Goal: Task Accomplishment & Management: Manage account settings

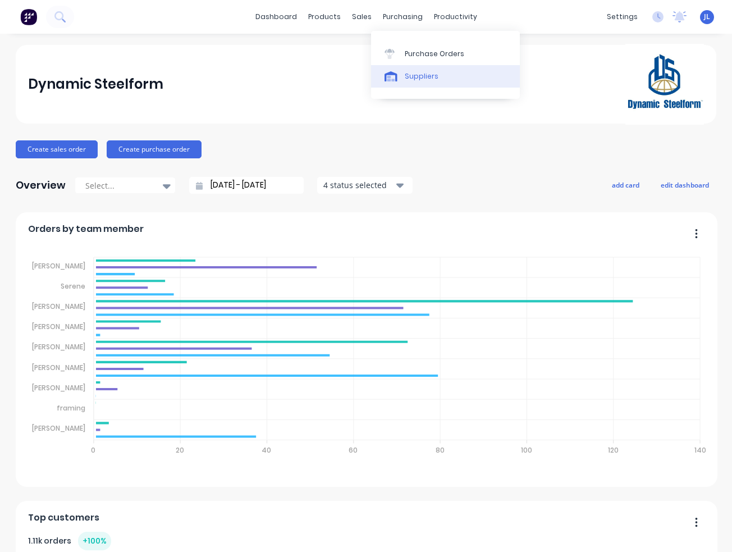
click at [427, 77] on div "Suppliers" at bounding box center [422, 76] width 34 height 10
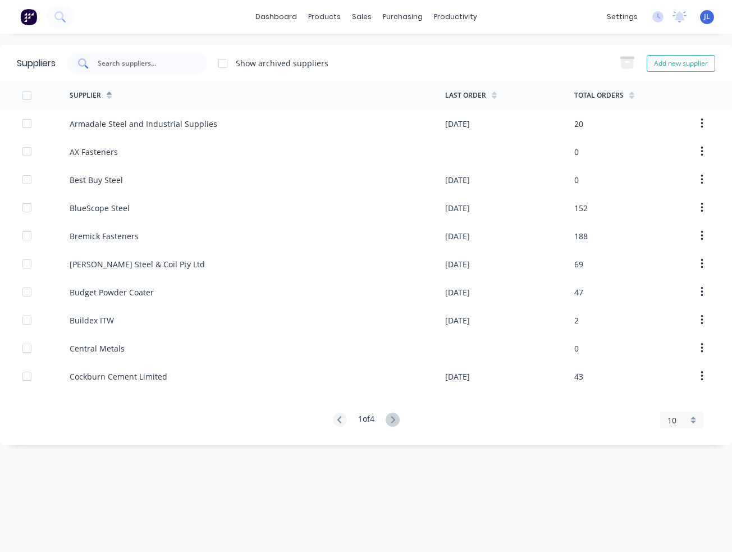
click at [140, 65] on input "text" at bounding box center [143, 63] width 93 height 11
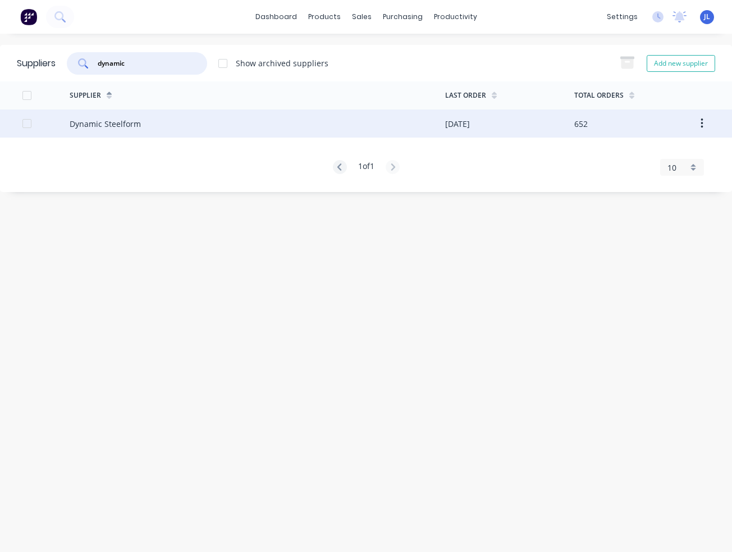
type input "dynamic"
click at [164, 117] on div "Dynamic Steelform" at bounding box center [258, 123] width 376 height 28
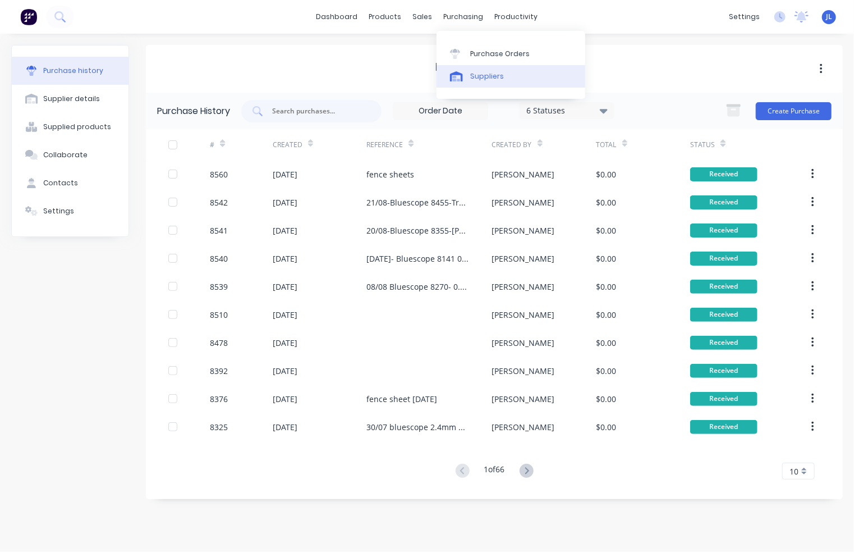
click at [476, 79] on div "Suppliers" at bounding box center [487, 76] width 34 height 10
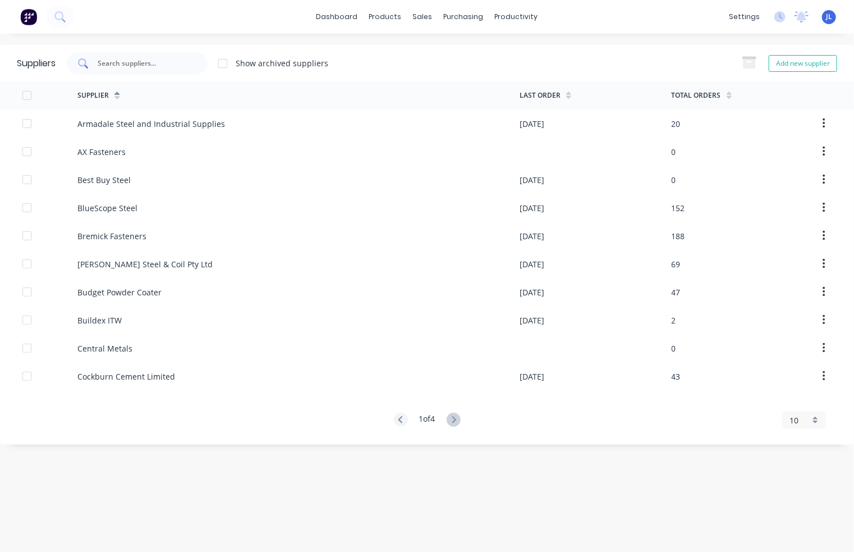
click at [144, 63] on input "text" at bounding box center [143, 63] width 93 height 11
click at [159, 63] on input "text" at bounding box center [143, 63] width 93 height 11
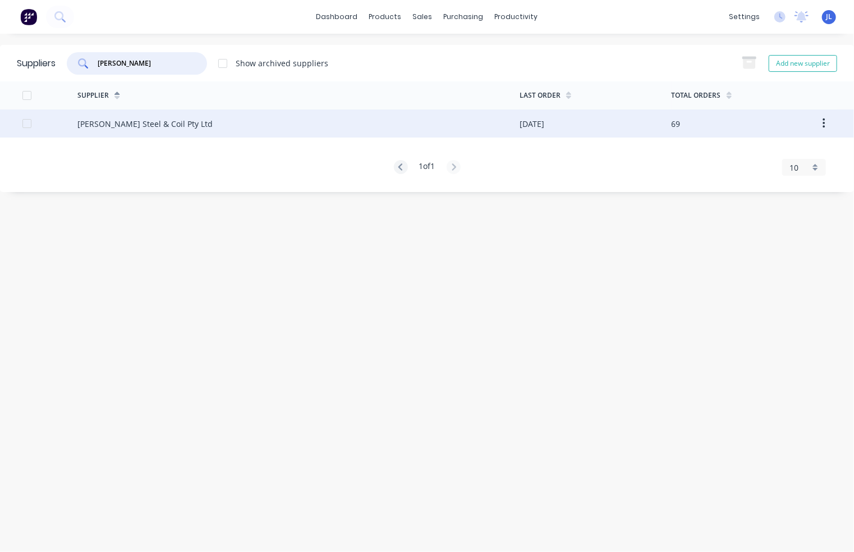
type input "brice"
click at [135, 124] on div "Brice Steel & Coil Pty Ltd" at bounding box center [144, 124] width 135 height 12
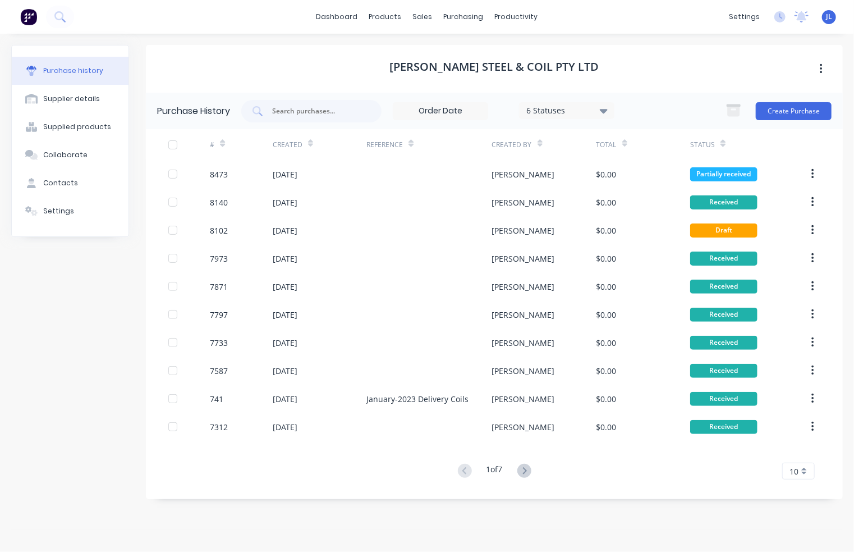
click at [176, 36] on div "Purchase history Supplier details Supplied products Collaborate Contacts Settin…" at bounding box center [427, 287] width 854 height 507
click at [609, 18] on div "dashboard products sales purchasing productivity dashboard products Product Cat…" at bounding box center [427, 17] width 854 height 34
click at [533, 103] on div "Delivery Scheduling" at bounding box center [554, 99] width 70 height 10
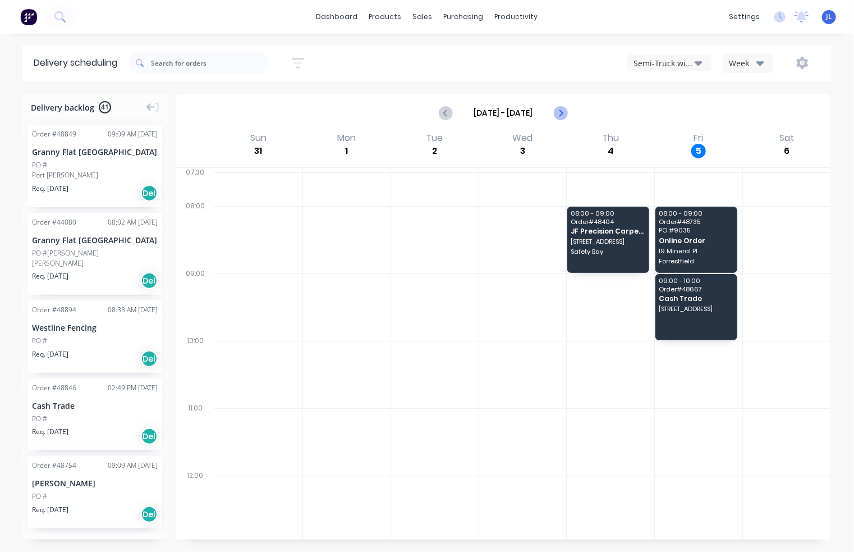
click at [560, 112] on icon "Next page" at bounding box center [560, 112] width 13 height 13
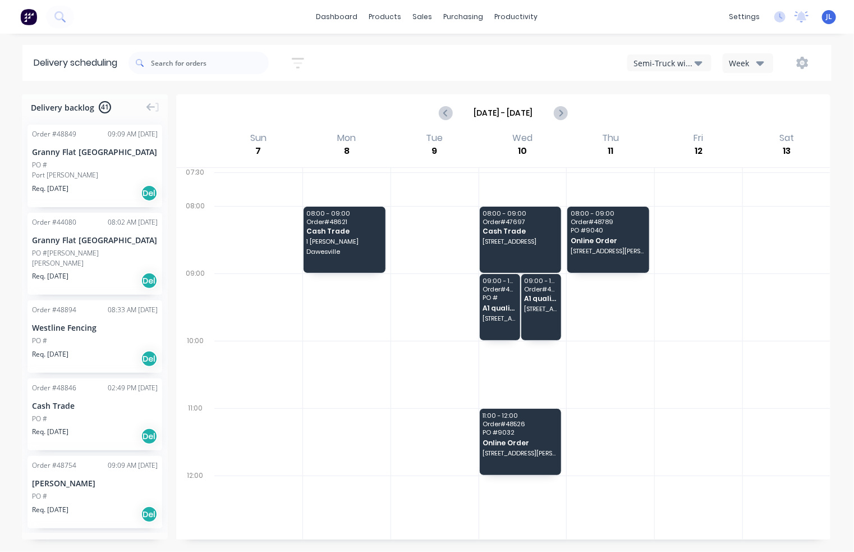
drag, startPoint x: 424, startPoint y: 135, endPoint x: 441, endPoint y: 163, distance: 33.2
click at [441, 163] on div "Tue 9 Tuesday, September 9, 2025" at bounding box center [435, 149] width 88 height 36
click at [351, 238] on span "1 Watts Rd" at bounding box center [344, 241] width 75 height 7
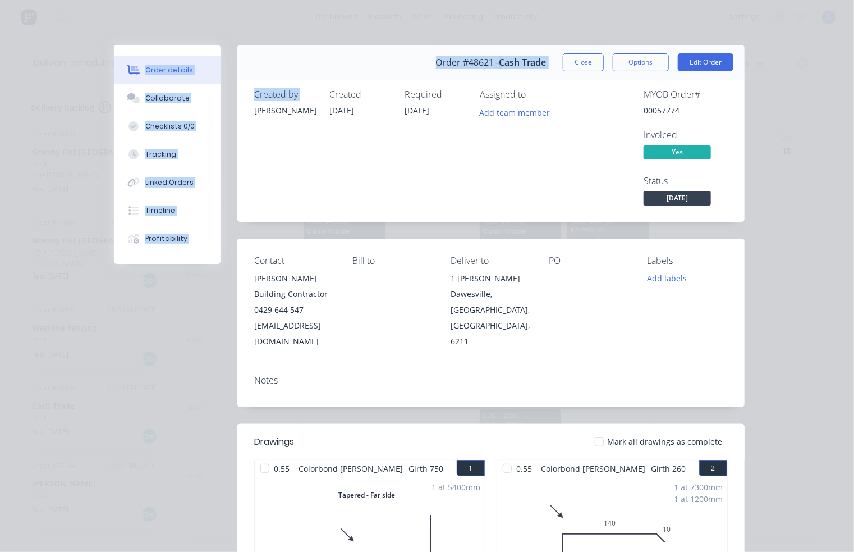
drag, startPoint x: 6, startPoint y: 210, endPoint x: -129, endPoint y: 213, distance: 134.8
click at [0, 213] on html "dashboard products sales purchasing productivity dashboard products Product Cat…" at bounding box center [427, 276] width 854 height 552
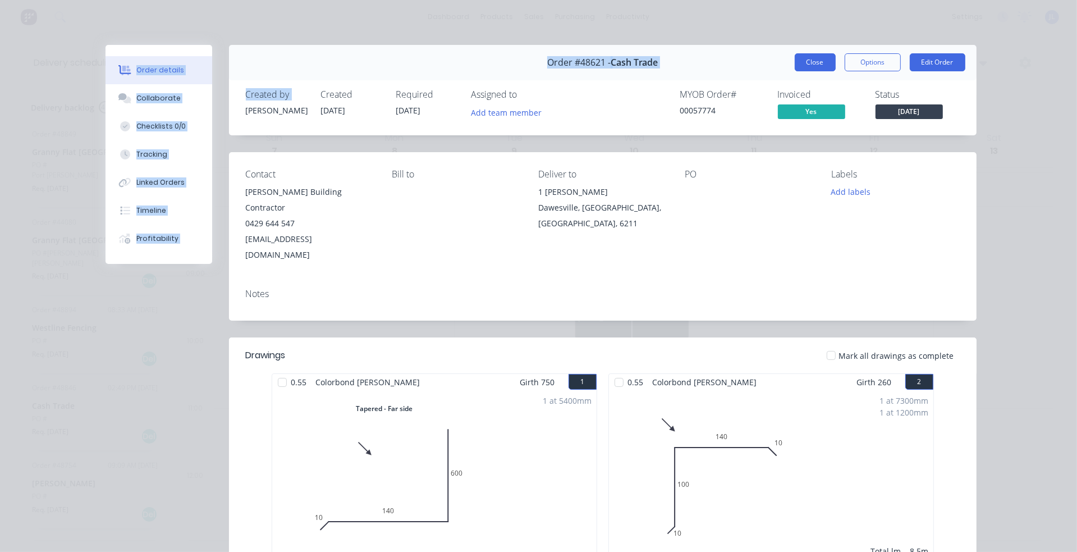
click at [731, 67] on button "Close" at bounding box center [815, 62] width 41 height 18
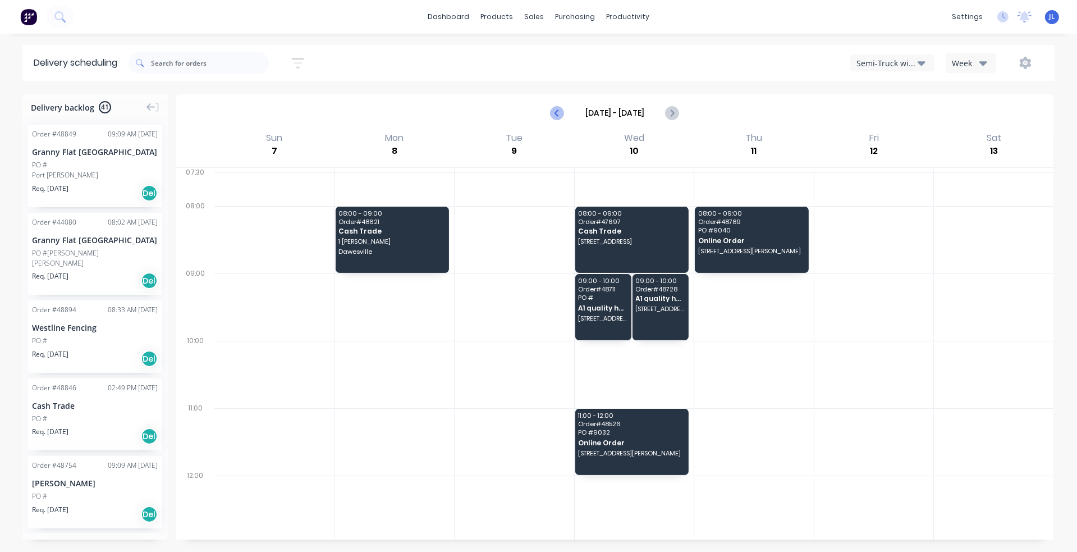
click at [555, 116] on icon "Previous page" at bounding box center [557, 112] width 13 height 13
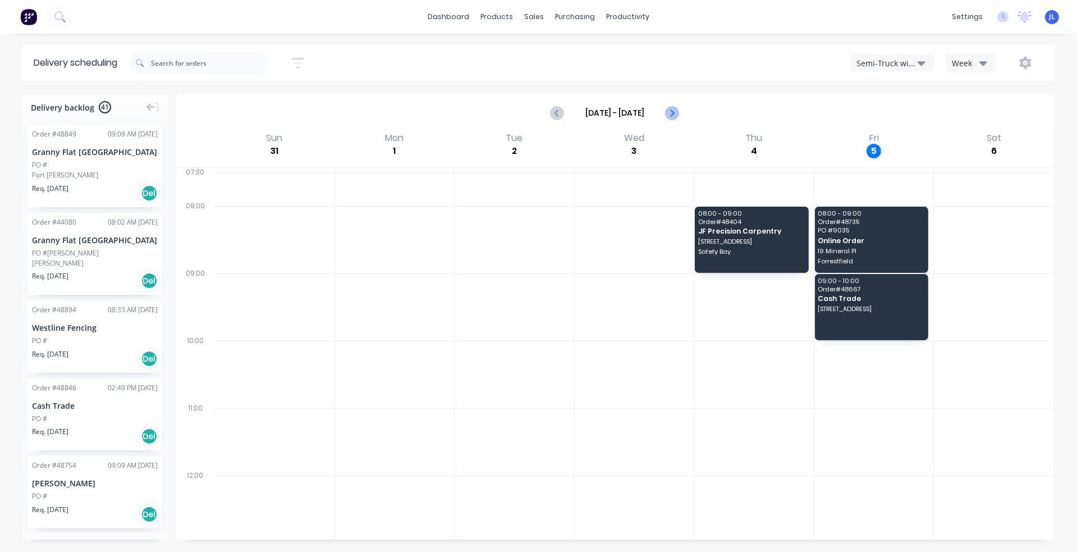
click at [671, 113] on icon "Next page" at bounding box center [671, 112] width 13 height 13
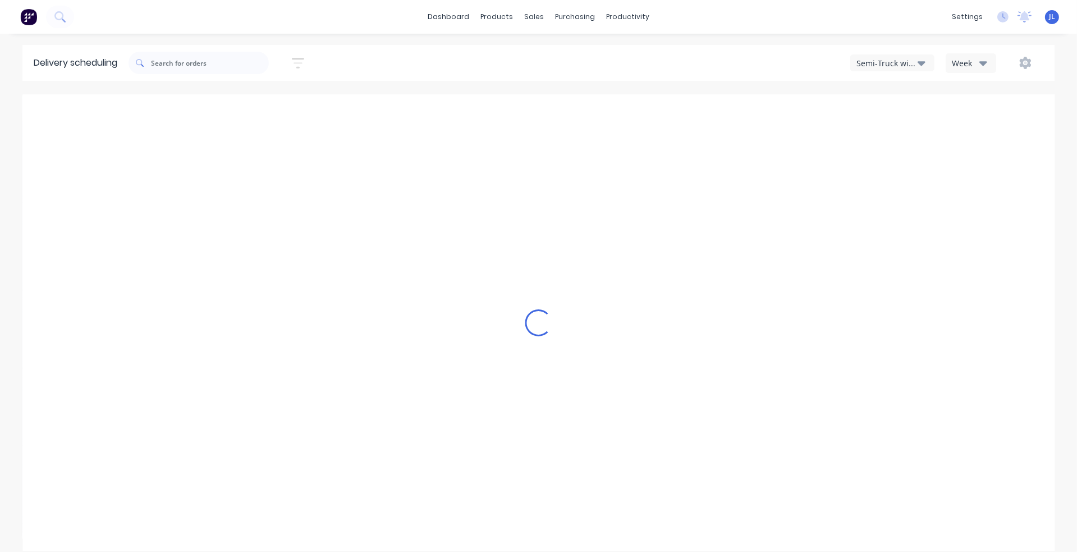
type input "Sep 7 - Sep 13"
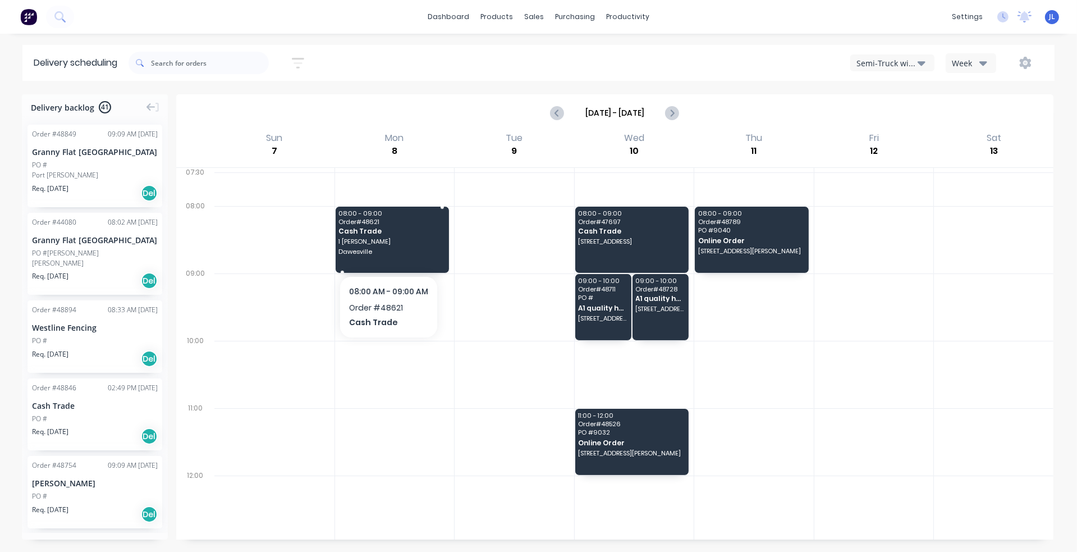
click at [388, 251] on span "Dawesville" at bounding box center [391, 251] width 106 height 7
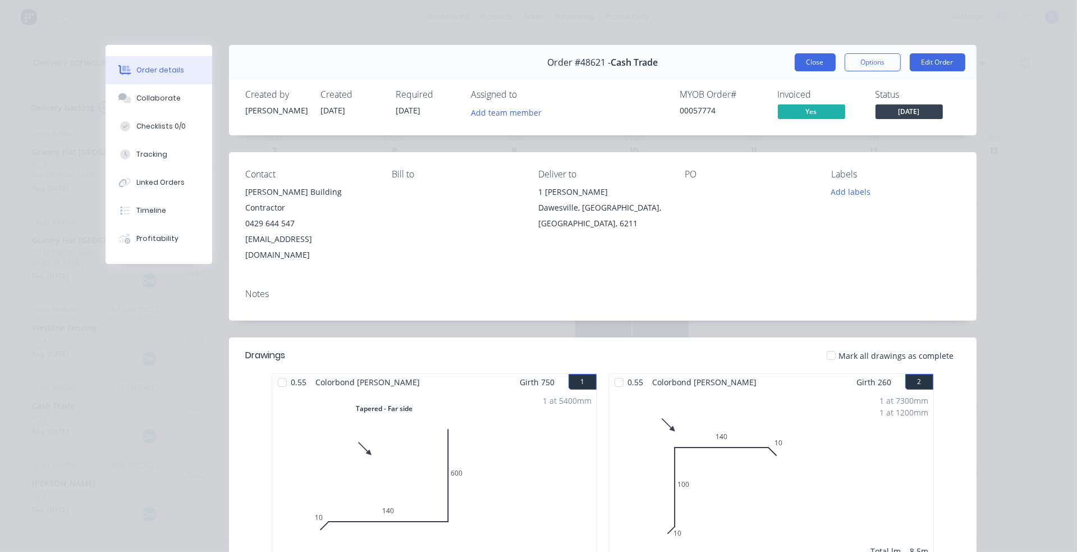
click at [731, 62] on button "Close" at bounding box center [815, 62] width 41 height 18
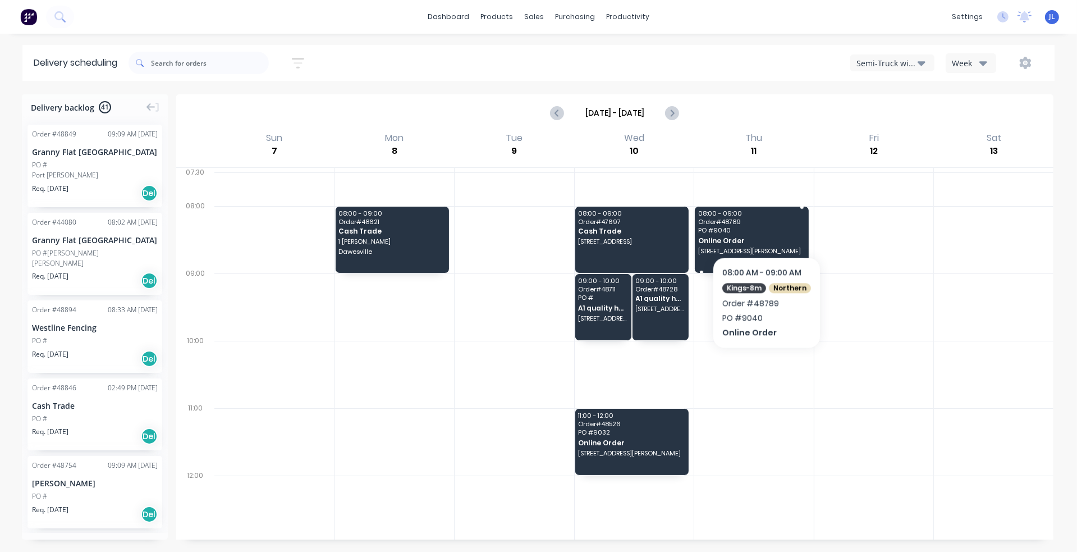
click at [731, 222] on span "Order # 48789" at bounding box center [751, 221] width 106 height 7
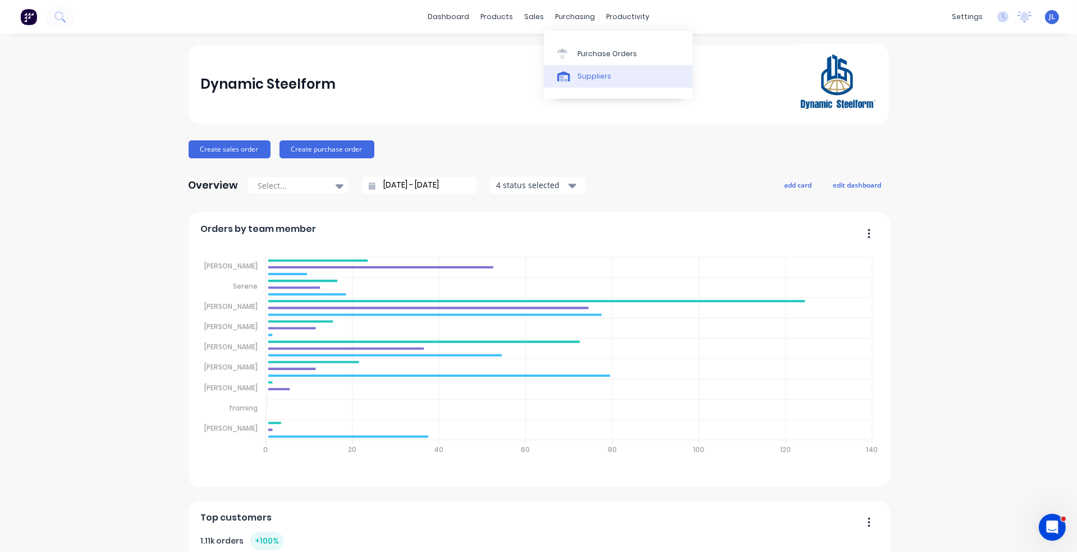
click at [591, 72] on div "Suppliers" at bounding box center [595, 76] width 34 height 10
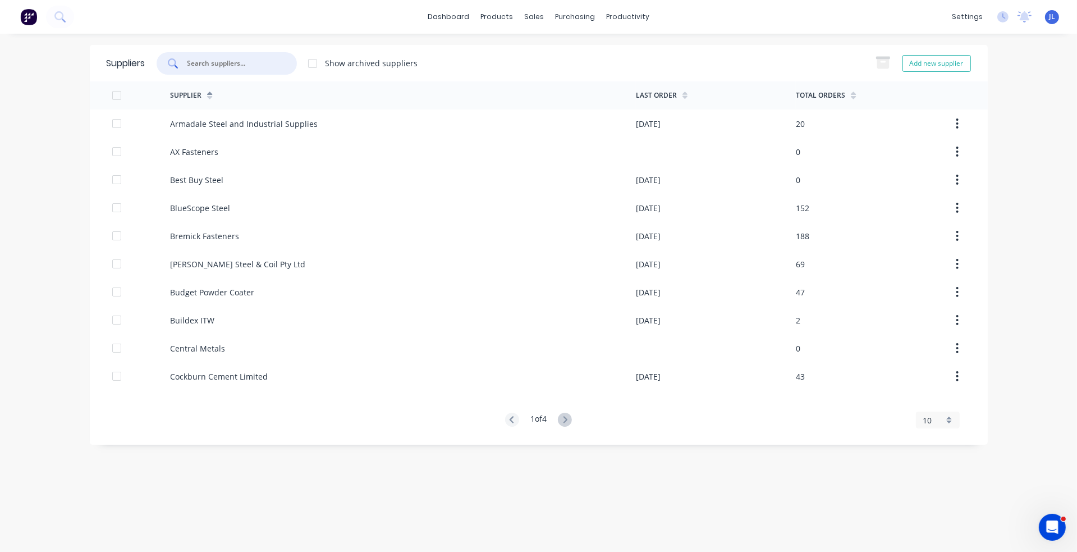
click at [232, 62] on input "text" at bounding box center [232, 63] width 93 height 11
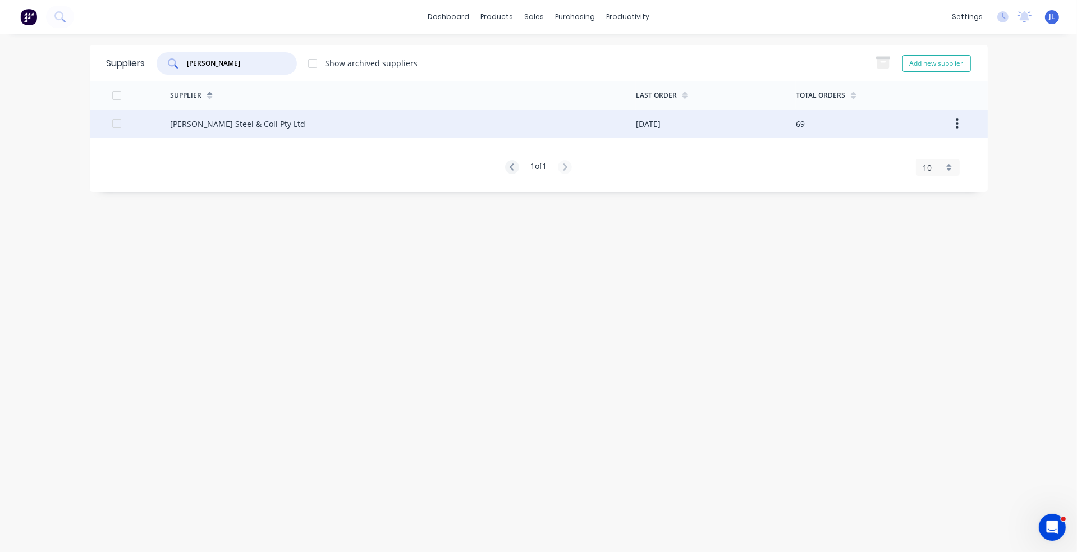
type input "brice"
click at [228, 130] on div "Brice Steel & Coil Pty Ltd" at bounding box center [403, 123] width 466 height 28
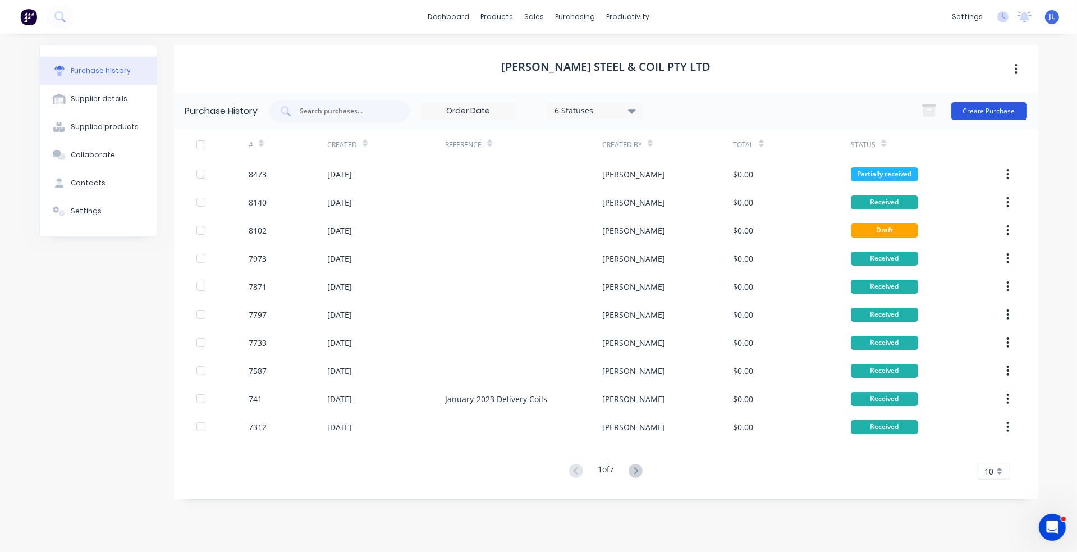
click at [990, 112] on button "Create Purchase" at bounding box center [990, 111] width 76 height 18
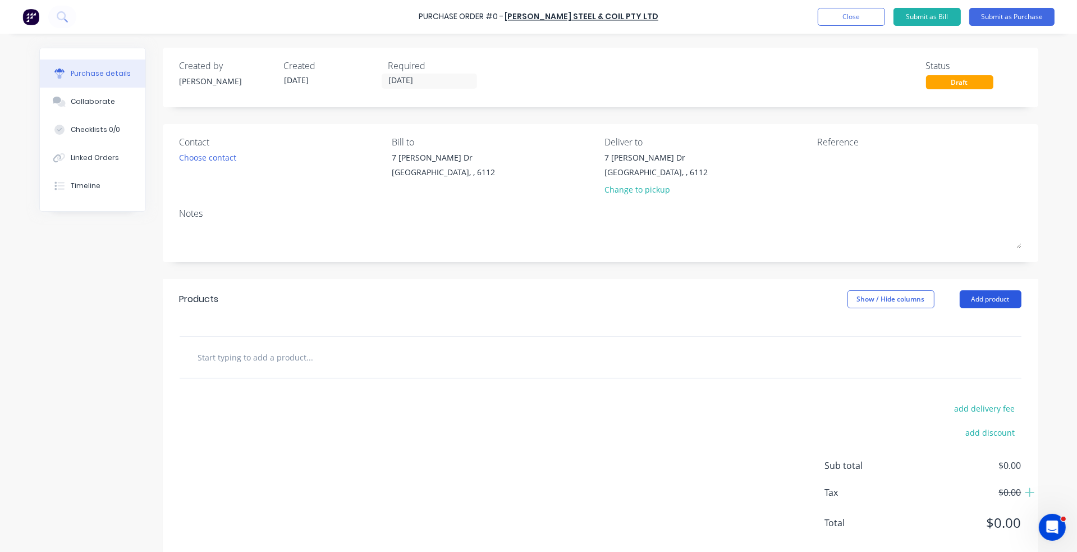
click at [975, 301] on button "Add product" at bounding box center [991, 299] width 62 height 18
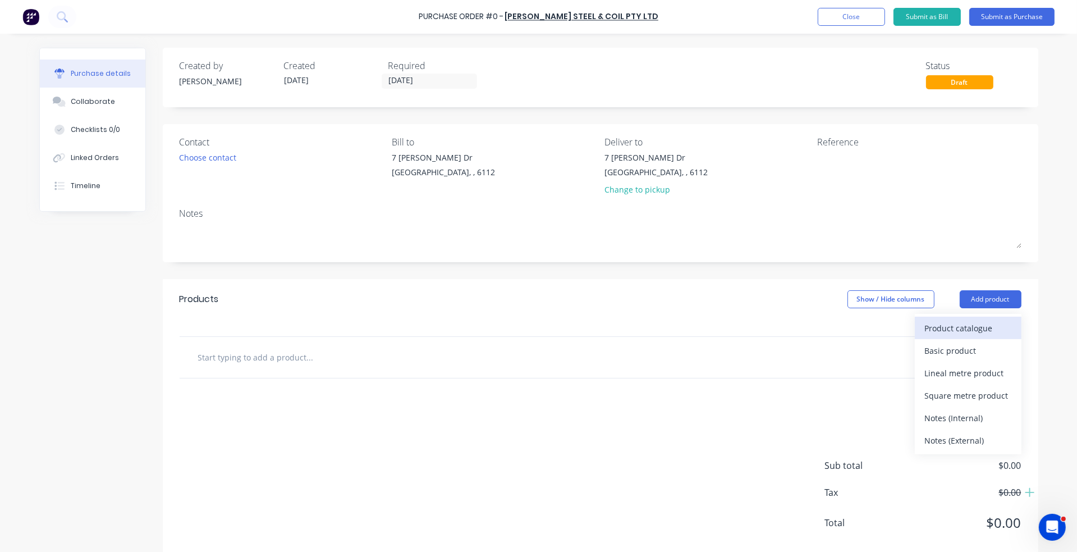
click at [962, 324] on div "Product catalogue" at bounding box center [968, 328] width 86 height 16
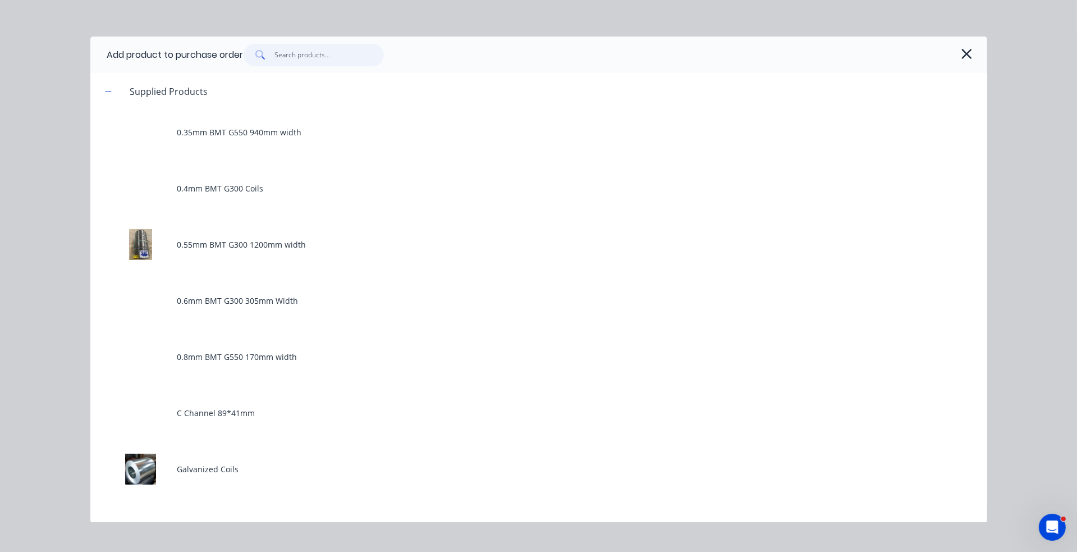
click at [337, 59] on input "text" at bounding box center [329, 55] width 109 height 22
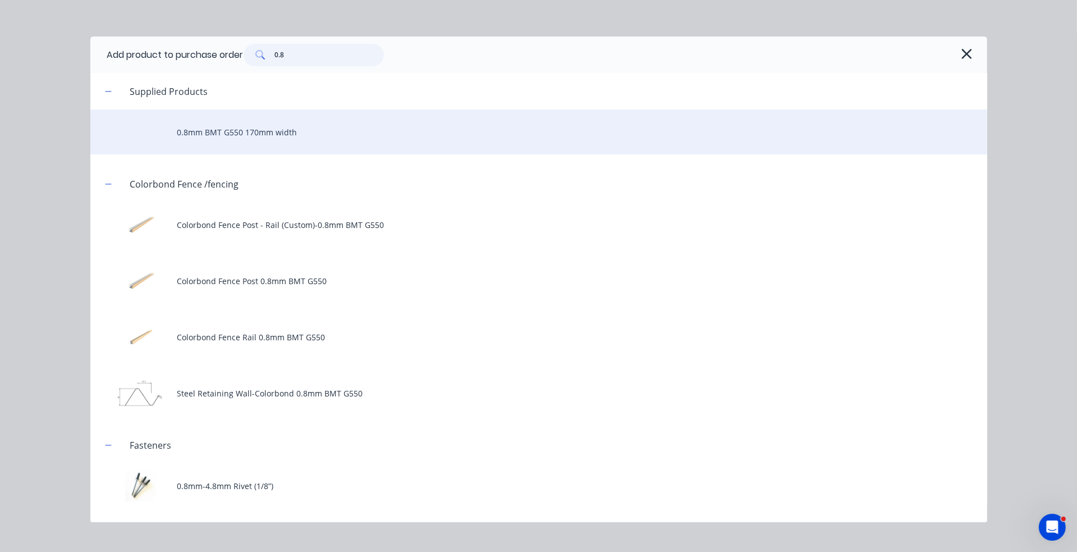
type input "0.8"
click at [264, 124] on div "0.8mm BMT G550 170mm width" at bounding box center [538, 131] width 897 height 45
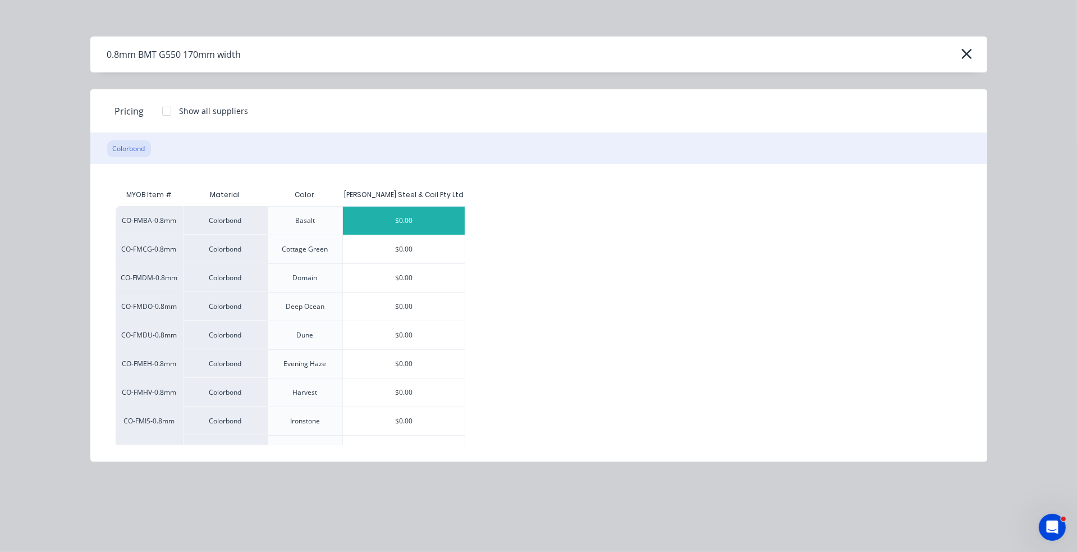
click at [429, 224] on div "$0.00" at bounding box center [404, 221] width 122 height 28
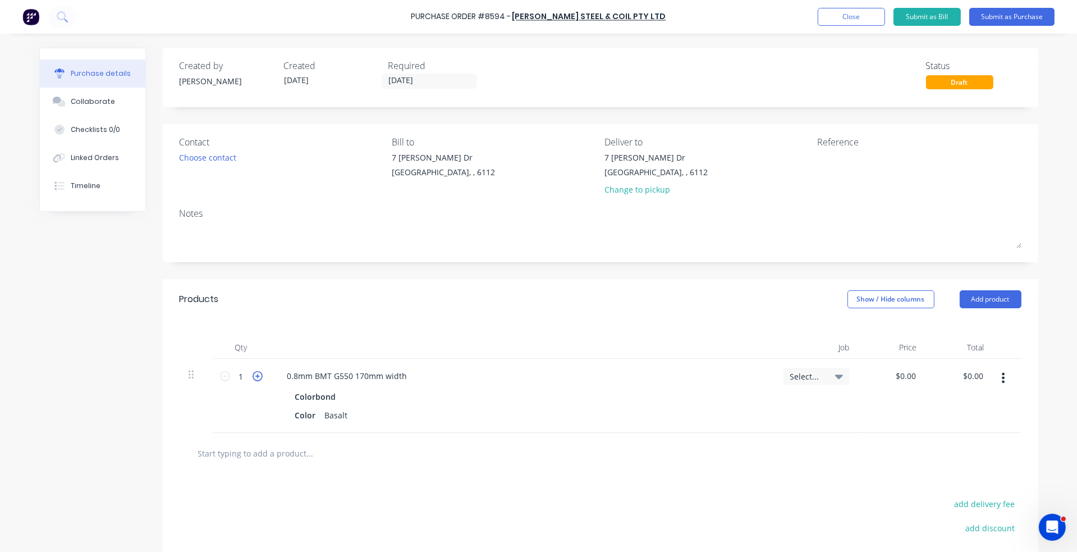
click at [254, 376] on icon at bounding box center [258, 376] width 10 height 10
type input "3"
click at [1000, 305] on button "Add product" at bounding box center [991, 299] width 62 height 18
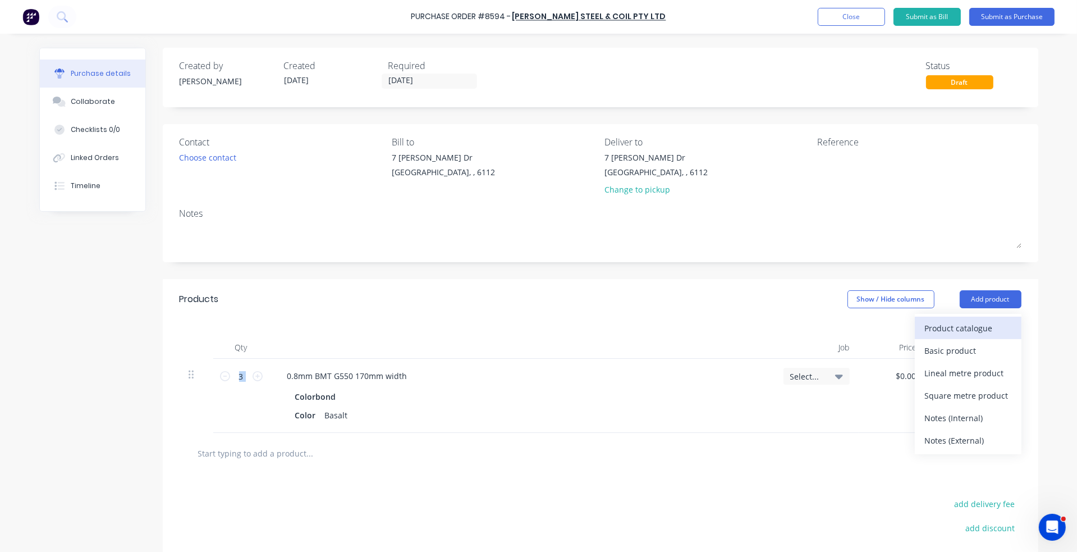
click at [990, 323] on div "Product catalogue" at bounding box center [968, 328] width 86 height 16
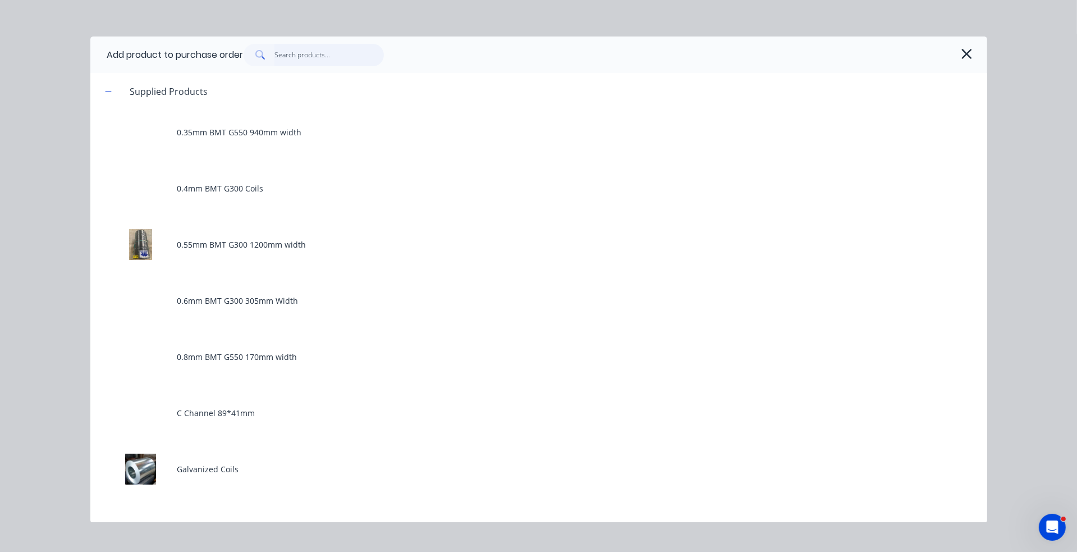
click at [327, 65] on input "text" at bounding box center [329, 55] width 109 height 22
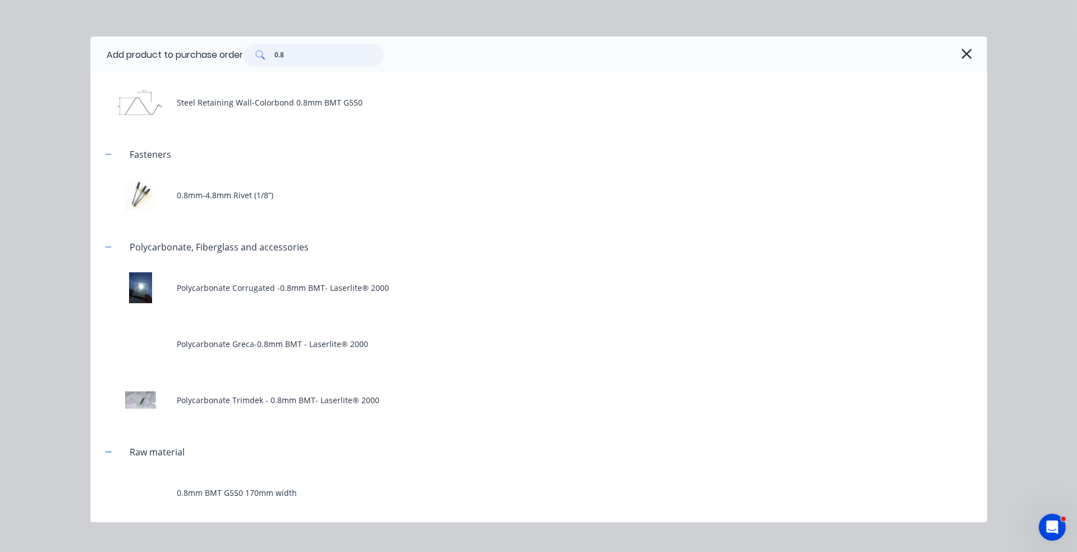
scroll to position [202, 0]
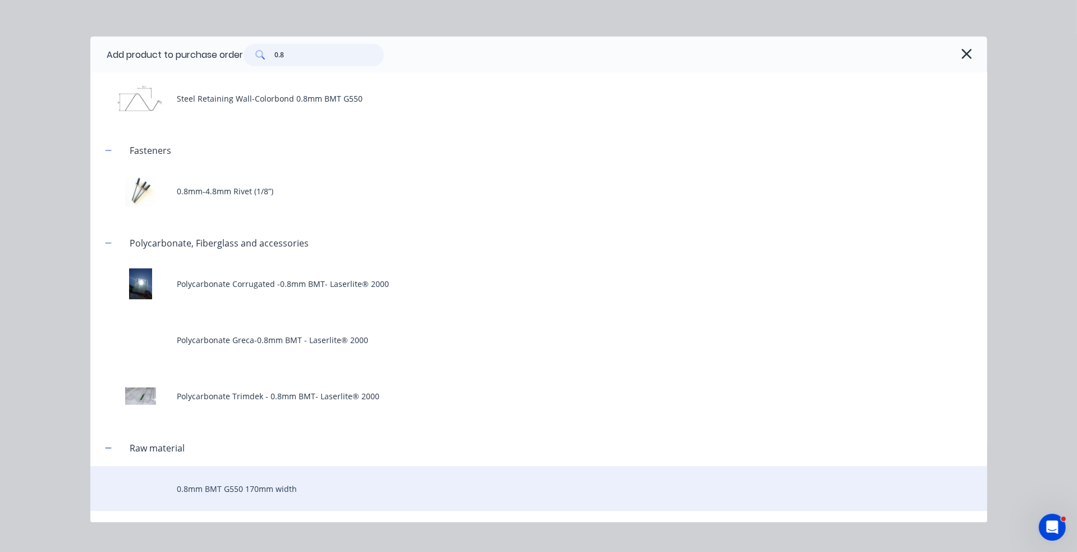
type input "0.8"
click at [256, 488] on div "0.8mm BMT G550 170mm width" at bounding box center [538, 488] width 897 height 45
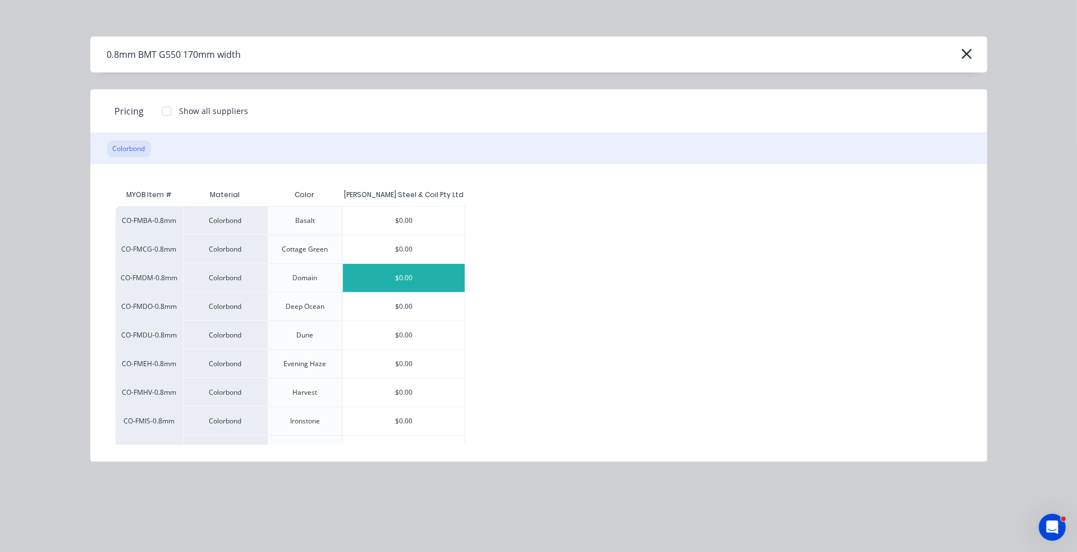
click at [442, 285] on div "$0.00" at bounding box center [404, 278] width 122 height 28
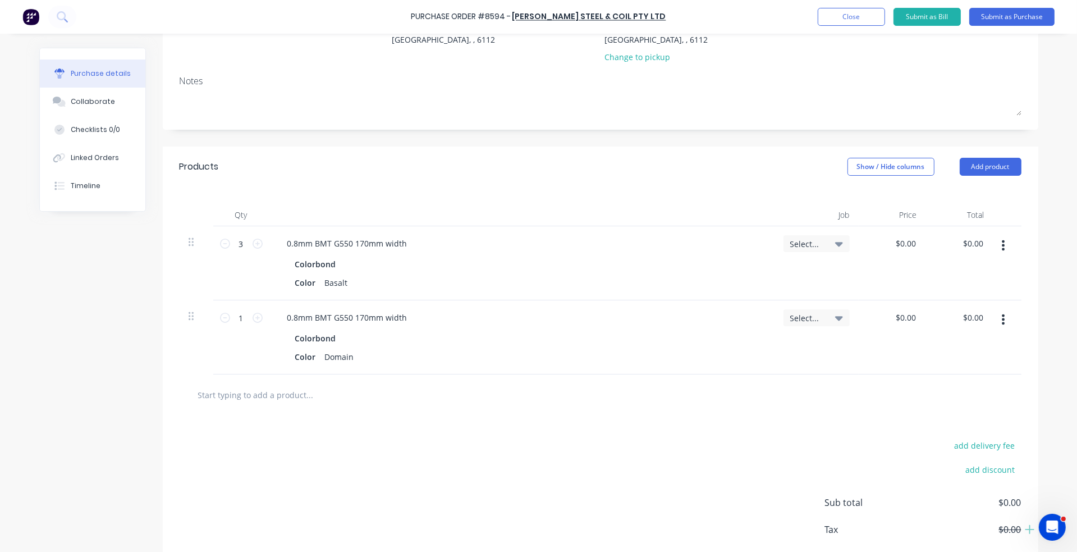
scroll to position [168, 0]
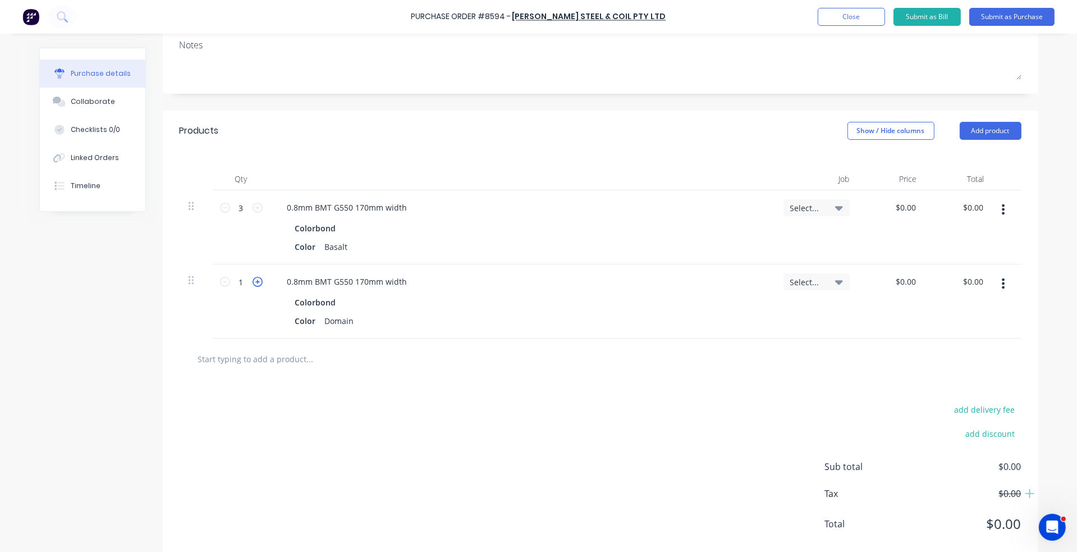
click at [254, 281] on icon at bounding box center [258, 282] width 10 height 10
type input "3"
click at [999, 130] on button "Add product" at bounding box center [991, 131] width 62 height 18
click at [989, 158] on div "Product catalogue" at bounding box center [968, 160] width 86 height 16
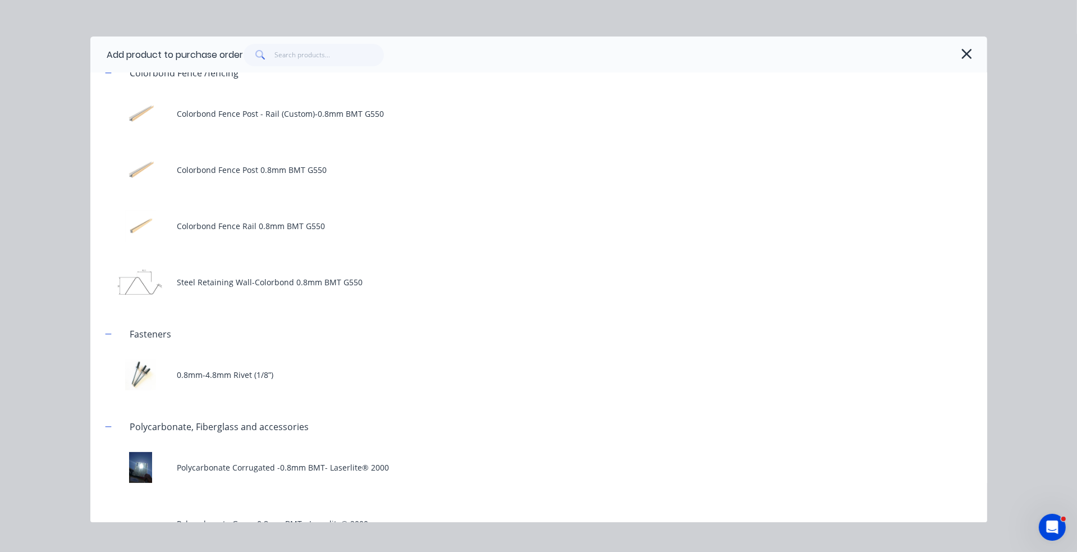
scroll to position [202, 0]
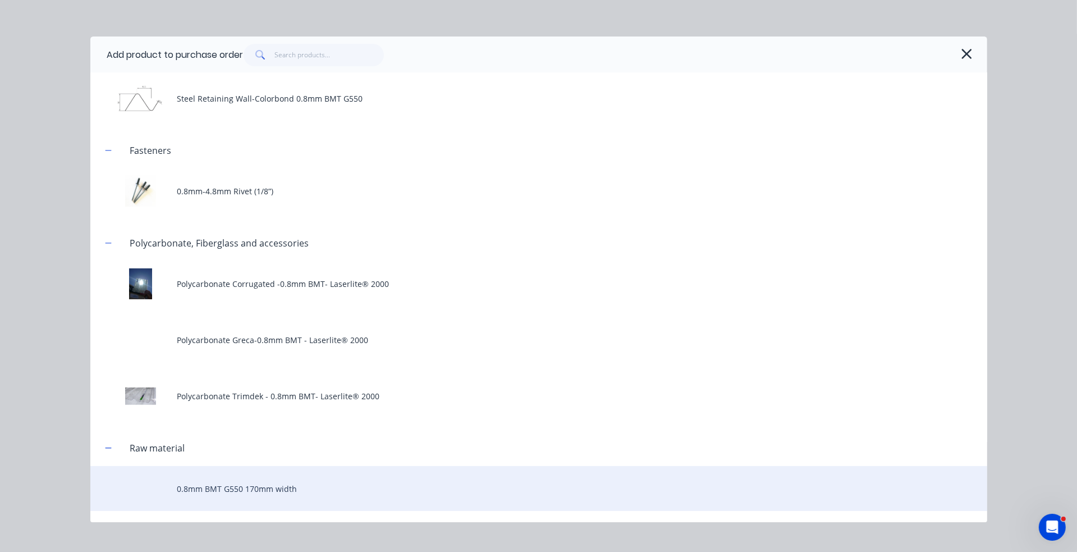
click at [271, 482] on div "0.8mm BMT G550 170mm width" at bounding box center [538, 488] width 897 height 45
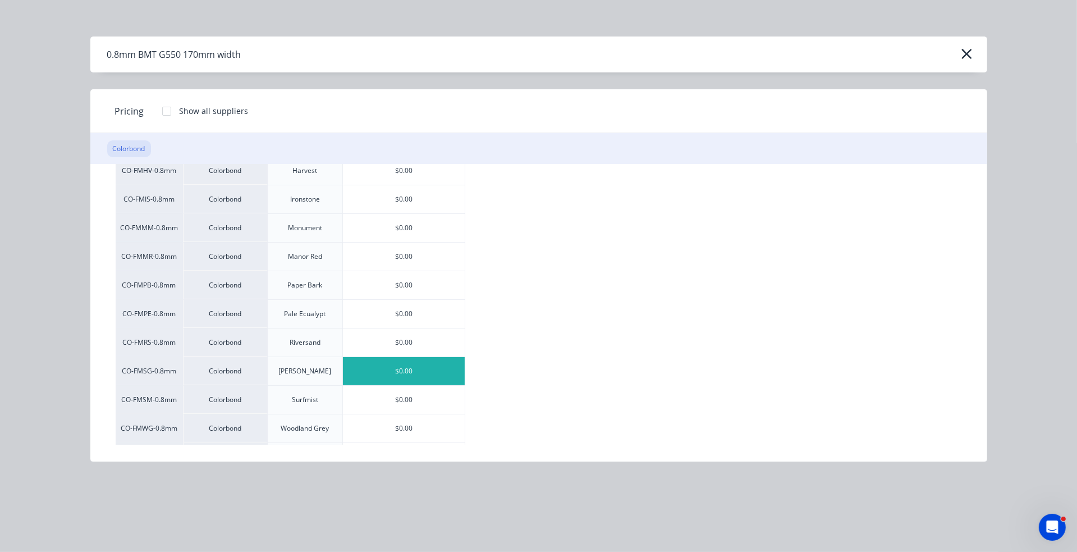
scroll to position [225, 0]
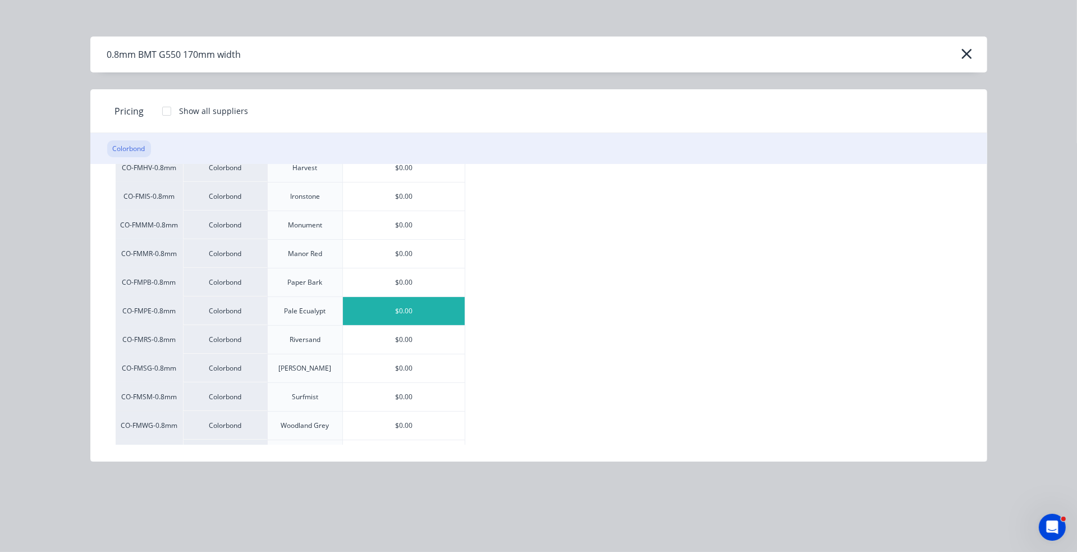
click at [417, 313] on div "$0.00" at bounding box center [404, 311] width 122 height 28
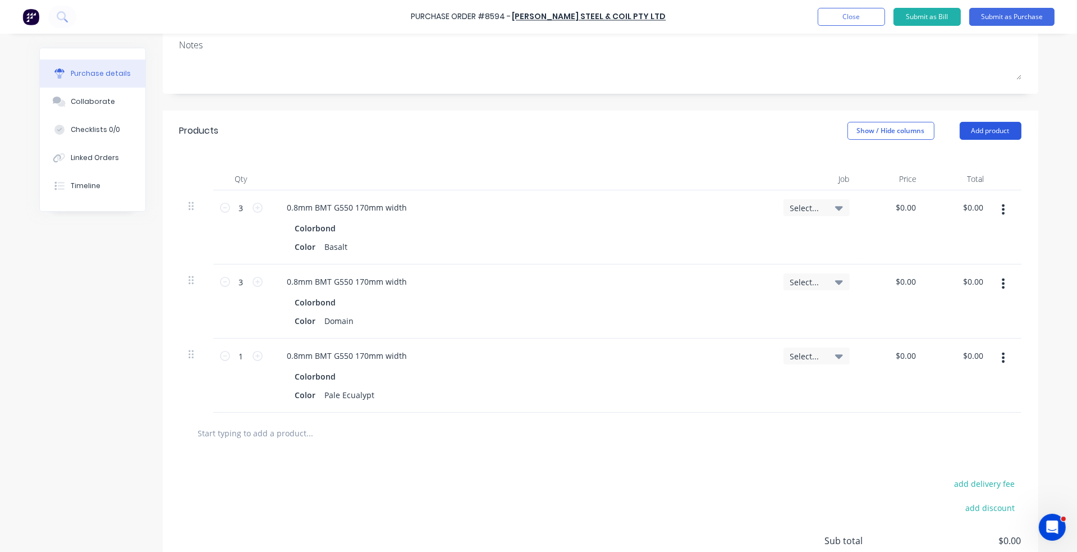
click at [1001, 136] on button "Add product" at bounding box center [991, 131] width 62 height 18
click at [977, 159] on div "Product catalogue" at bounding box center [968, 160] width 86 height 16
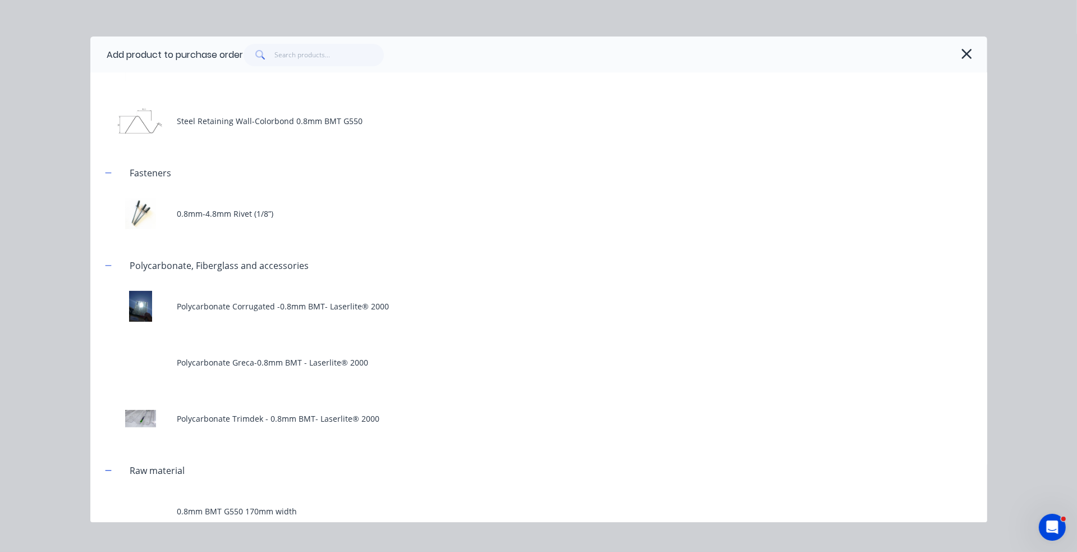
scroll to position [202, 0]
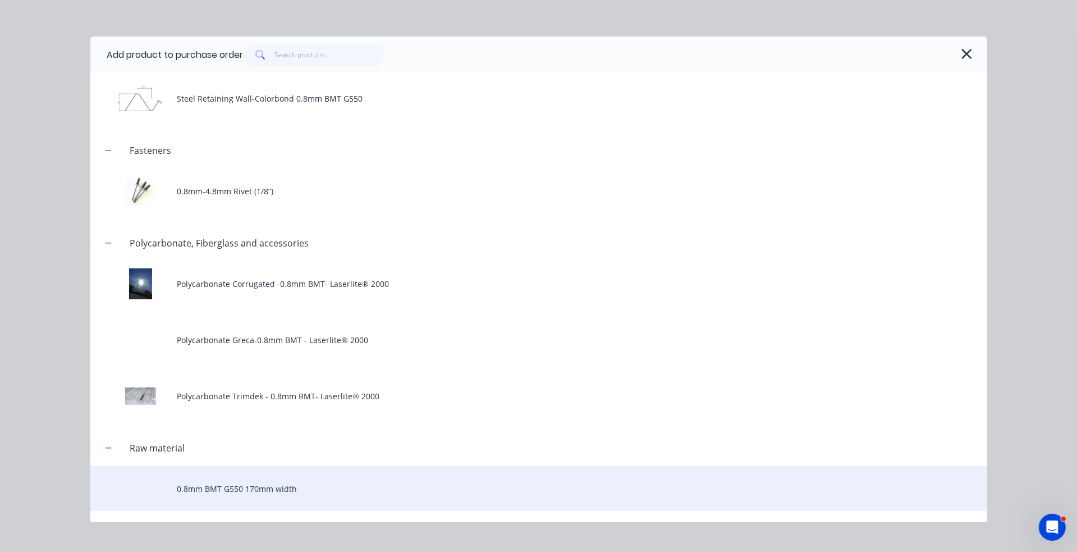
click at [257, 495] on div "0.8mm BMT G550 170mm width" at bounding box center [538, 488] width 897 height 45
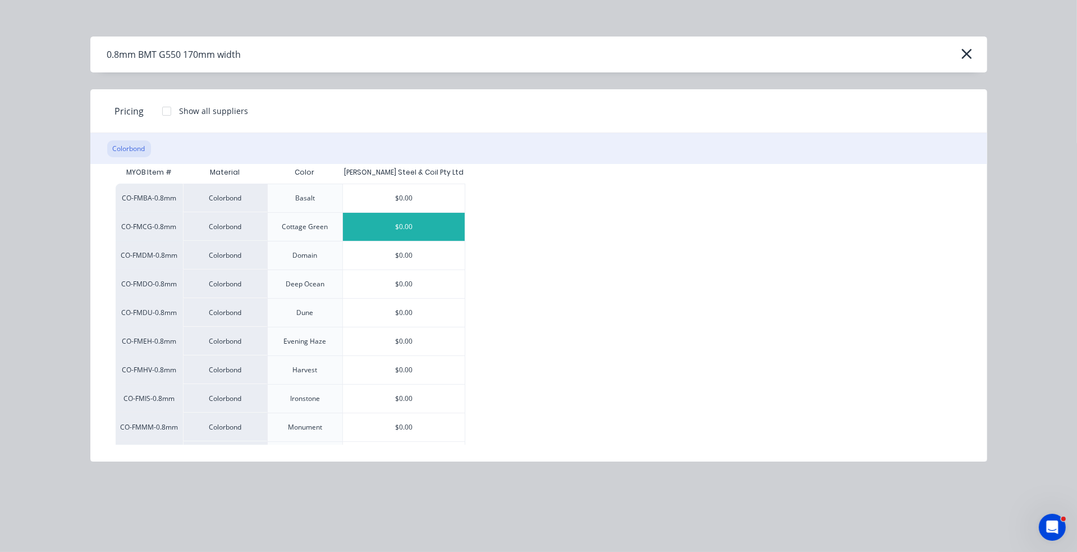
scroll to position [15, 0]
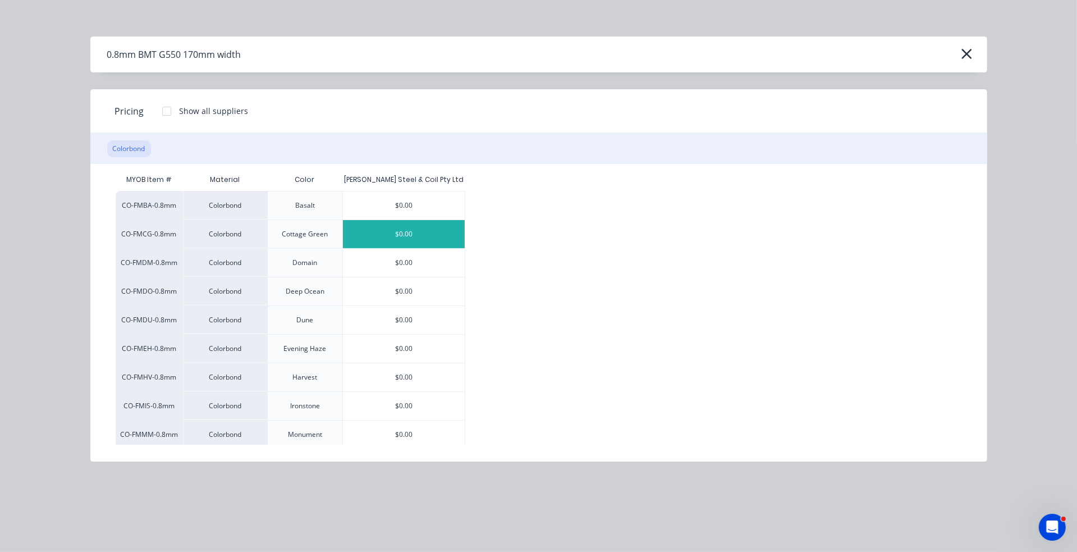
click at [411, 226] on div "$0.00" at bounding box center [404, 234] width 122 height 28
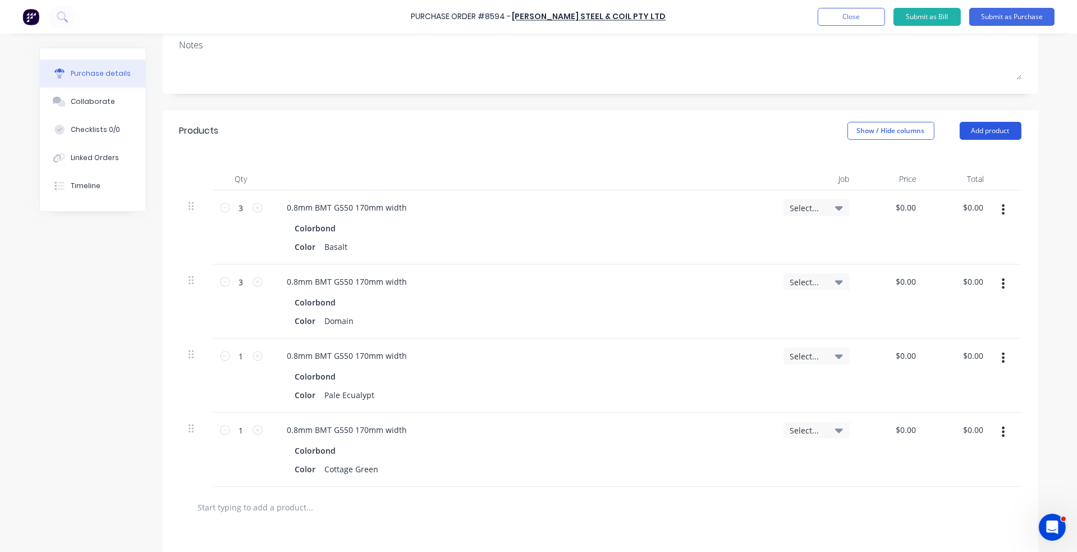
click at [991, 132] on button "Add product" at bounding box center [991, 131] width 62 height 18
click at [979, 158] on div "Product catalogue" at bounding box center [968, 160] width 86 height 16
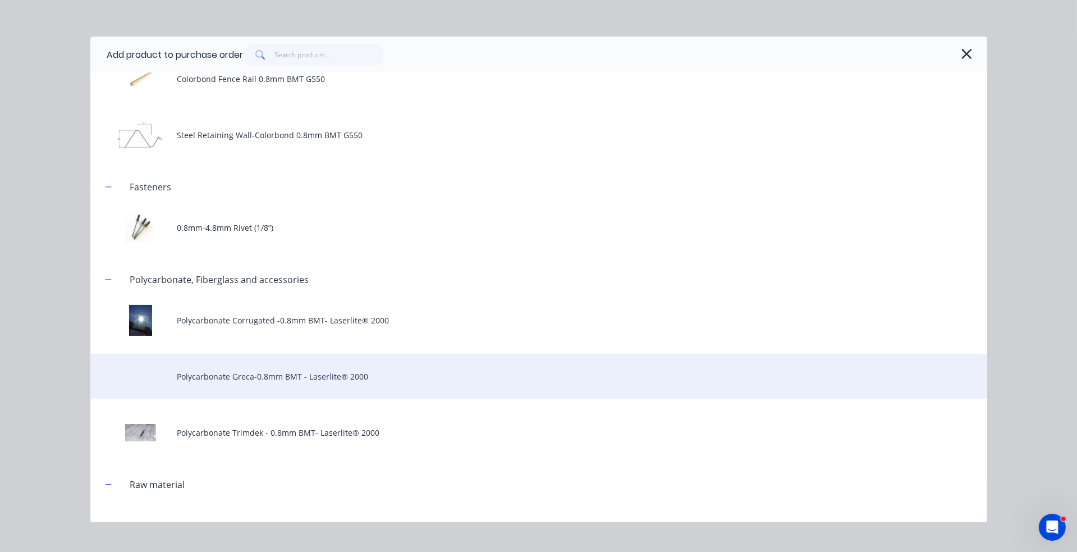
scroll to position [202, 0]
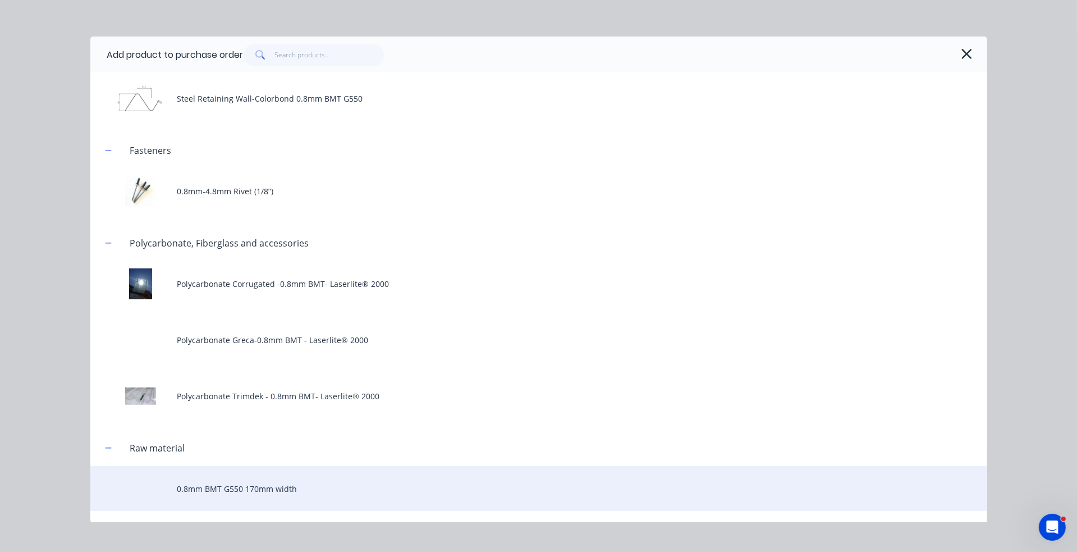
click at [249, 471] on div "0.8mm BMT G550 170mm width" at bounding box center [538, 488] width 897 height 45
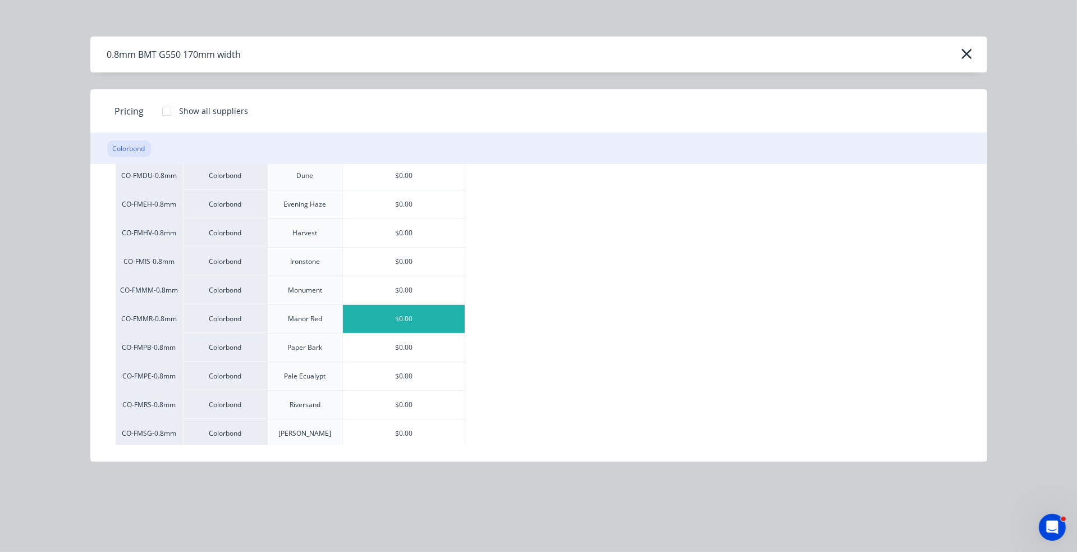
scroll to position [168, 0]
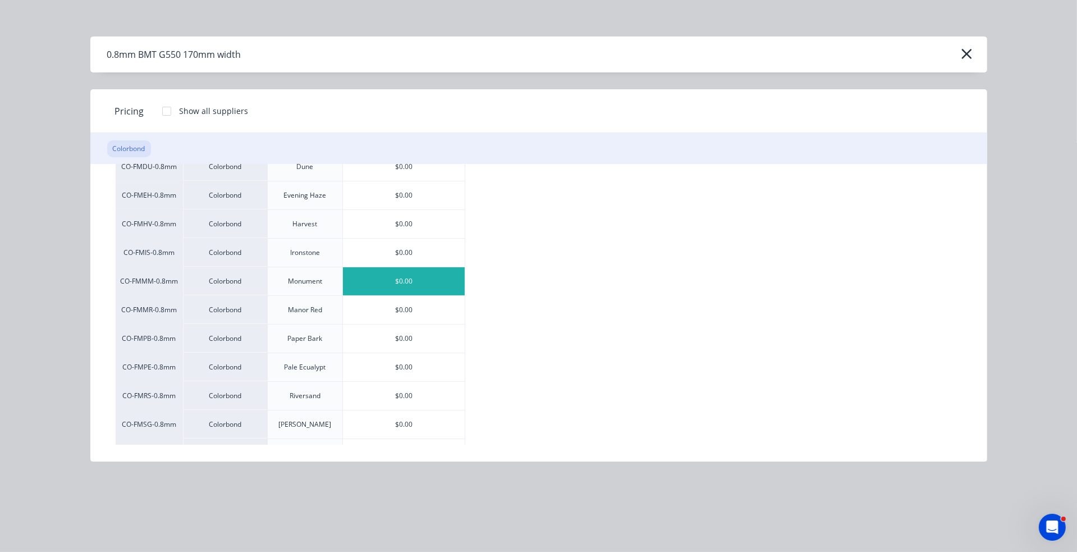
click at [422, 285] on div "$0.00" at bounding box center [404, 281] width 122 height 28
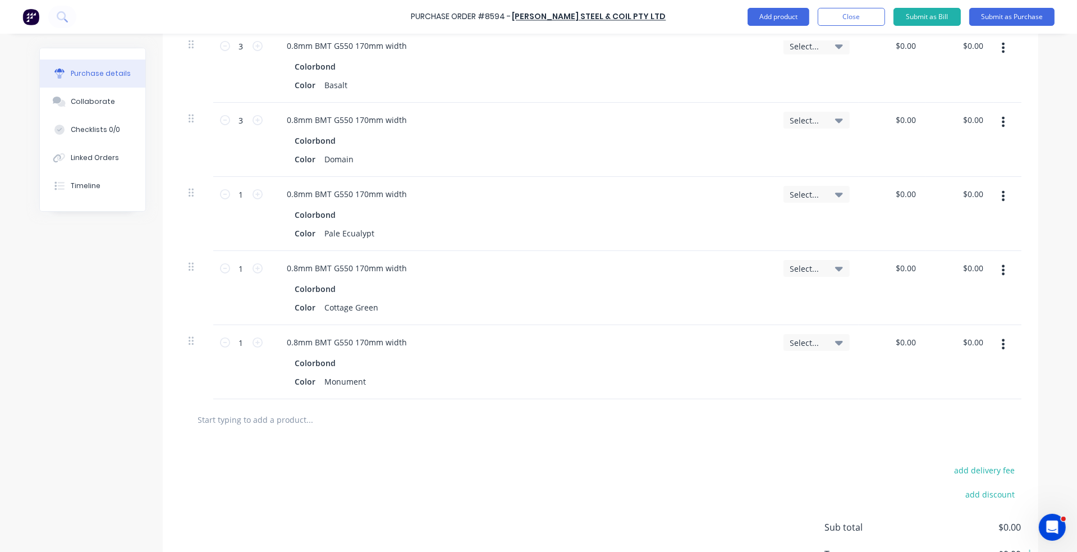
scroll to position [393, 0]
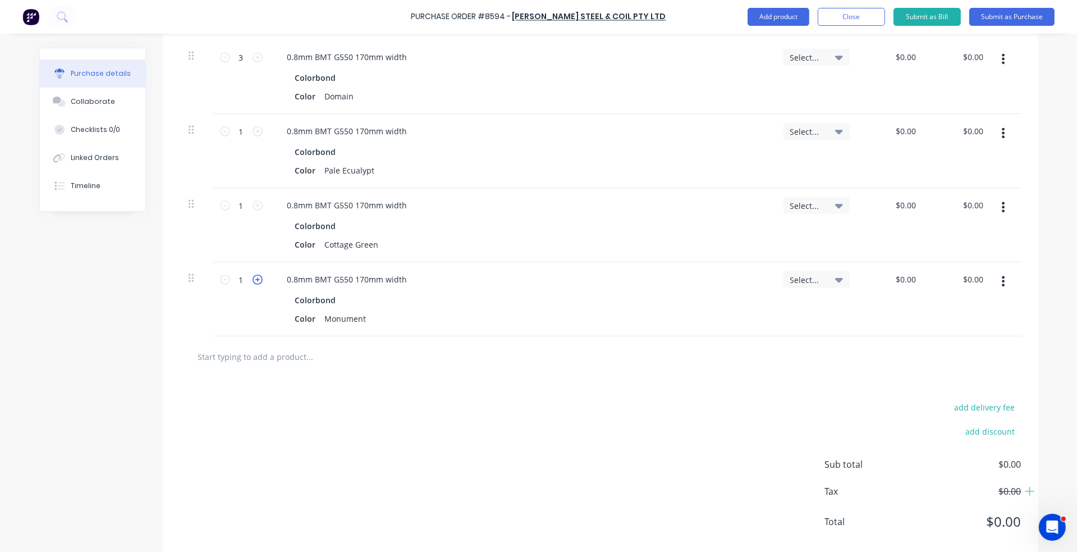
click at [255, 277] on icon at bounding box center [258, 280] width 10 height 10
type input "2"
click at [388, 396] on div "add delivery fee add discount Sub total $0.00 Tax $0.00 Total $0.00" at bounding box center [601, 469] width 876 height 185
click at [470, 392] on div "add delivery fee add discount Sub total $0.00 Tax $0.00 Total $0.00" at bounding box center [601, 469] width 876 height 185
click at [795, 11] on button "Add product" at bounding box center [779, 17] width 62 height 18
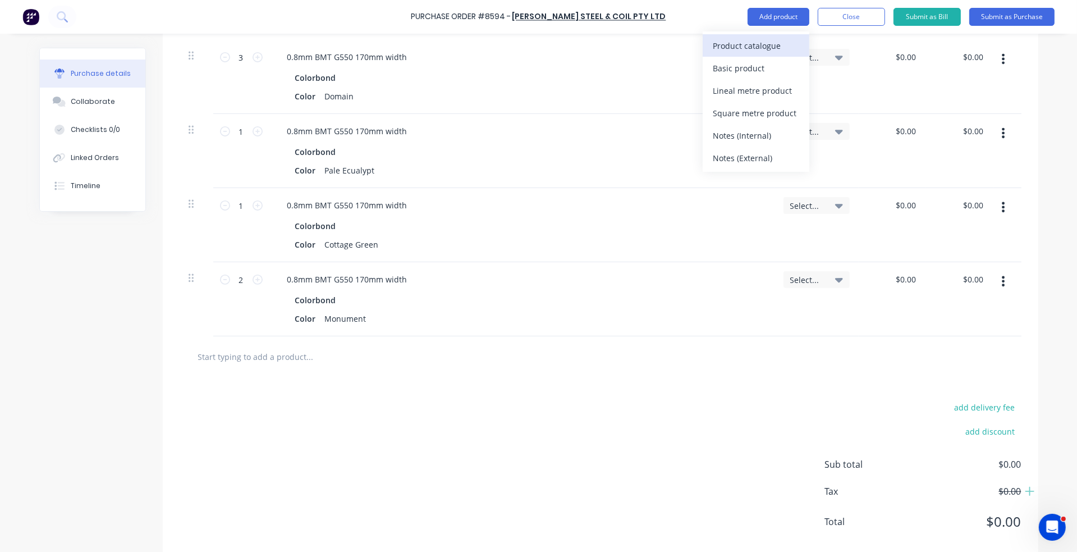
click at [776, 44] on div "Product catalogue" at bounding box center [756, 46] width 86 height 16
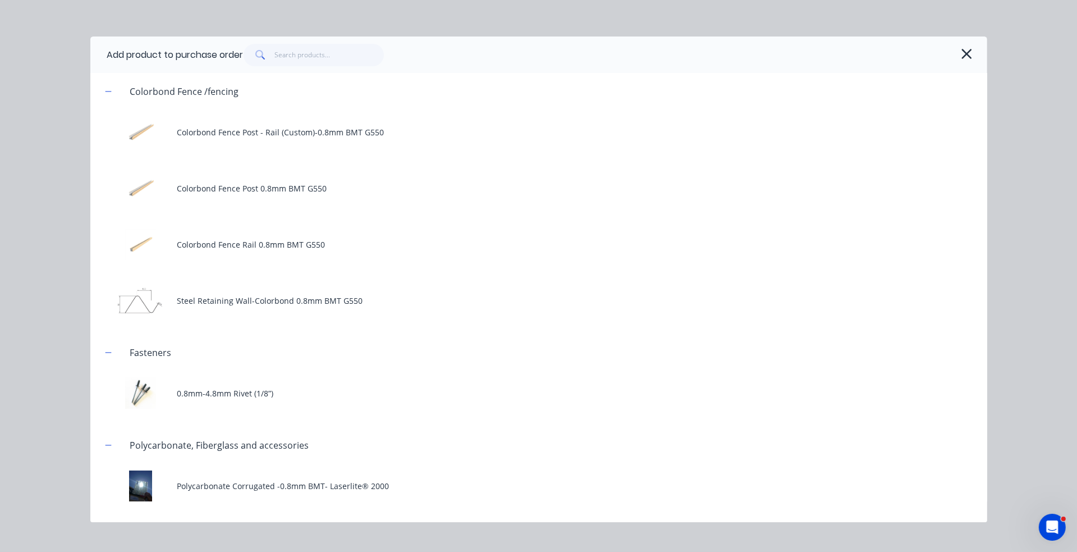
scroll to position [202, 0]
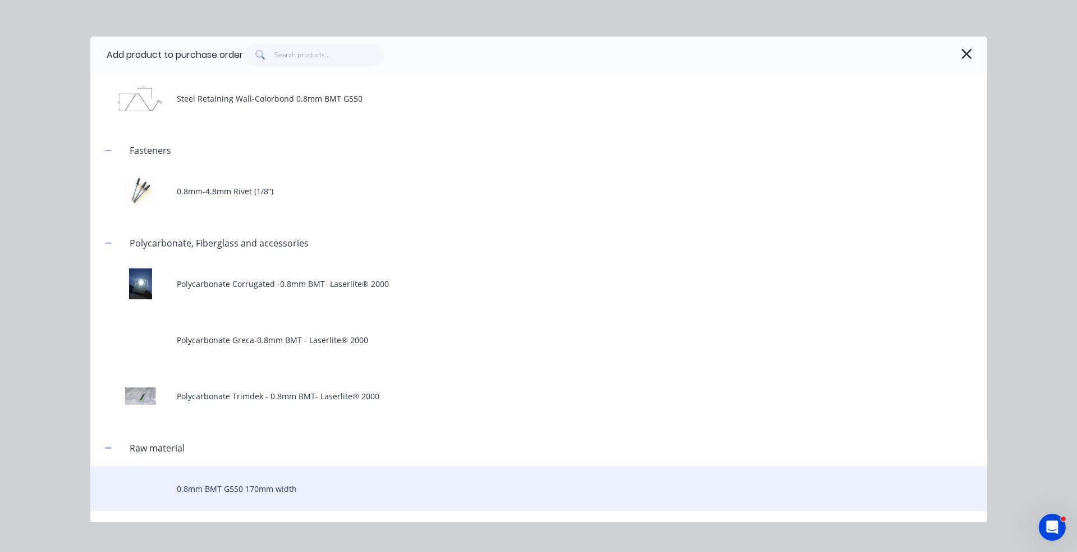
click at [285, 473] on div "0.8mm BMT G550 170mm width" at bounding box center [538, 488] width 897 height 45
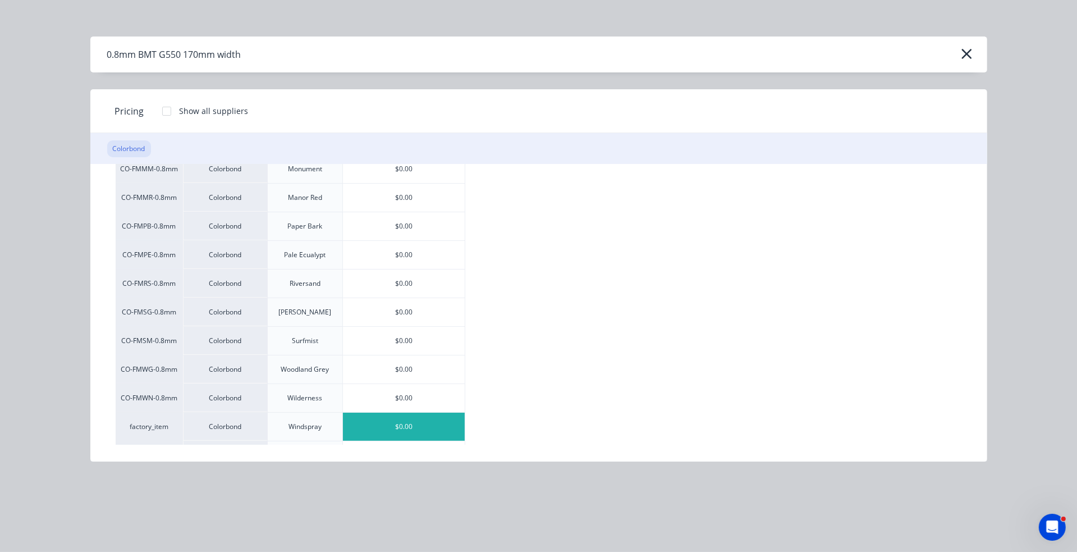
scroll to position [303, 0]
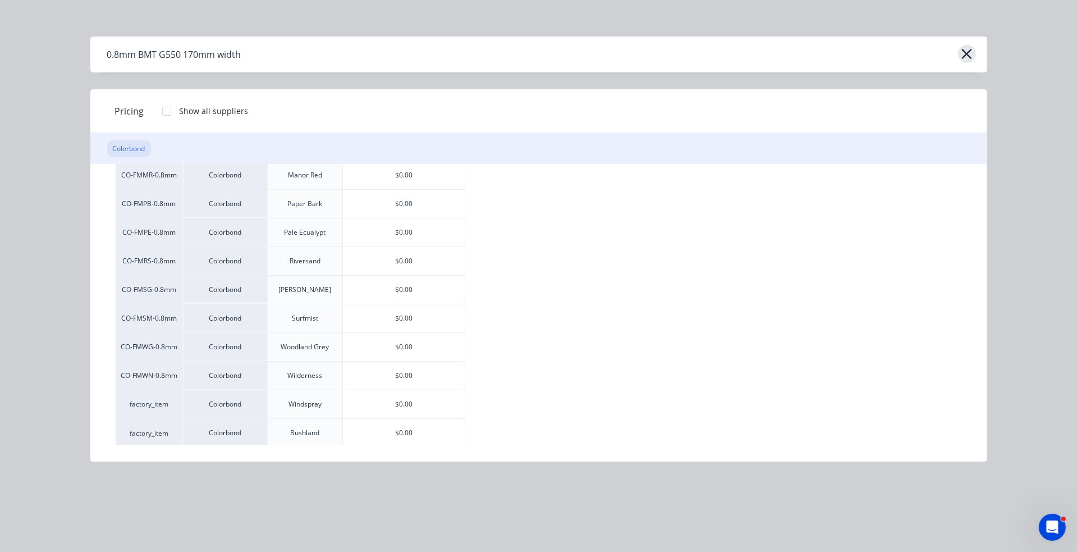
click at [968, 58] on icon "button" at bounding box center [967, 54] width 12 height 16
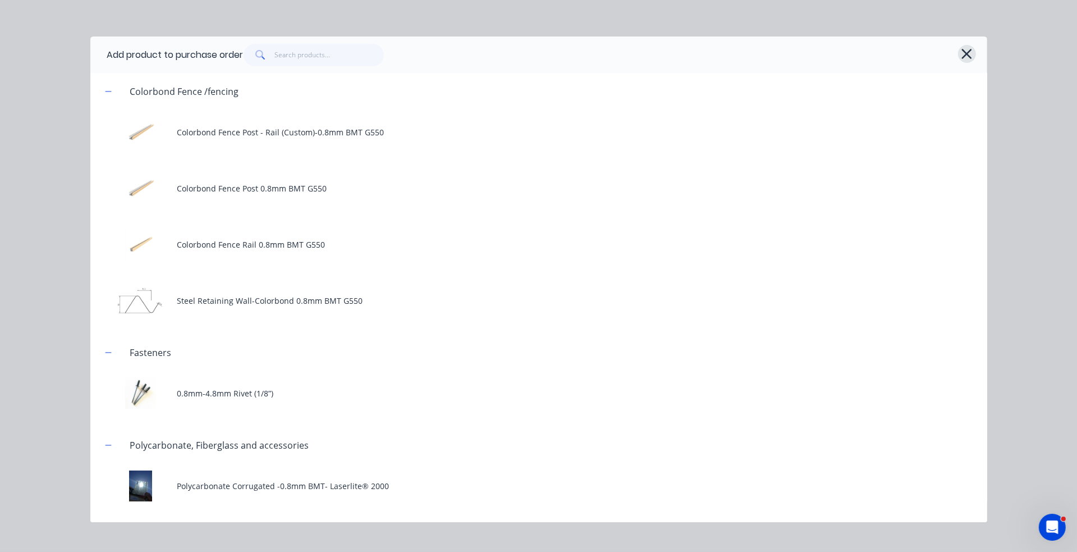
click at [970, 54] on icon "button" at bounding box center [967, 54] width 12 height 16
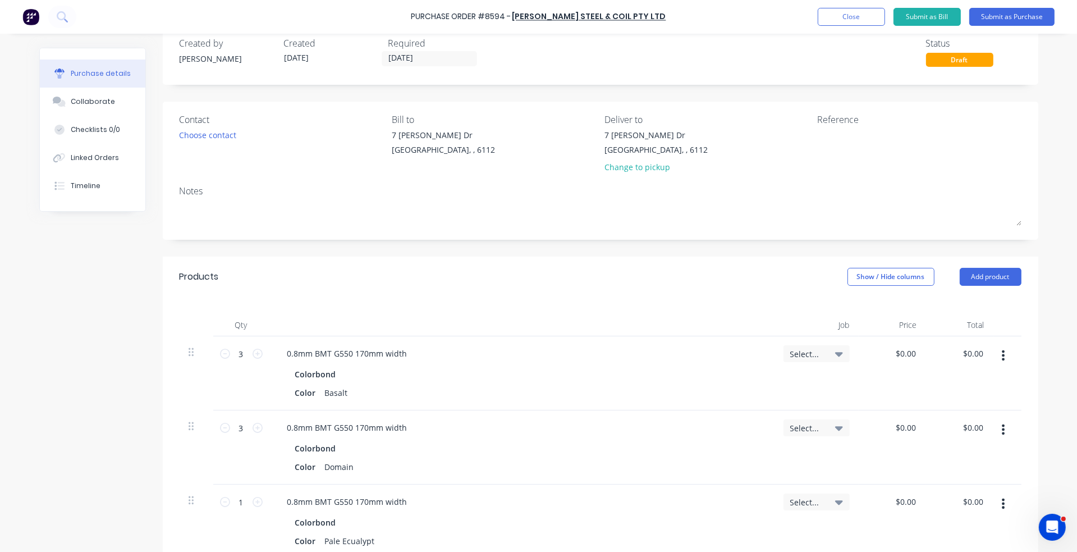
scroll to position [0, 0]
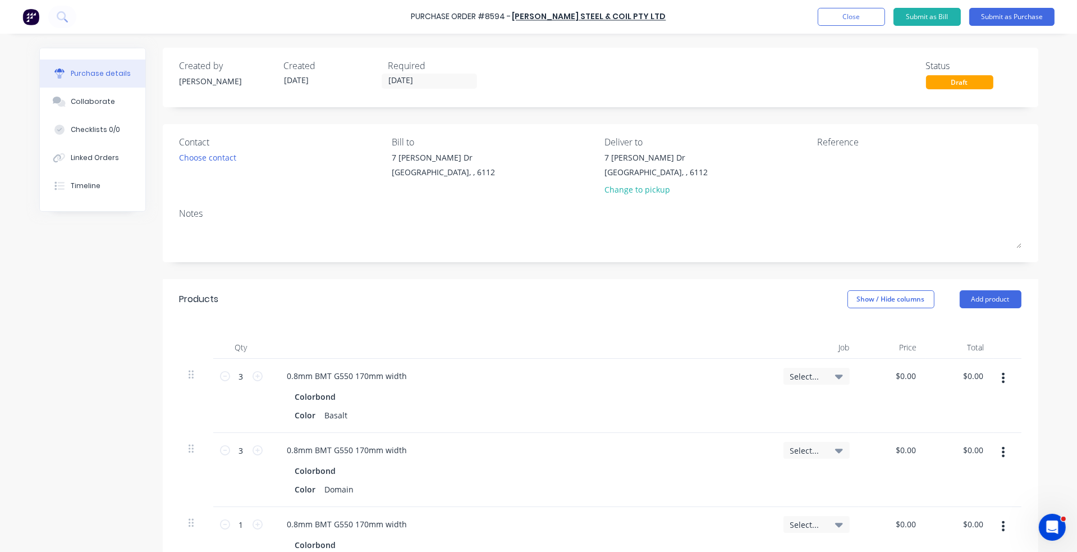
click at [583, 88] on div "Created by Juana Created 05/09/25 Required 05/09/25 Status Draft" at bounding box center [601, 74] width 842 height 30
click at [1013, 15] on button "Submit as Purchase" at bounding box center [1011, 17] width 85 height 18
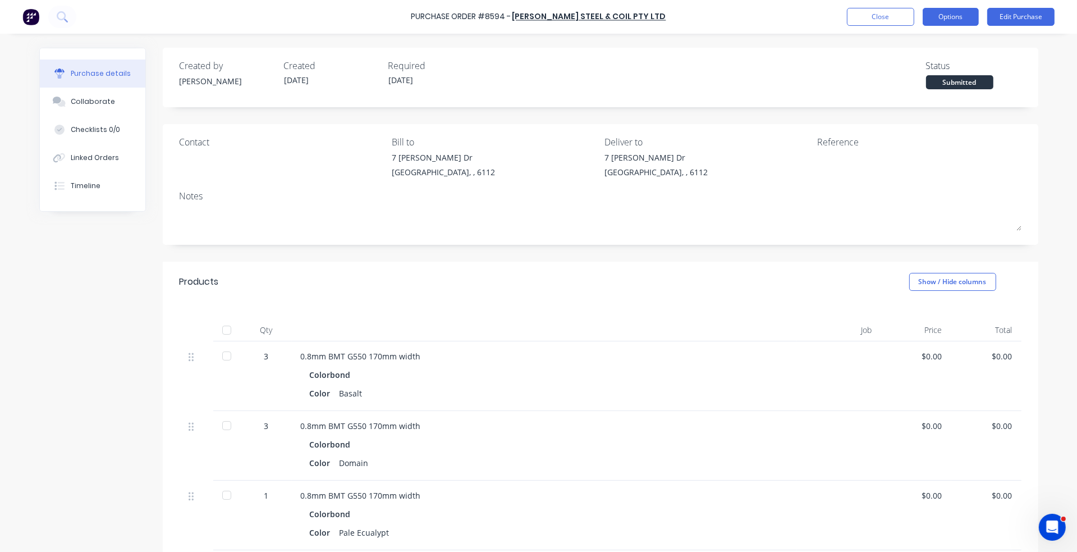
click at [952, 15] on button "Options" at bounding box center [951, 17] width 56 height 18
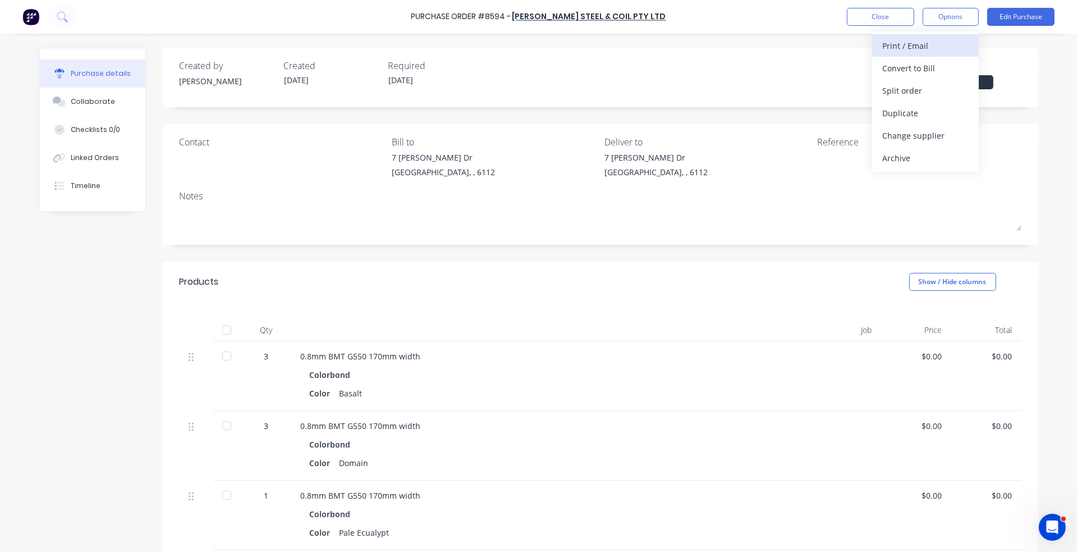
click at [918, 50] on div "Print / Email" at bounding box center [925, 46] width 86 height 16
click at [922, 89] on div "Without pricing" at bounding box center [925, 91] width 86 height 16
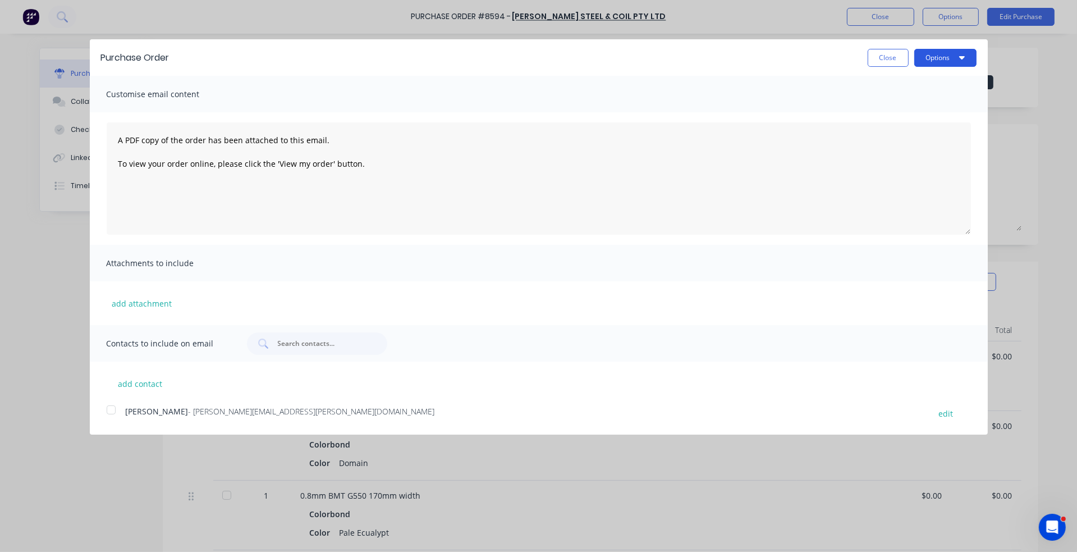
click at [953, 60] on button "Options" at bounding box center [945, 58] width 62 height 18
click at [957, 83] on div "Print" at bounding box center [923, 86] width 86 height 16
drag, startPoint x: 704, startPoint y: 25, endPoint x: 873, endPoint y: 31, distance: 169.1
click at [710, 26] on div "Purchase Order Close Options Print Email Customise email content A PDF copy of …" at bounding box center [538, 276] width 1077 height 552
click at [892, 17] on div "Purchase Order Close Options Customise email content A PDF copy of the order ha…" at bounding box center [538, 276] width 1077 height 552
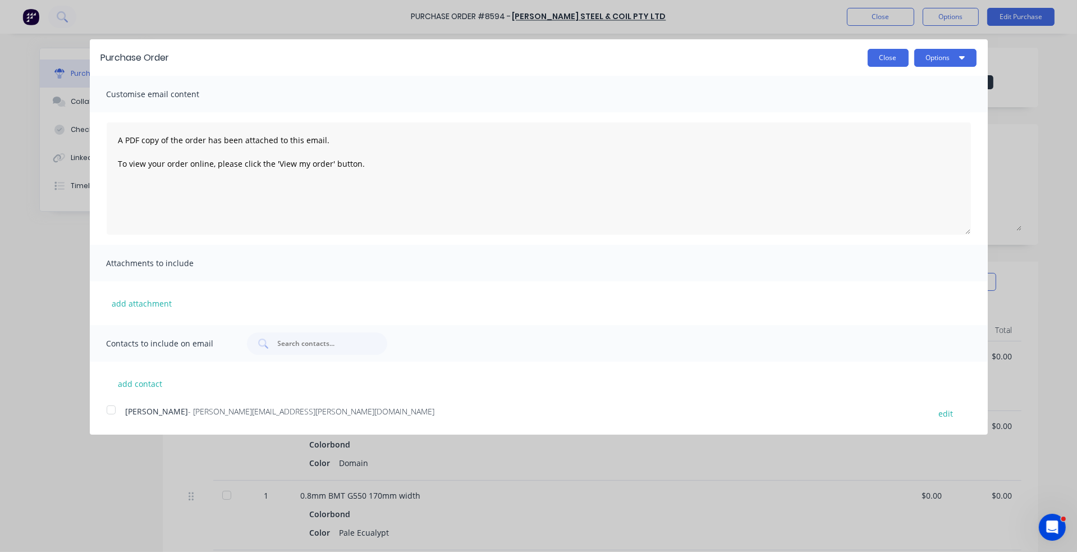
click at [882, 58] on button "Close" at bounding box center [888, 58] width 41 height 18
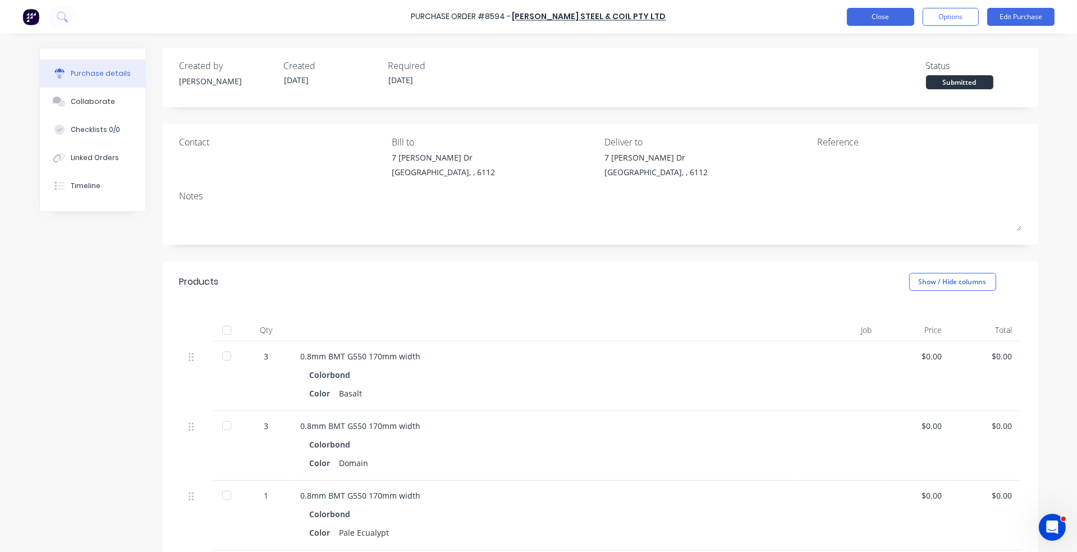
click at [877, 20] on button "Close" at bounding box center [880, 17] width 67 height 18
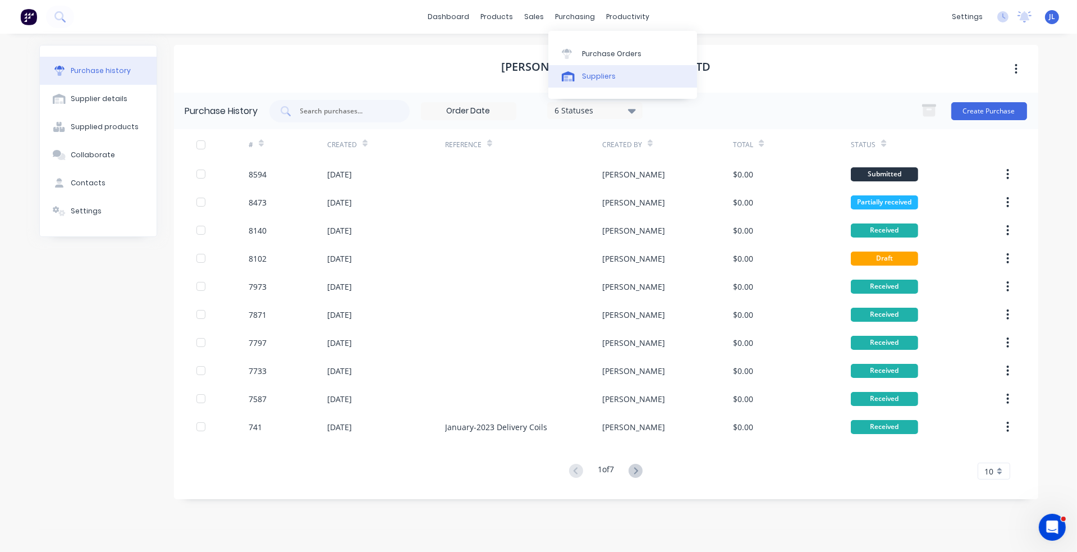
click at [591, 79] on div "Suppliers" at bounding box center [599, 76] width 34 height 10
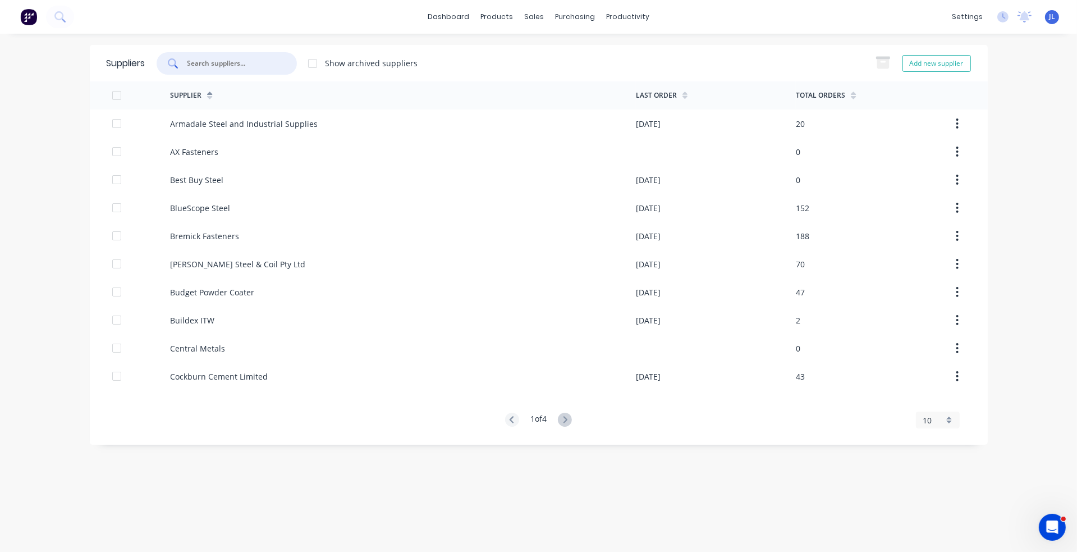
click at [225, 65] on input "text" at bounding box center [232, 63] width 93 height 11
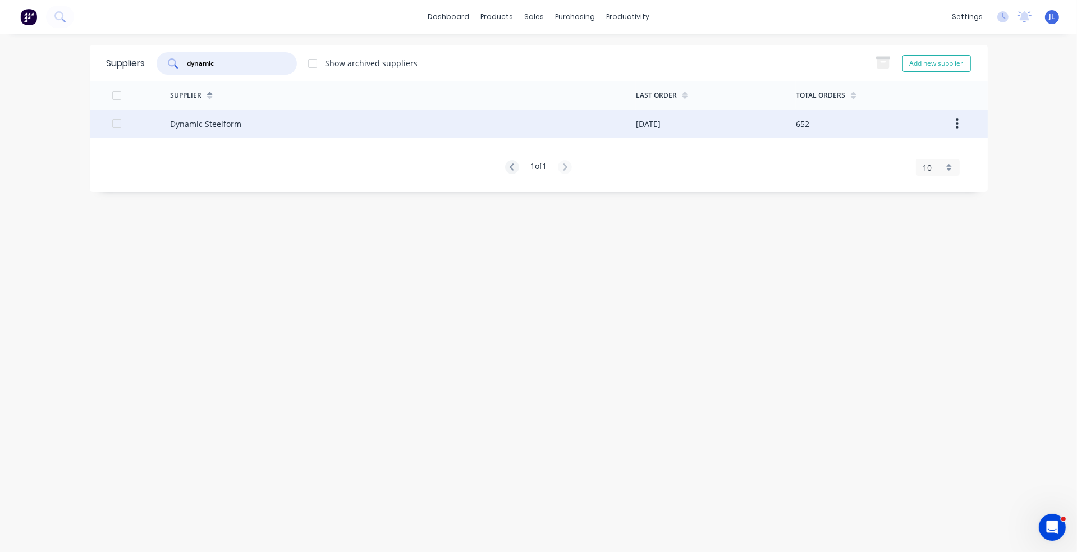
type input "dynamic"
click at [248, 126] on div "Dynamic Steelform" at bounding box center [403, 123] width 466 height 28
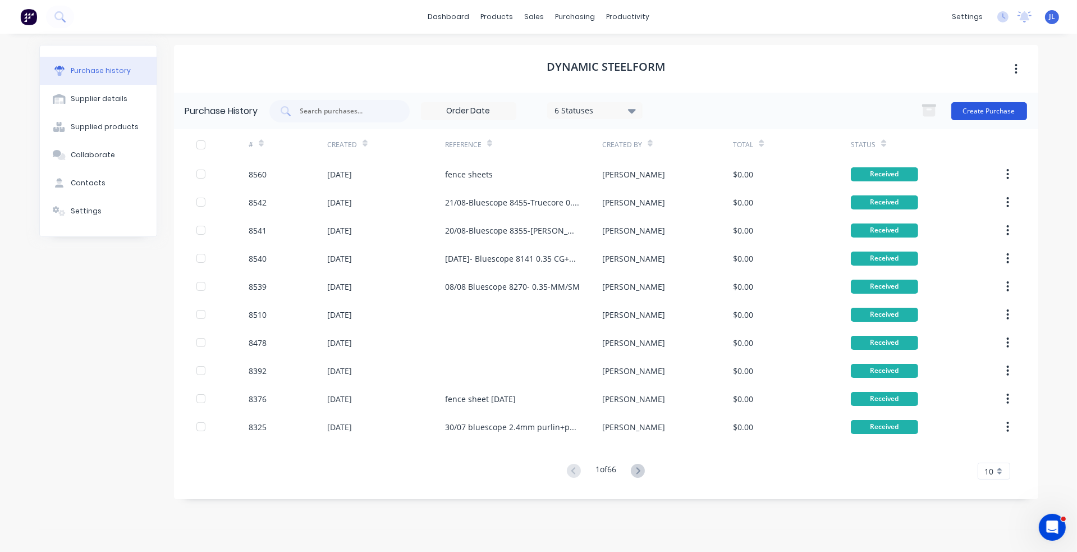
click at [995, 111] on button "Create Purchase" at bounding box center [990, 111] width 76 height 18
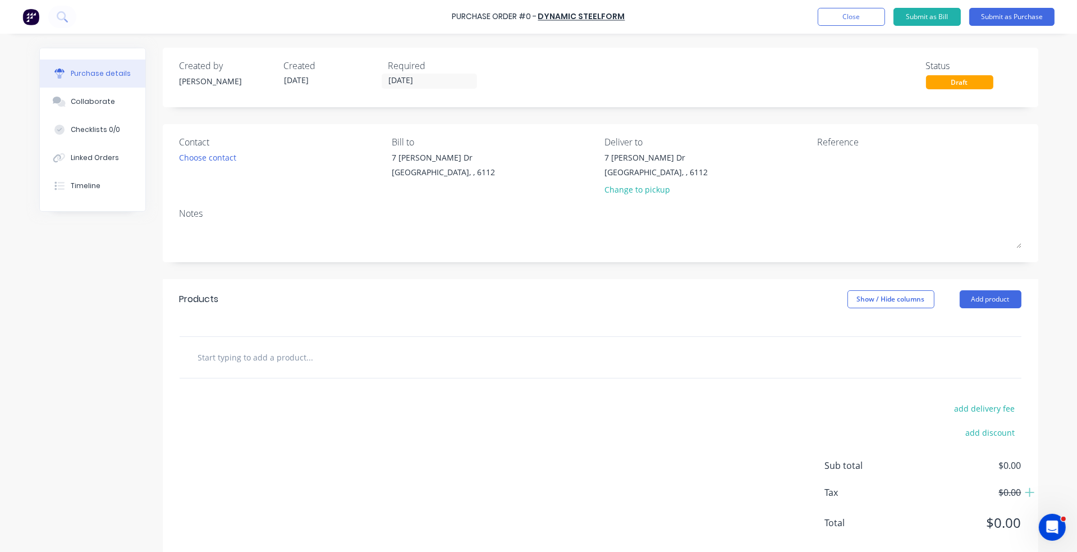
drag, startPoint x: 982, startPoint y: 297, endPoint x: 977, endPoint y: 287, distance: 11.3
click at [982, 298] on button "Add product" at bounding box center [991, 299] width 62 height 18
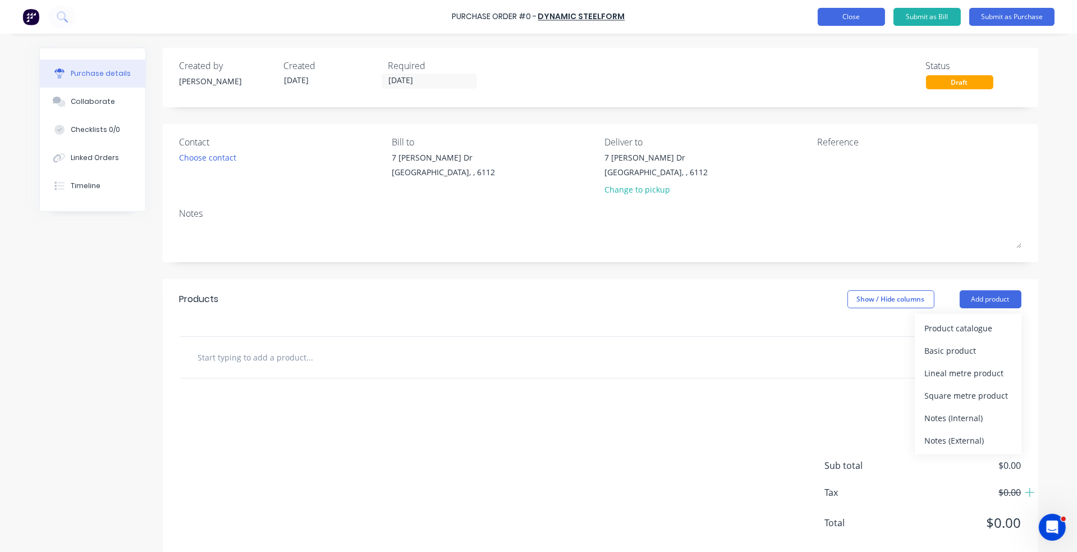
click at [853, 20] on button "Close" at bounding box center [851, 17] width 67 height 18
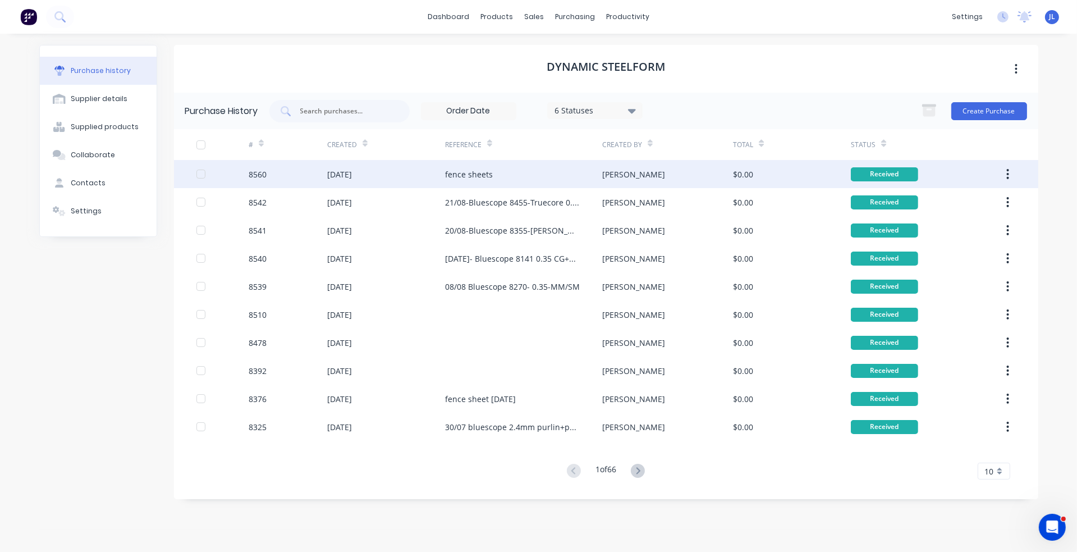
click at [531, 186] on div "fence sheets" at bounding box center [523, 174] width 157 height 28
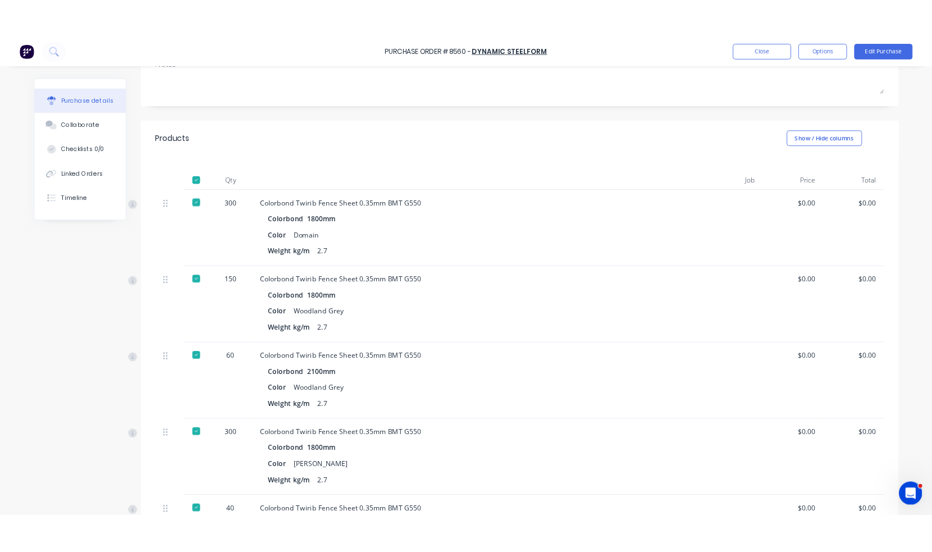
scroll to position [225, 0]
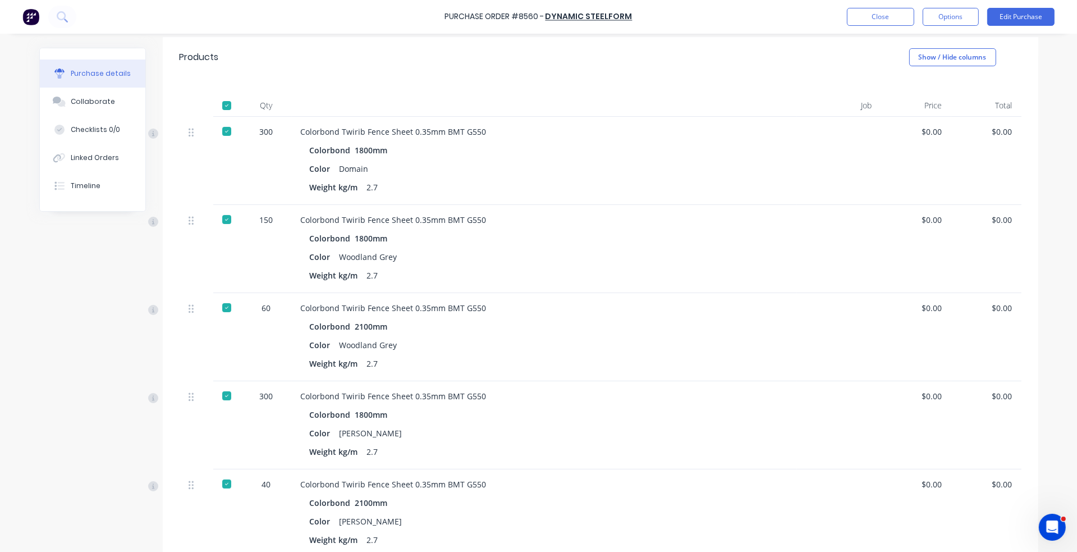
drag, startPoint x: 93, startPoint y: 515, endPoint x: 129, endPoint y: 547, distance: 48.1
click at [93, 515] on div "Created by Juana Created 01/09/25 Required 01/09/25 Status Received Contact Bil…" at bounding box center [538, 352] width 999 height 1059
click at [105, 330] on div "Created by Juana Created 01/09/25 Required 01/09/25 Status Received Contact Bil…" at bounding box center [538, 352] width 999 height 1059
click at [85, 492] on div "Created by Juana Created 01/09/25 Required 01/09/25 Status Received Contact Bil…" at bounding box center [538, 352] width 999 height 1059
click at [772, 6] on div "Purchase Order #8560 - Dynamic Steelform Close Options Edit Purchase" at bounding box center [538, 17] width 1077 height 34
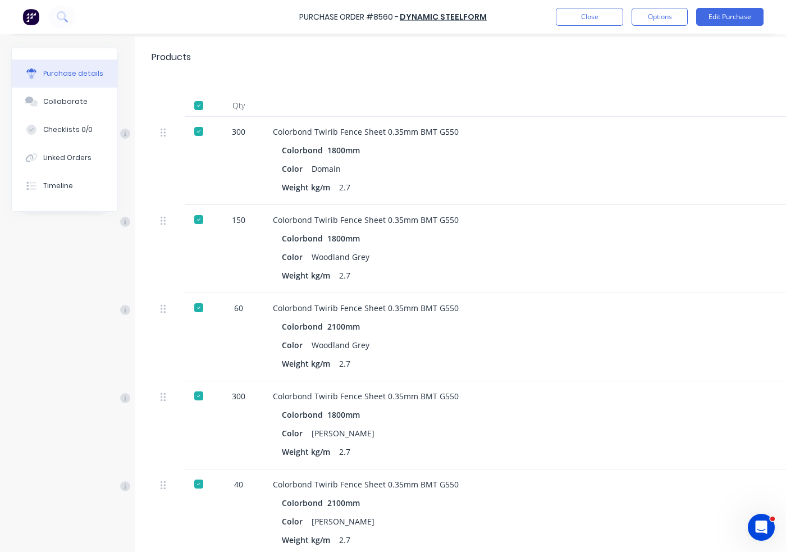
type textarea "x"
click at [39, 248] on div "Created by Juana Created 01/09/25 Required 01/09/25 Status Received Contact Bil…" at bounding box center [478, 352] width 935 height 1059
click at [581, 22] on button "Close" at bounding box center [594, 17] width 67 height 18
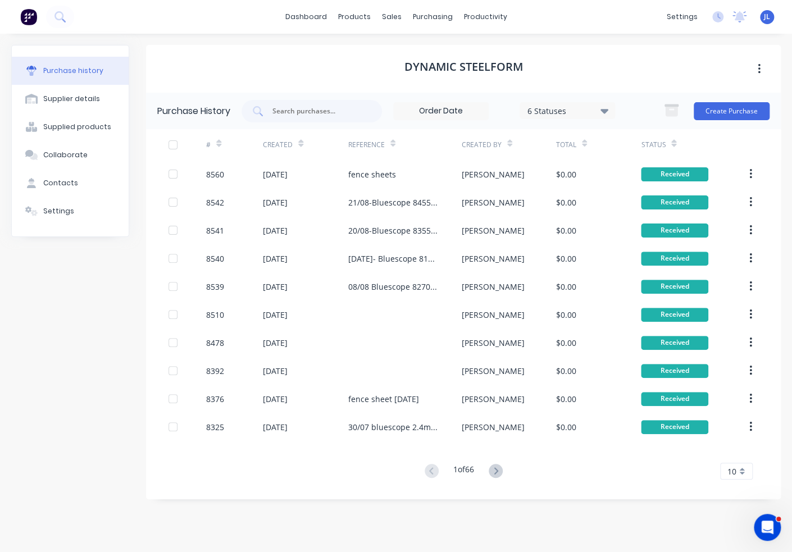
click at [259, 59] on div "Dynamic Steelform" at bounding box center [463, 69] width 634 height 48
click at [750, 110] on button "Create Purchase" at bounding box center [731, 111] width 76 height 18
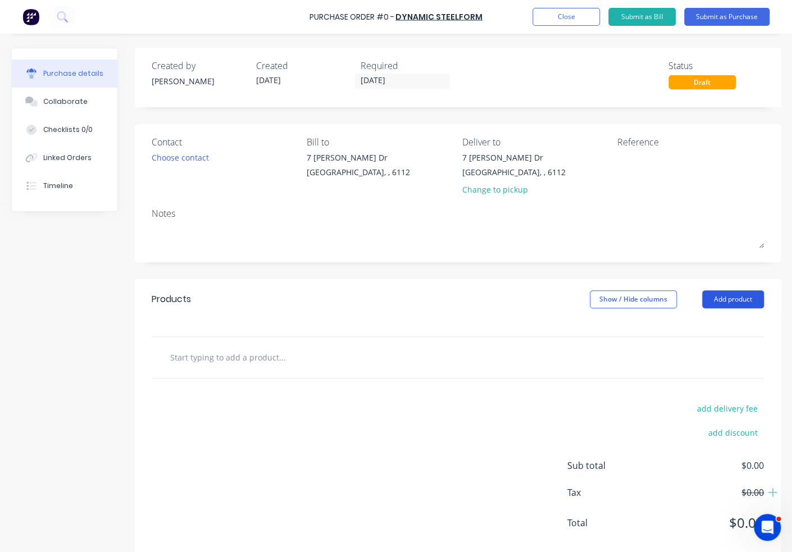
click at [730, 305] on button "Add product" at bounding box center [733, 299] width 62 height 18
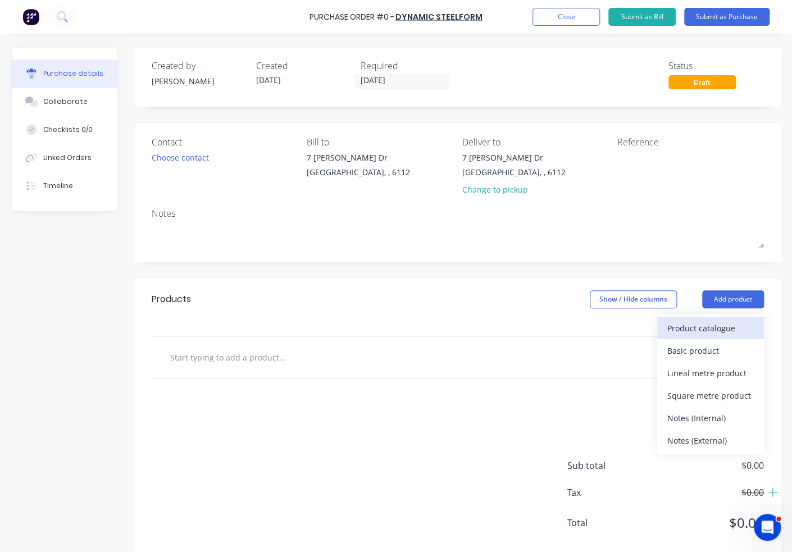
click at [698, 326] on div "Product catalogue" at bounding box center [710, 328] width 86 height 16
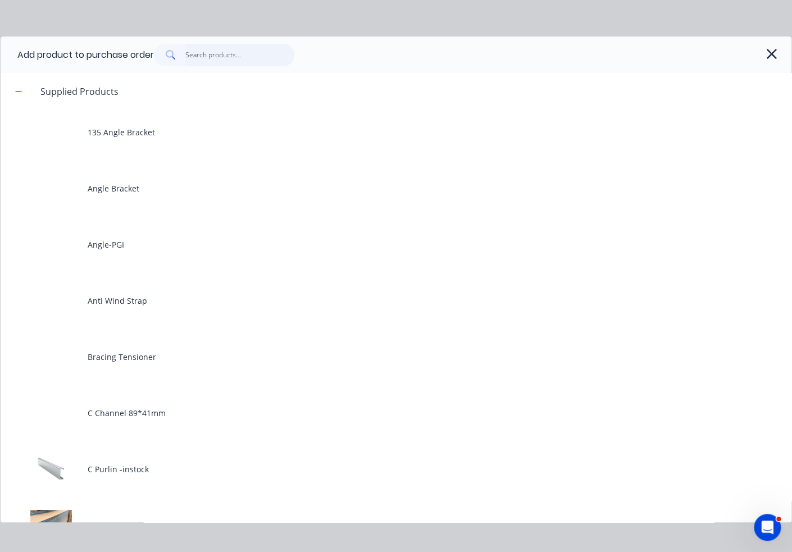
click at [219, 47] on input "text" at bounding box center [239, 55] width 109 height 22
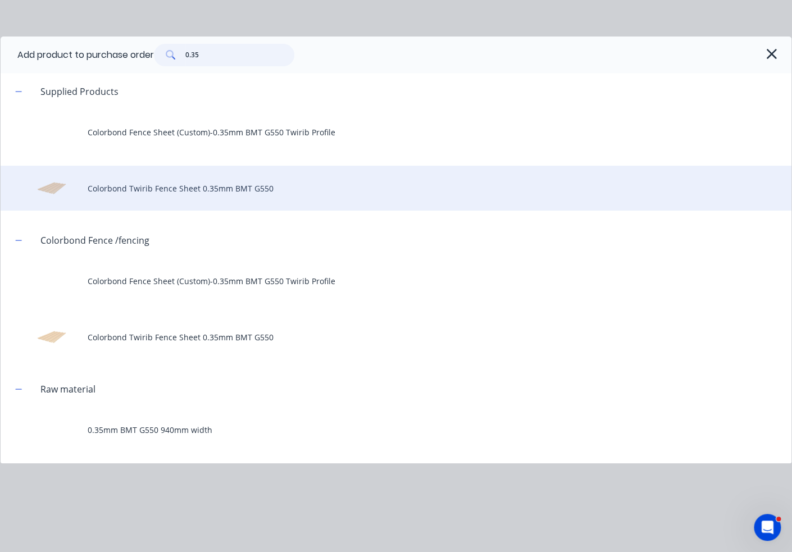
type input "0.35"
click at [173, 188] on div "Colorbond Twirib Fence Sheet 0.35mm BMT G550" at bounding box center [396, 188] width 790 height 45
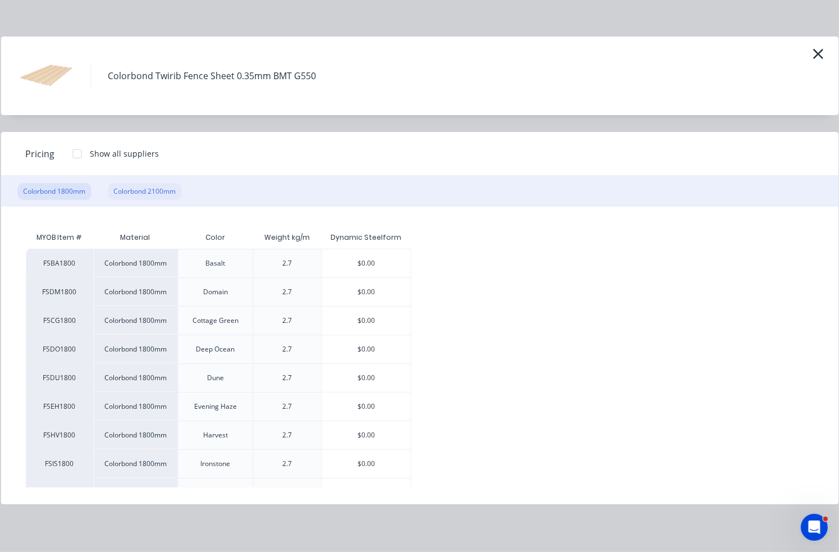
click at [173, 195] on div "Colorbond 2100mm" at bounding box center [145, 191] width 74 height 17
click at [368, 321] on div "$0.00" at bounding box center [366, 321] width 89 height 28
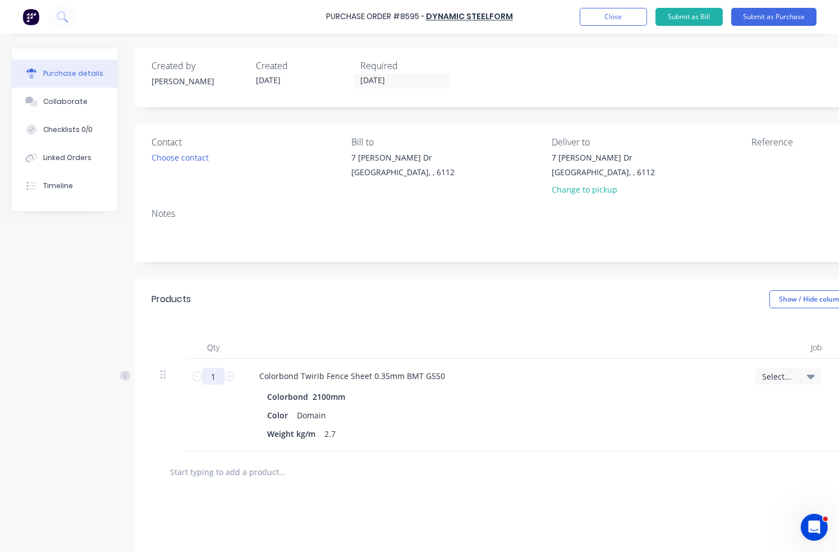
click at [219, 378] on input "1" at bounding box center [213, 376] width 22 height 17
click at [219, 377] on input "1" at bounding box center [213, 376] width 22 height 17
type input "120"
drag, startPoint x: 312, startPoint y: 344, endPoint x: 397, endPoint y: 341, distance: 85.4
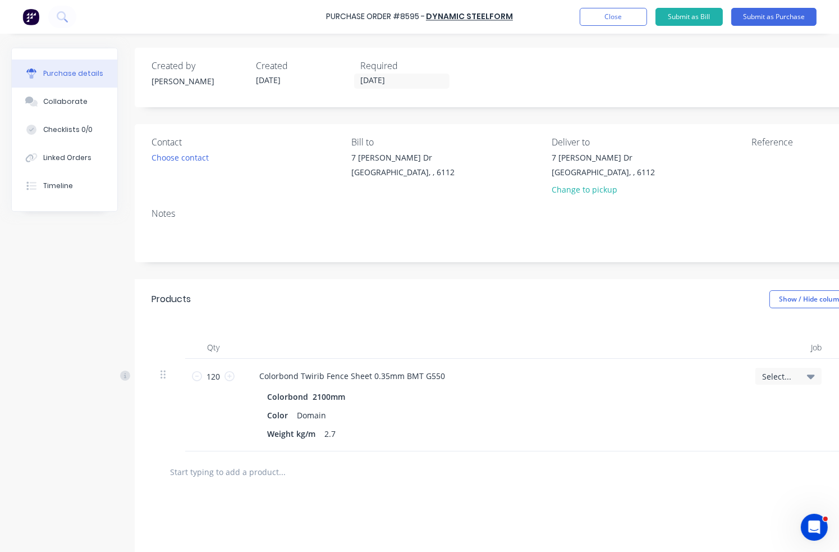
click at [313, 345] on div at bounding box center [493, 347] width 505 height 22
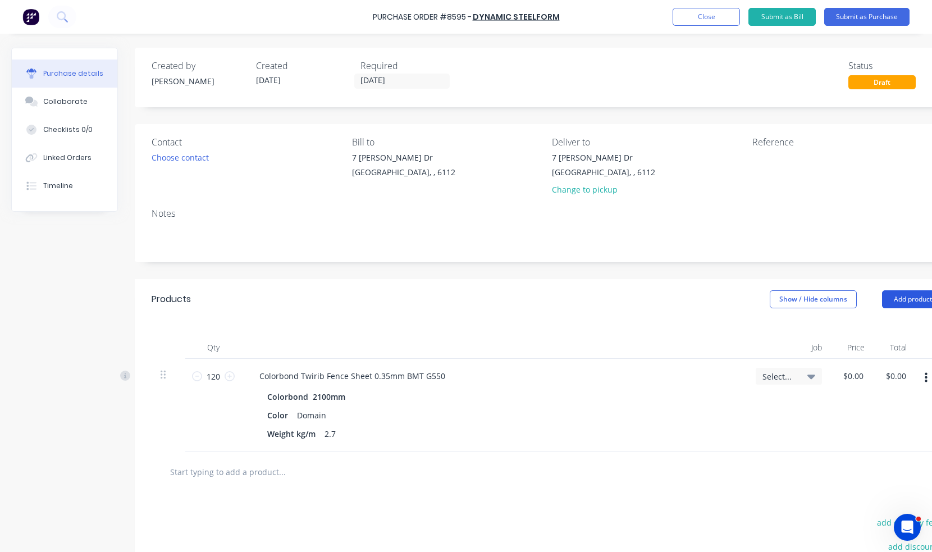
click at [920, 301] on button "Add product" at bounding box center [913, 299] width 62 height 18
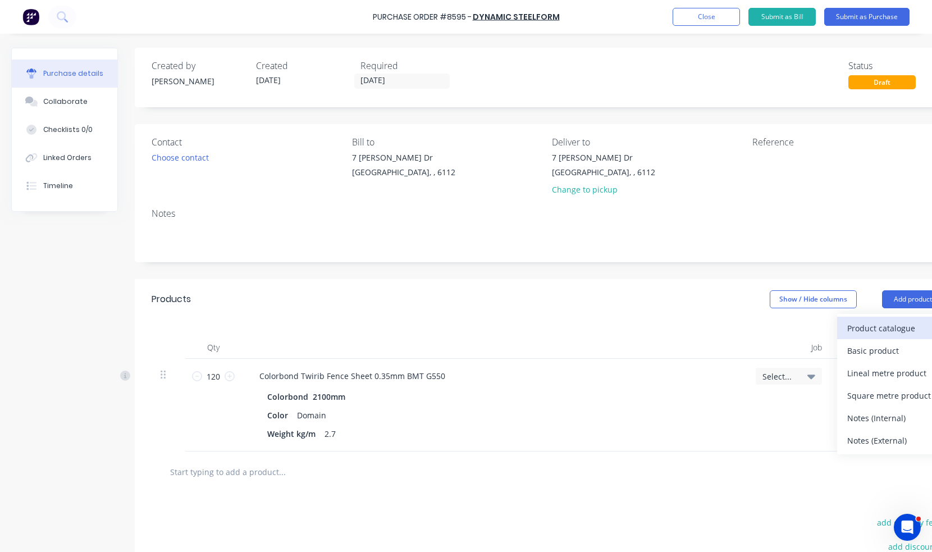
click at [866, 327] on div "Product catalogue" at bounding box center [890, 328] width 86 height 16
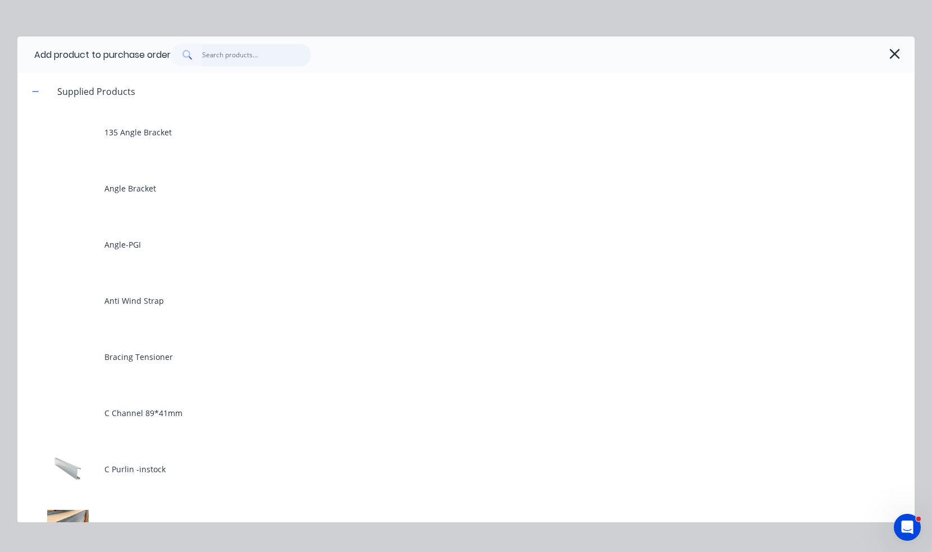
click at [247, 51] on input "text" at bounding box center [256, 55] width 109 height 22
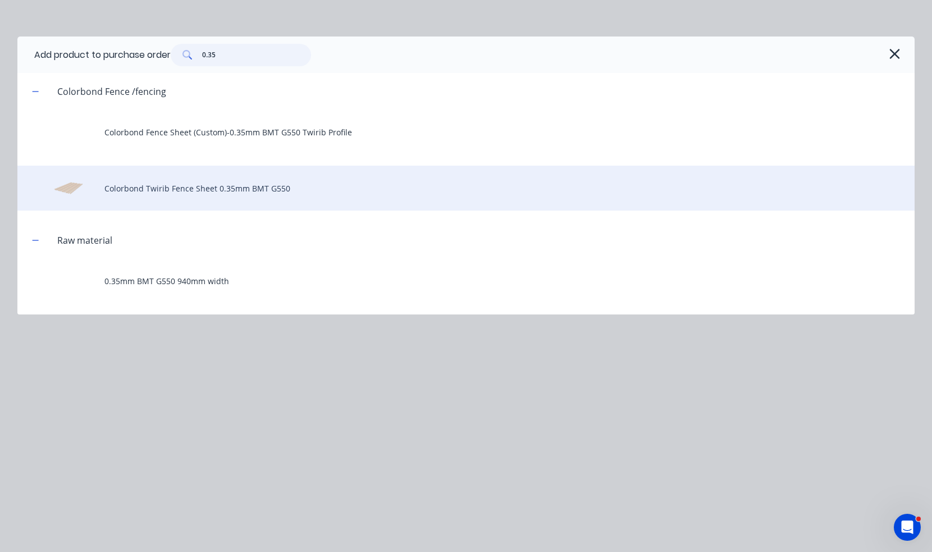
type input "0.35"
click at [193, 191] on div "Colorbond Twirib Fence Sheet 0.35mm BMT G550" at bounding box center [465, 188] width 897 height 45
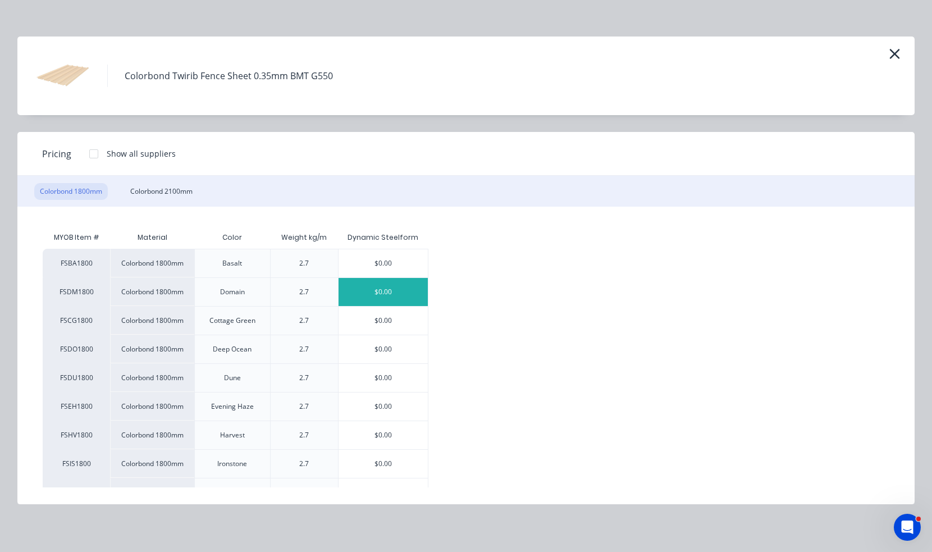
click at [402, 294] on div "$0.00" at bounding box center [382, 292] width 89 height 28
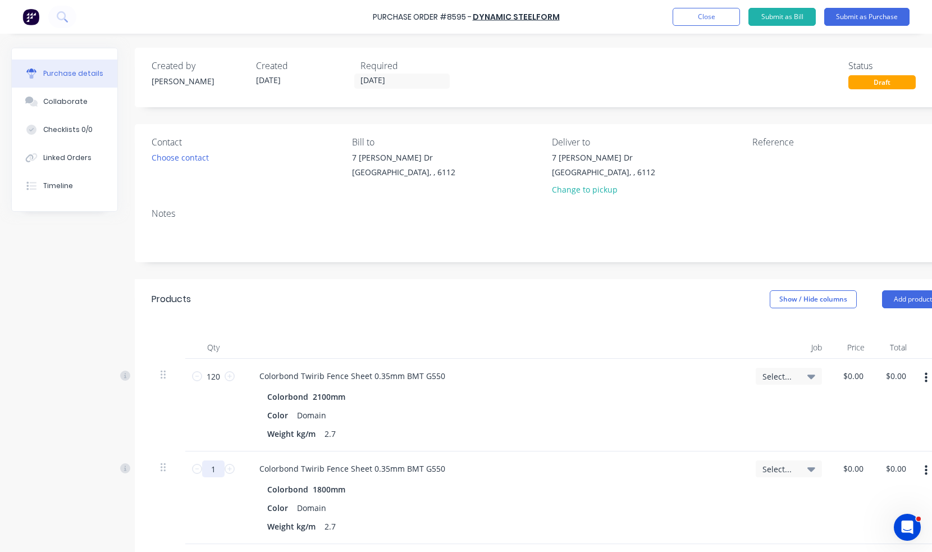
click at [217, 469] on input "1" at bounding box center [213, 468] width 22 height 17
type input "180"
click at [459, 332] on div "Qty Job Price Total 120 120 Colorbond Twirib Fence Sheet 0.35mm BMT G550 Colorb…" at bounding box center [548, 431] width 826 height 225
drag, startPoint x: 893, startPoint y: 301, endPoint x: 893, endPoint y: 310, distance: 8.4
click at [893, 301] on button "Add product" at bounding box center [913, 299] width 62 height 18
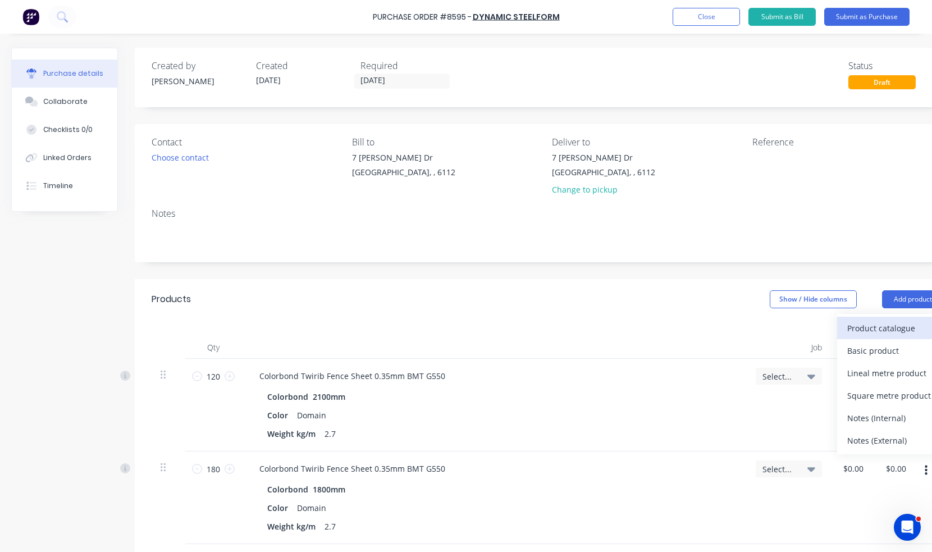
click at [891, 329] on div "Product catalogue" at bounding box center [890, 328] width 86 height 16
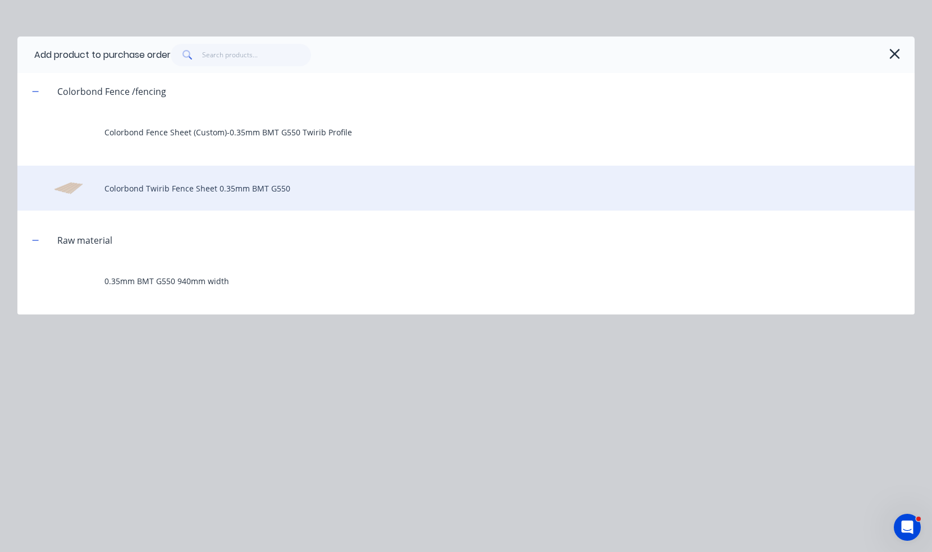
click at [228, 195] on div "Colorbond Twirib Fence Sheet 0.35mm BMT G550" at bounding box center [465, 188] width 897 height 45
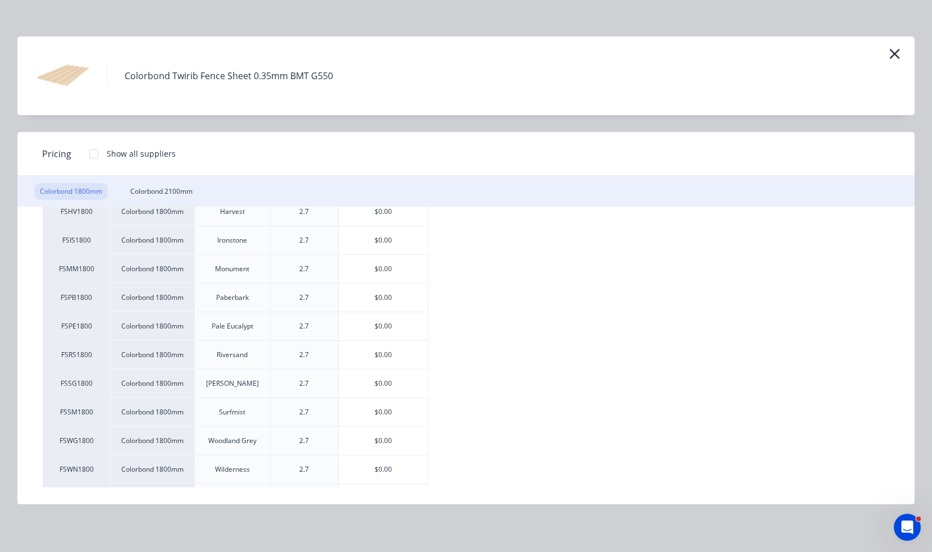
scroll to position [225, 0]
click at [372, 322] on div "$0.00" at bounding box center [382, 325] width 89 height 28
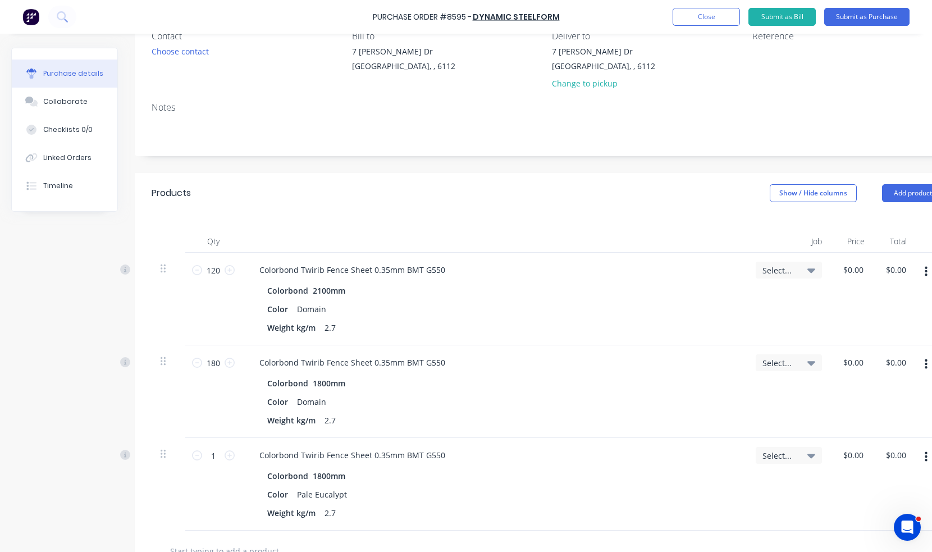
scroll to position [168, 0]
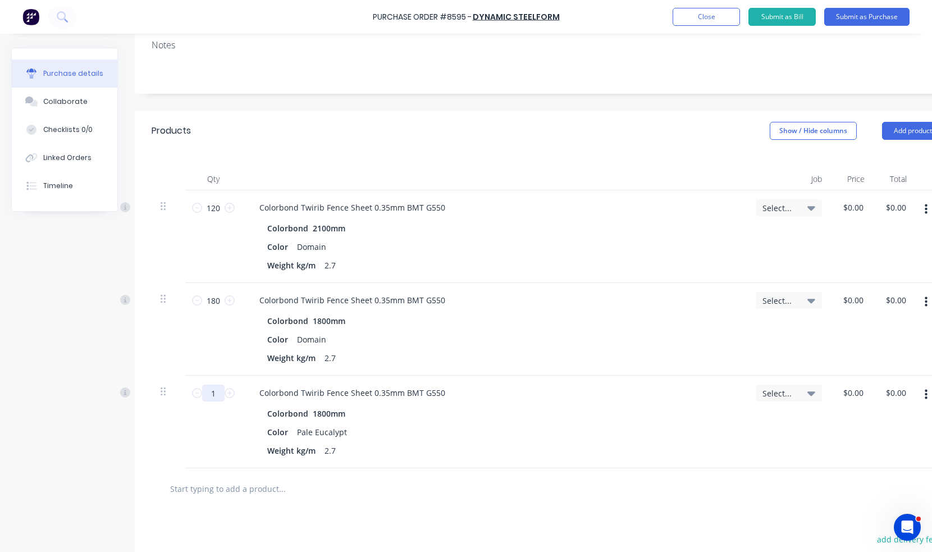
click at [215, 394] on input "1" at bounding box center [213, 393] width 22 height 17
type input "150"
click at [460, 446] on div "Weight kg/m 2.7" at bounding box center [492, 450] width 458 height 16
click at [894, 130] on button "Add product" at bounding box center [913, 131] width 62 height 18
click at [891, 163] on div "Product catalogue" at bounding box center [890, 160] width 86 height 16
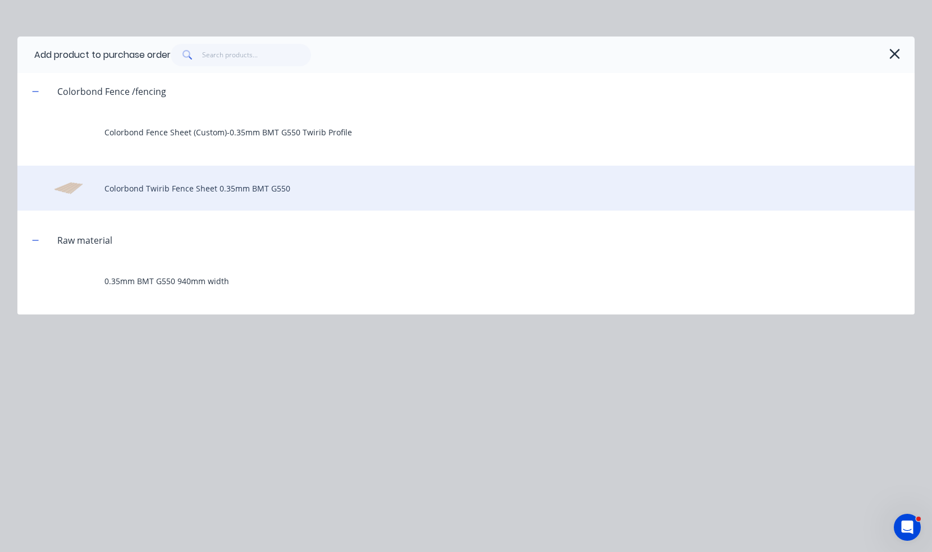
click at [216, 190] on div "Colorbond Twirib Fence Sheet 0.35mm BMT G550" at bounding box center [465, 188] width 897 height 45
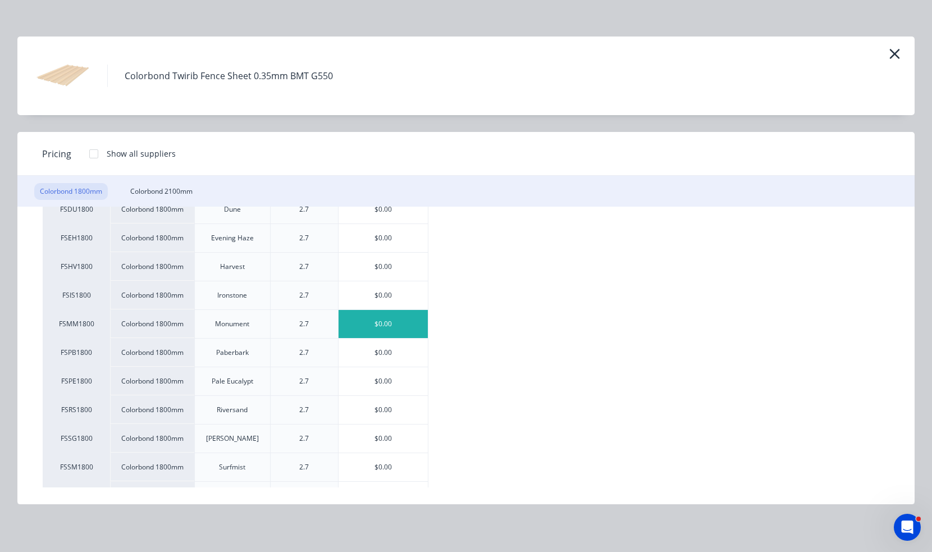
click at [397, 323] on div "$0.00" at bounding box center [382, 324] width 89 height 28
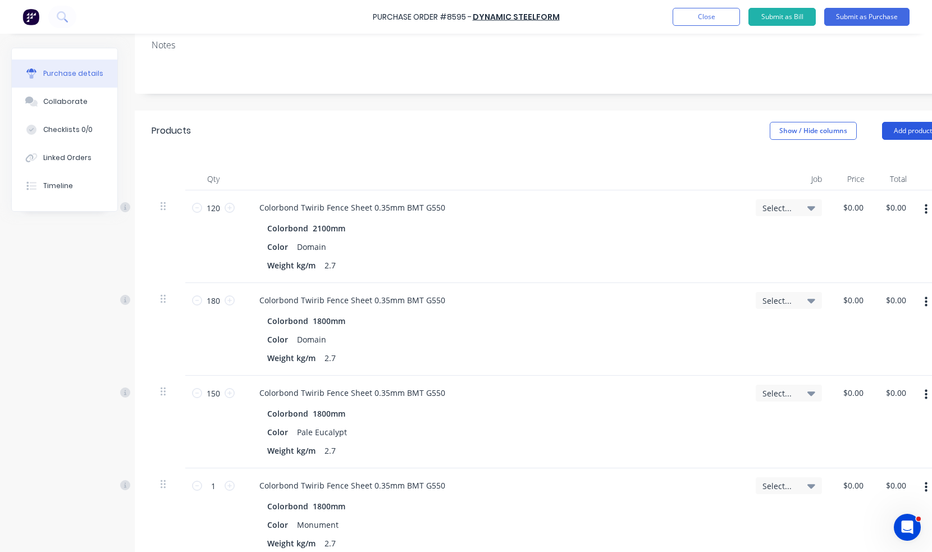
click at [900, 127] on button "Add product" at bounding box center [913, 131] width 62 height 18
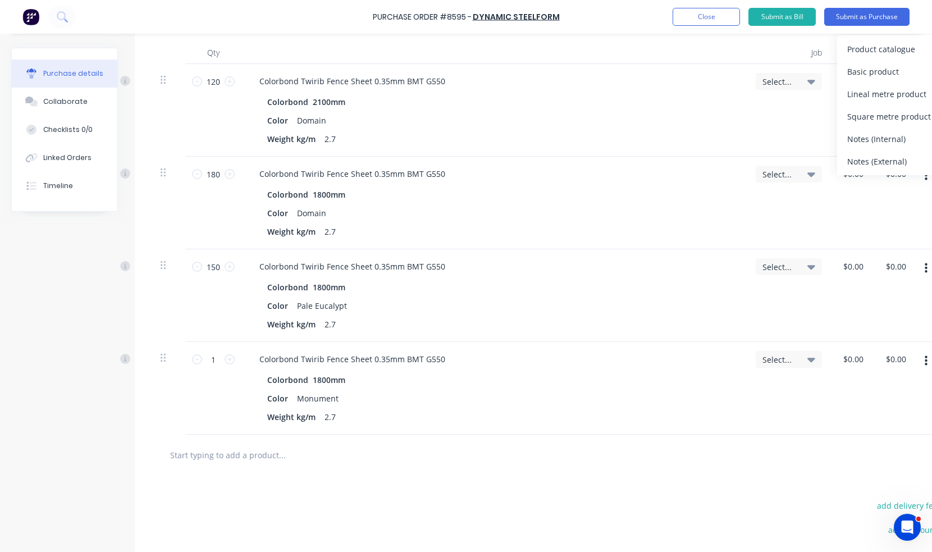
scroll to position [337, 0]
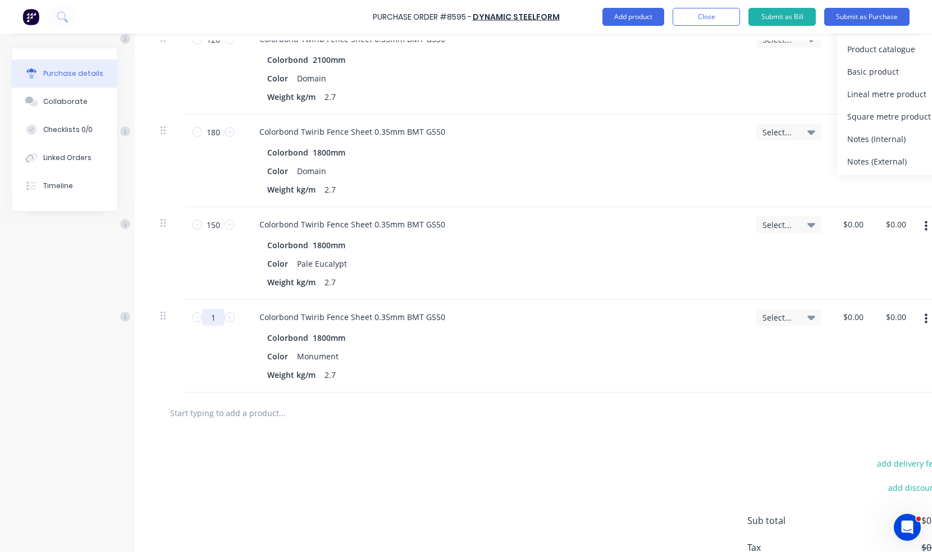
click at [218, 317] on input "1" at bounding box center [213, 317] width 22 height 17
type input "300"
click at [613, 396] on div at bounding box center [548, 412] width 792 height 41
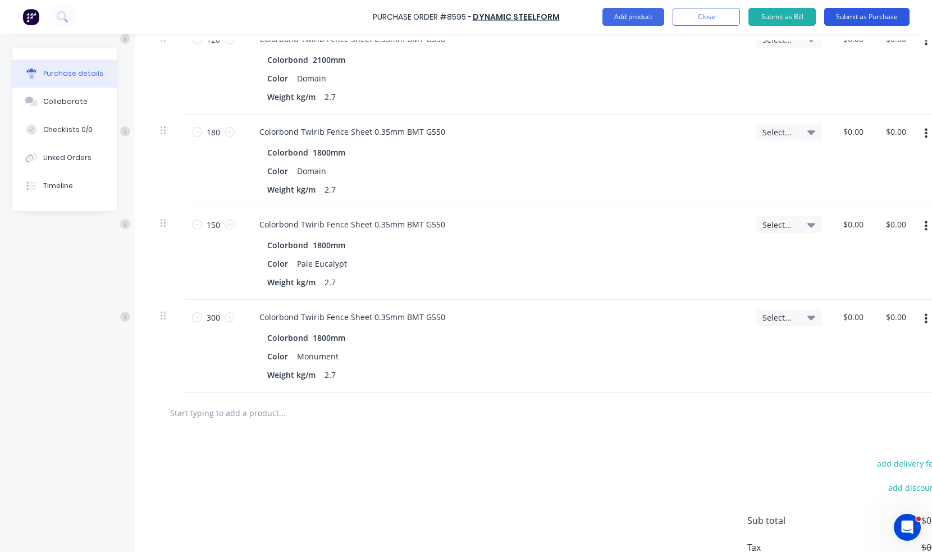
click at [876, 14] on button "Submit as Purchase" at bounding box center [866, 17] width 85 height 18
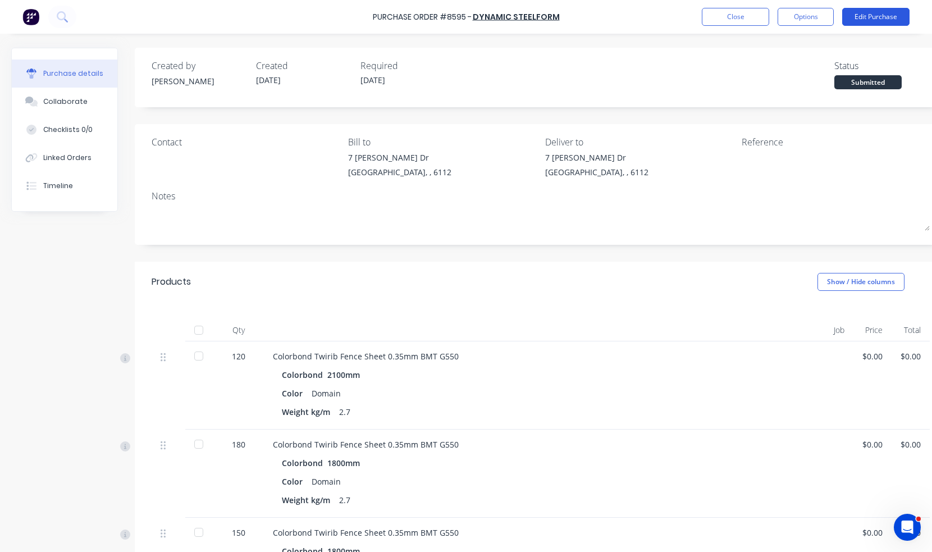
click at [883, 20] on button "Edit Purchase" at bounding box center [875, 17] width 67 height 18
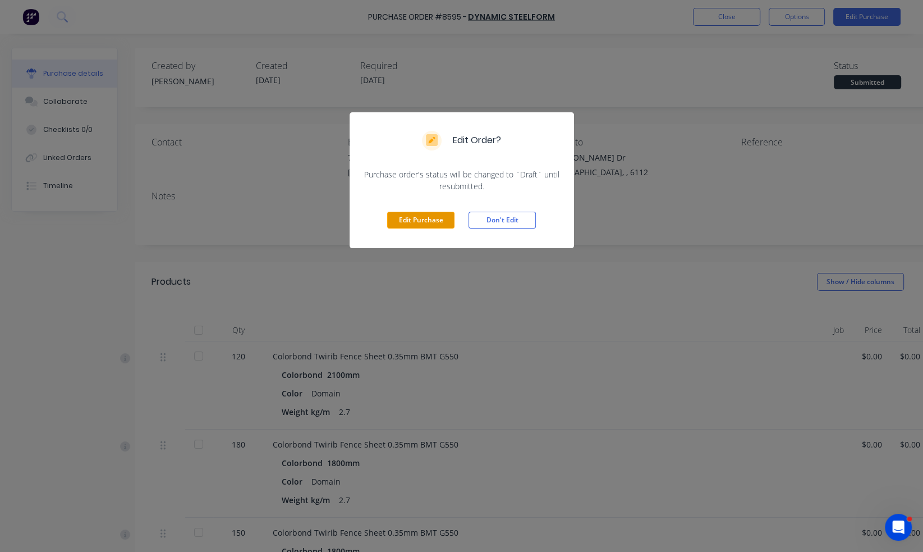
click at [427, 223] on button "Edit Purchase" at bounding box center [420, 220] width 67 height 17
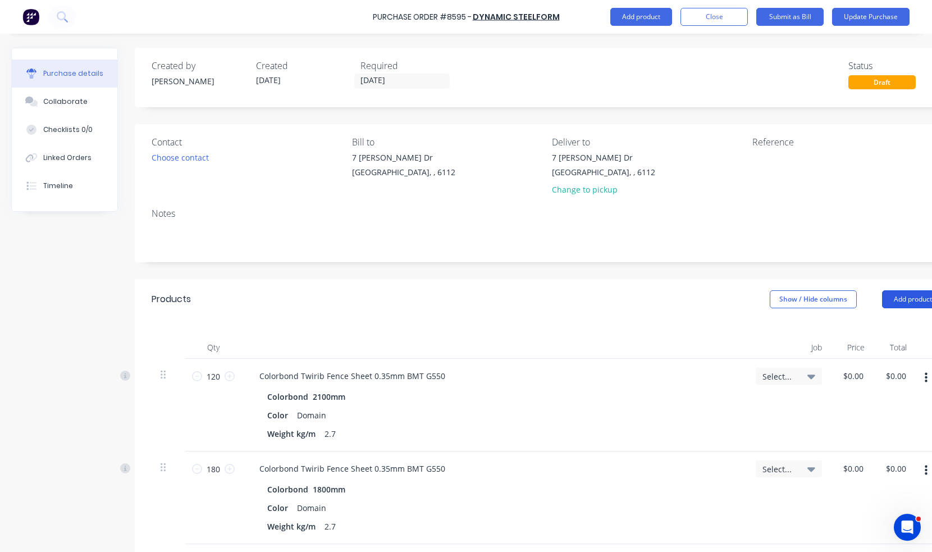
click at [891, 301] on button "Add product" at bounding box center [913, 299] width 62 height 18
click at [888, 331] on div "Product catalogue" at bounding box center [890, 328] width 86 height 16
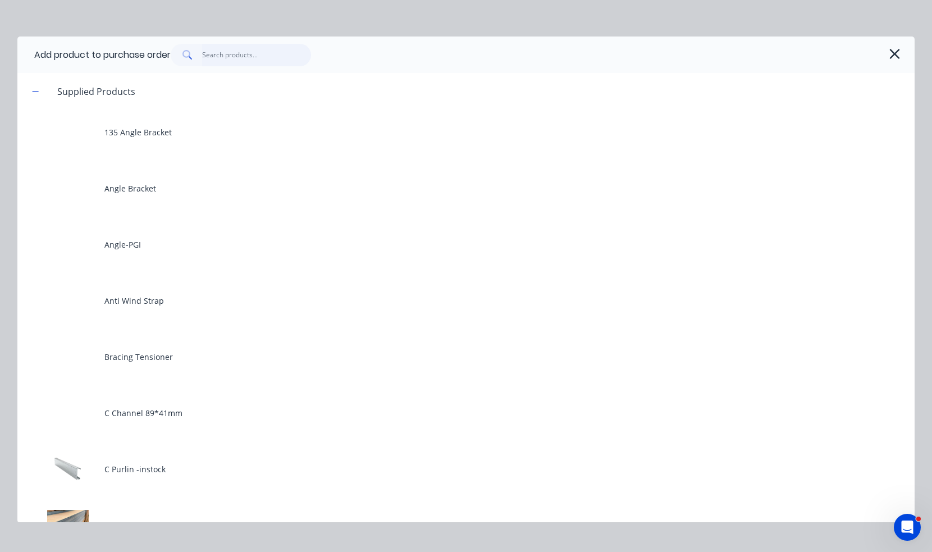
click at [243, 63] on input "text" at bounding box center [256, 55] width 109 height 22
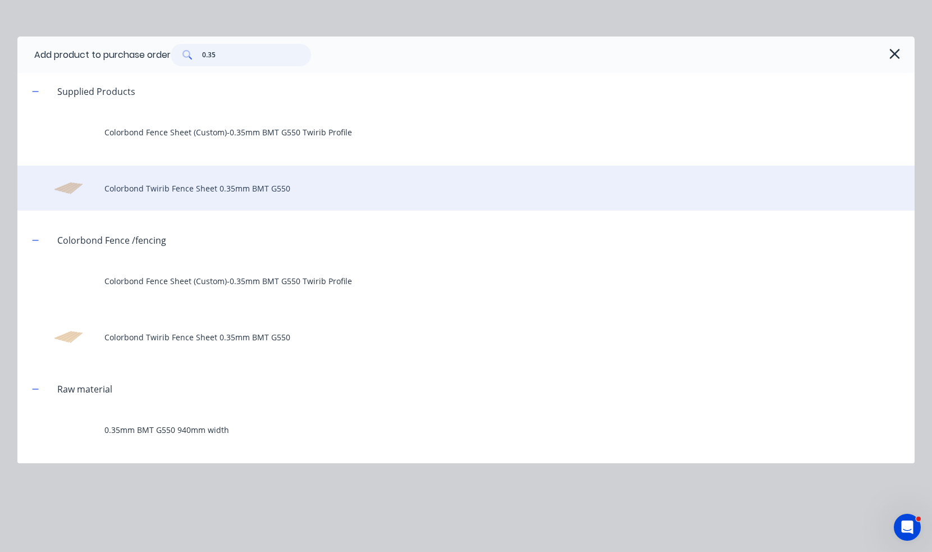
type input "0.35"
click at [212, 195] on div "Colorbond Twirib Fence Sheet 0.35mm BMT G550" at bounding box center [465, 188] width 897 height 45
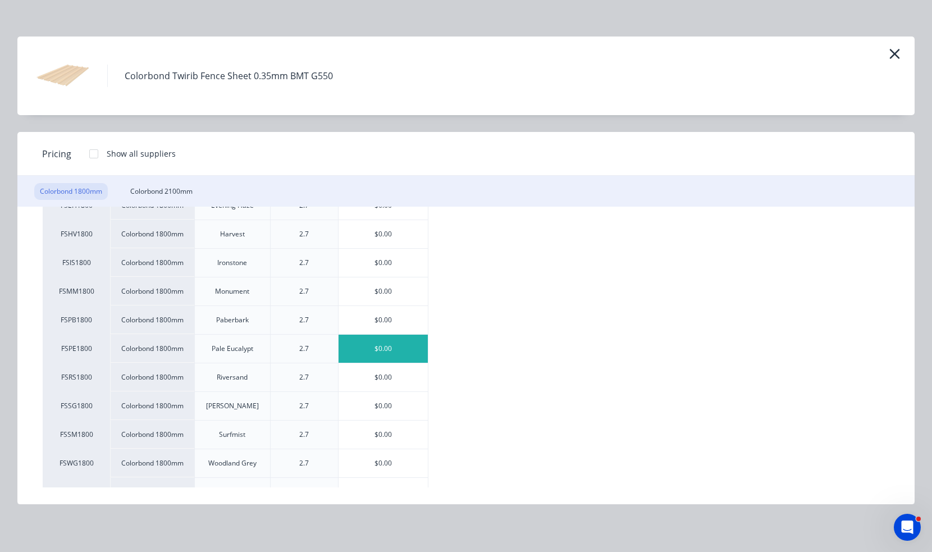
scroll to position [332, 0]
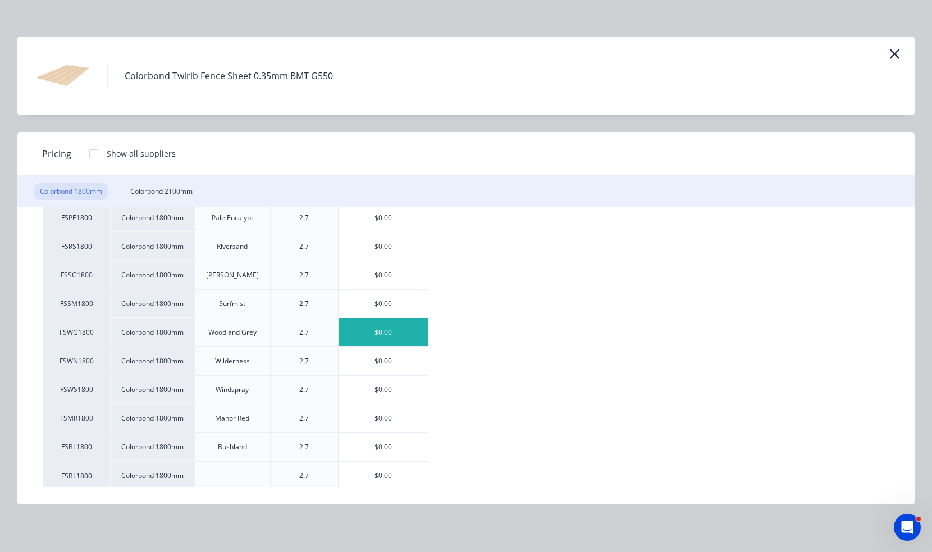
click at [400, 330] on div "$0.00" at bounding box center [382, 332] width 89 height 28
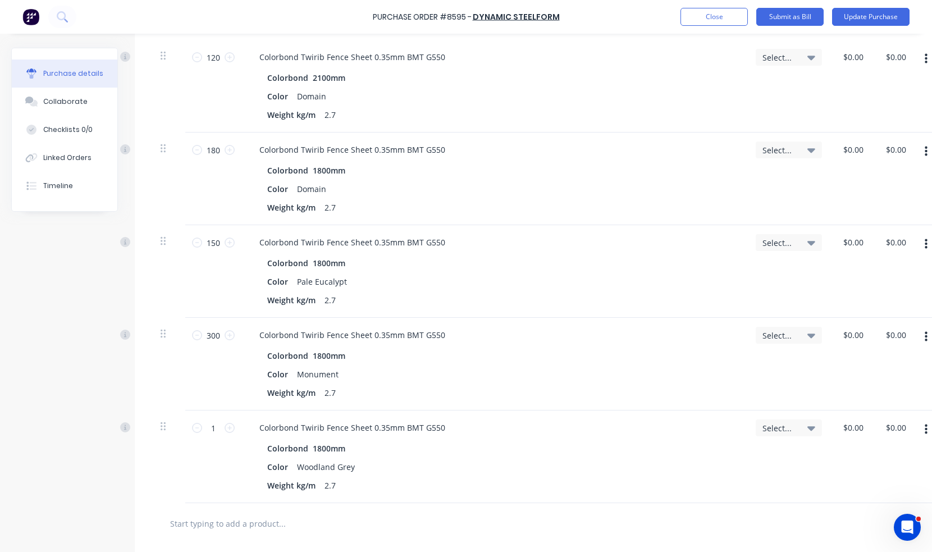
scroll to position [337, 0]
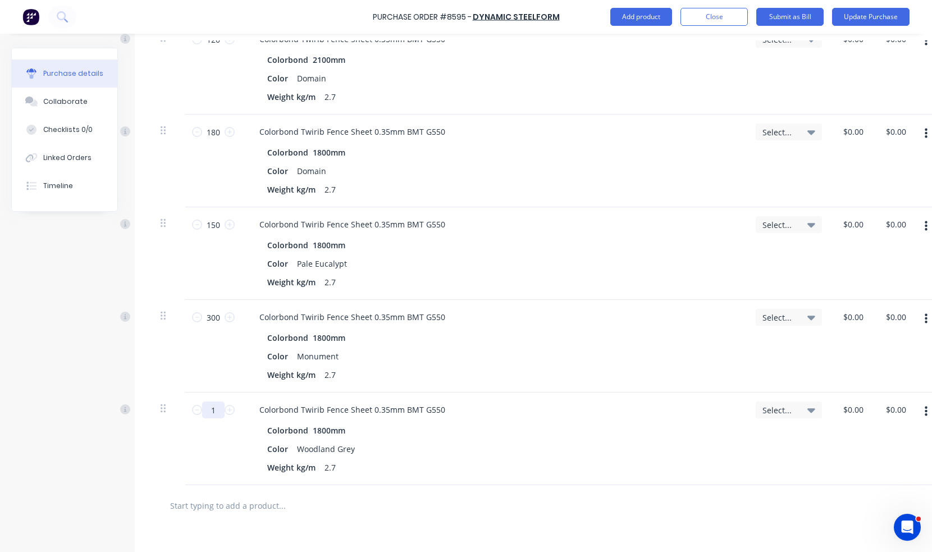
click at [223, 408] on input "1" at bounding box center [213, 409] width 22 height 17
type input "300"
click at [561, 506] on div at bounding box center [548, 505] width 774 height 22
click at [638, 22] on button "Add product" at bounding box center [641, 17] width 62 height 18
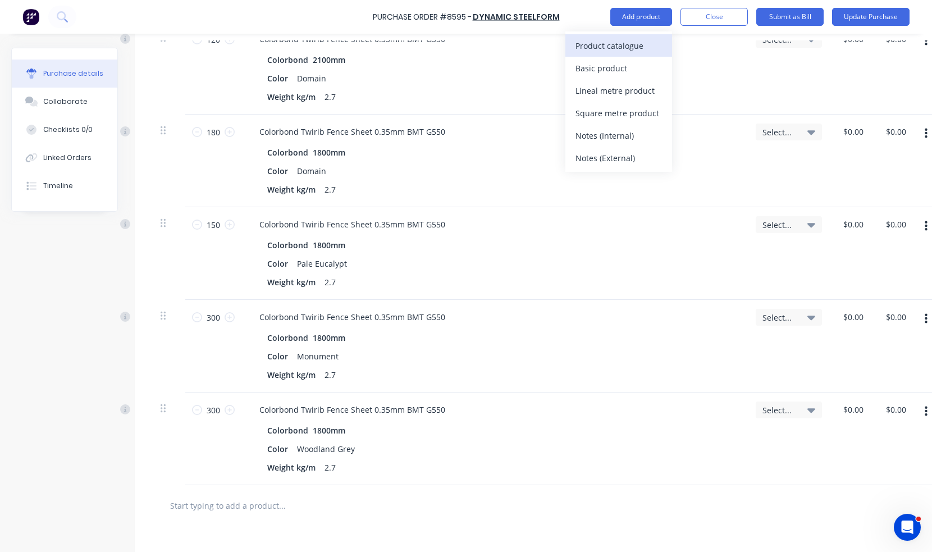
click at [642, 49] on div "Product catalogue" at bounding box center [618, 46] width 86 height 16
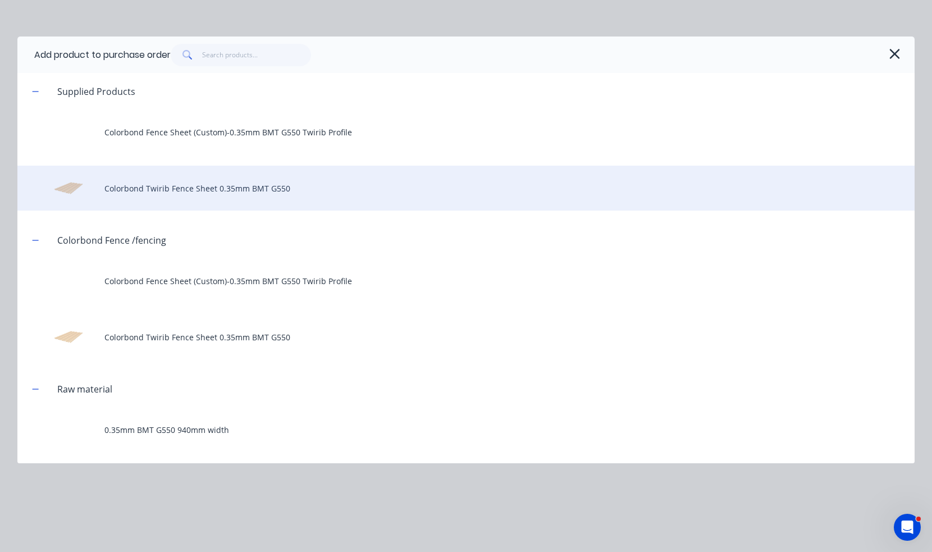
click at [204, 194] on div "Colorbond Twirib Fence Sheet 0.35mm BMT G550" at bounding box center [465, 188] width 897 height 45
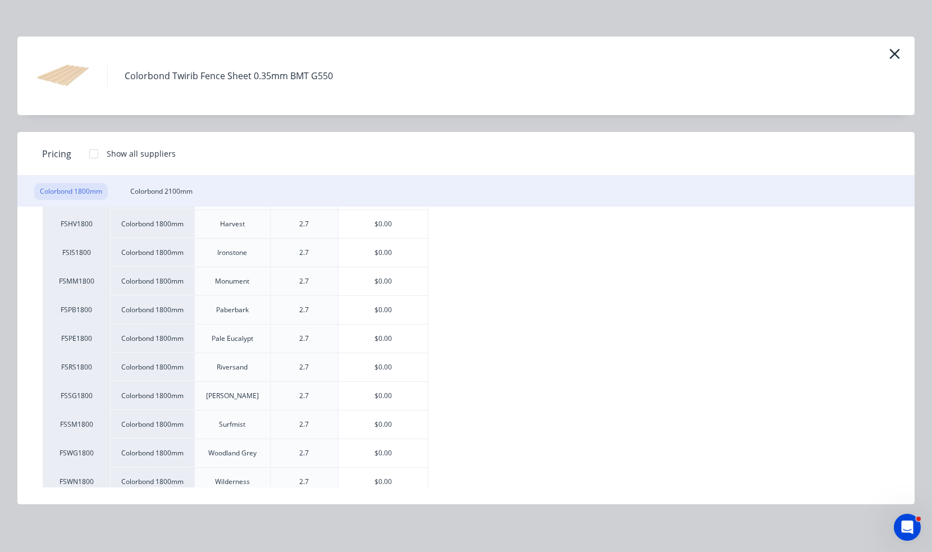
scroll to position [225, 0]
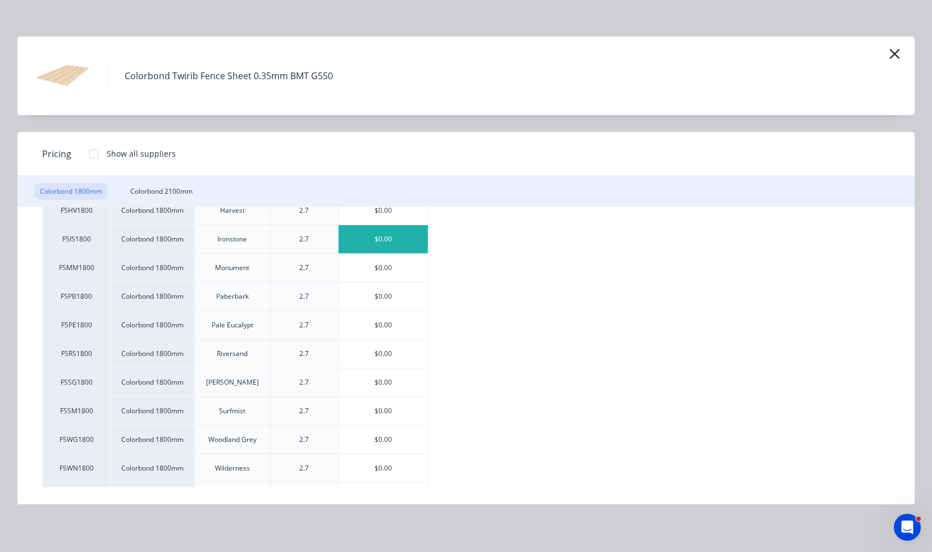
click at [395, 251] on div "$0.00" at bounding box center [382, 239] width 89 height 28
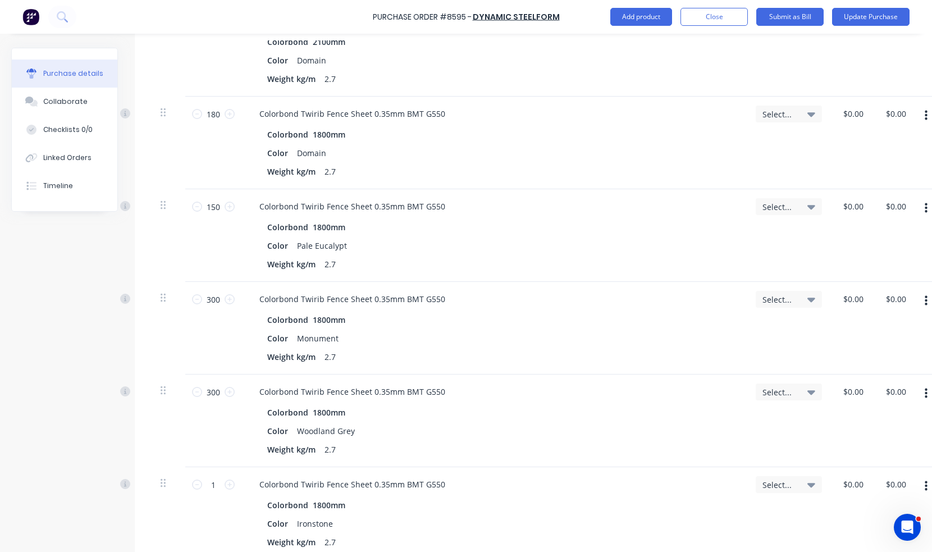
scroll to position [505, 0]
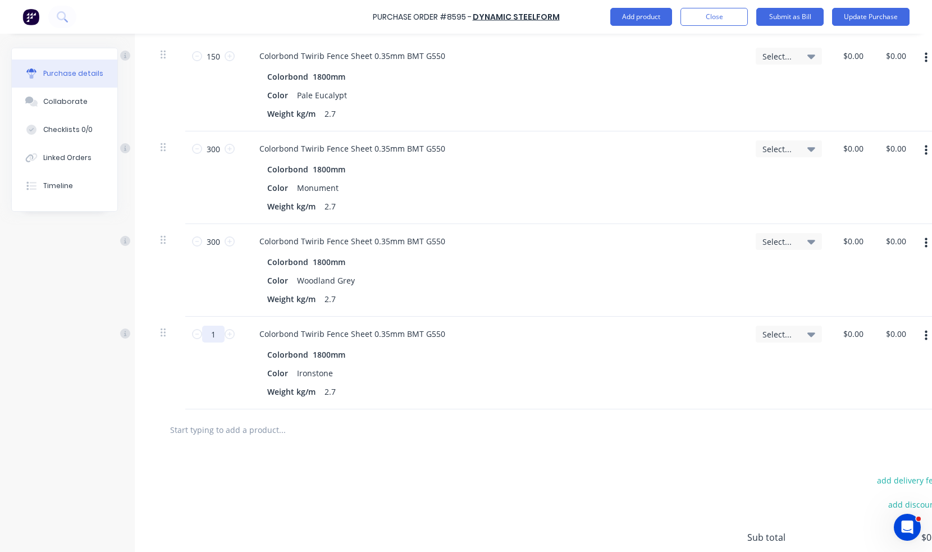
click at [220, 337] on input "1" at bounding box center [213, 334] width 22 height 17
type input "302"
click at [531, 420] on div at bounding box center [548, 429] width 774 height 22
click at [559, 404] on div "Colorbond Twirib Fence Sheet 0.35mm BMT G550 Colorbond 1800mm Color Ironstone W…" at bounding box center [493, 363] width 505 height 93
click at [640, 20] on button "Add product" at bounding box center [641, 17] width 62 height 18
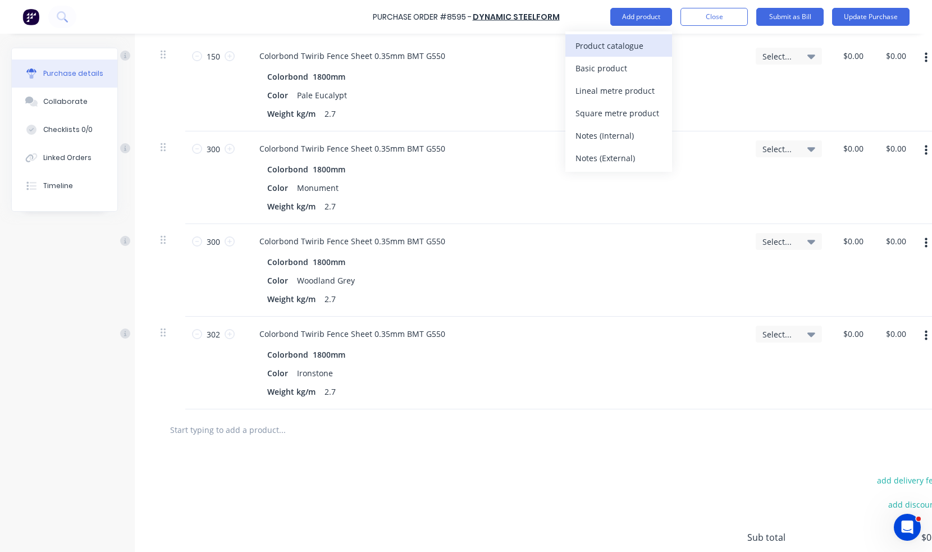
click at [645, 49] on div "Product catalogue" at bounding box center [618, 46] width 86 height 16
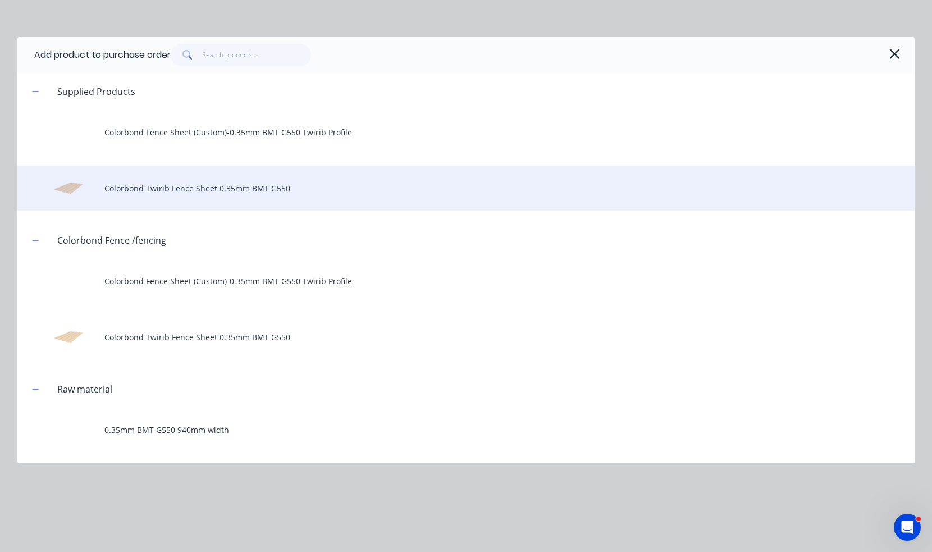
click at [195, 198] on div "Colorbond Twirib Fence Sheet 0.35mm BMT G550" at bounding box center [465, 188] width 897 height 45
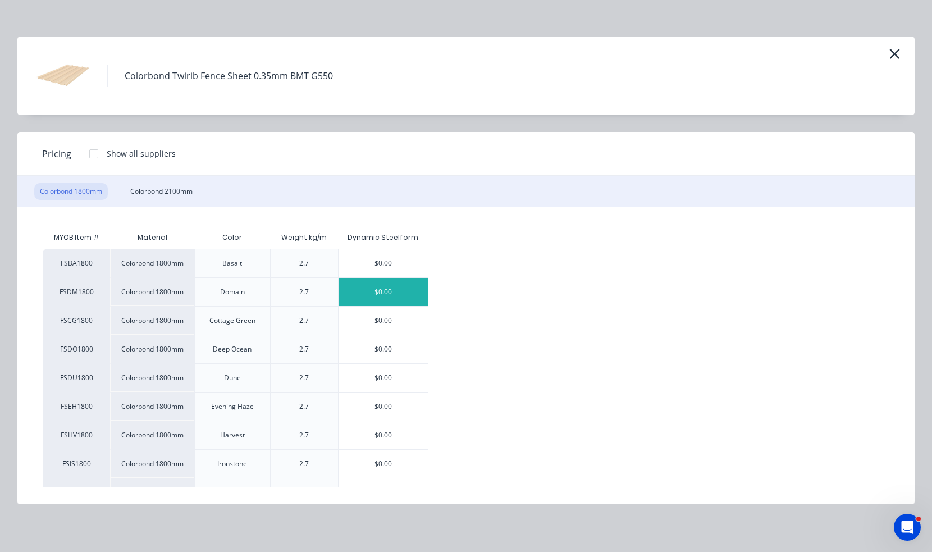
click at [391, 294] on div "$0.00" at bounding box center [382, 292] width 89 height 28
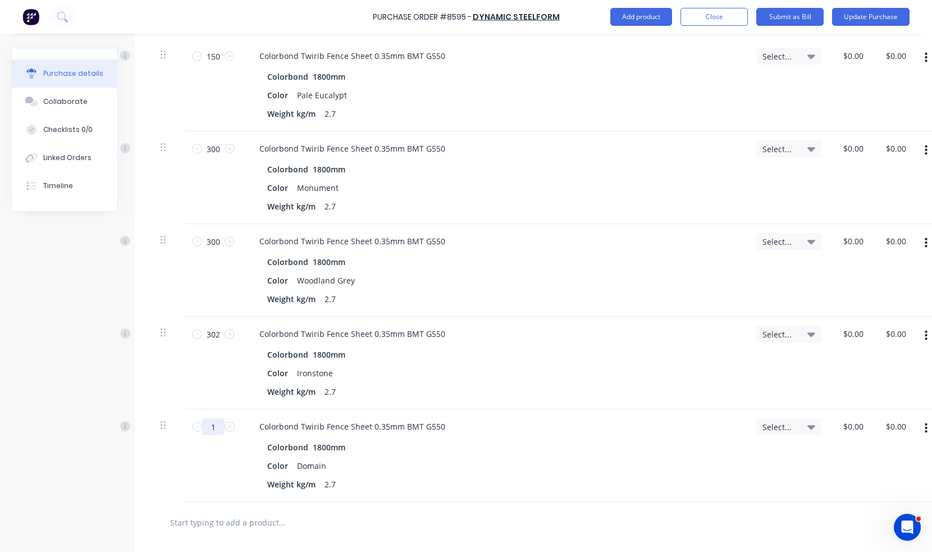
click at [216, 426] on input "1" at bounding box center [213, 426] width 22 height 17
type input "1"
type input "300"
click at [432, 474] on div "Colorbond 1800mm Color Domain Weight kg/m 2.7" at bounding box center [493, 465] width 487 height 53
click at [557, 481] on div "Weight kg/m 2.7" at bounding box center [492, 484] width 458 height 16
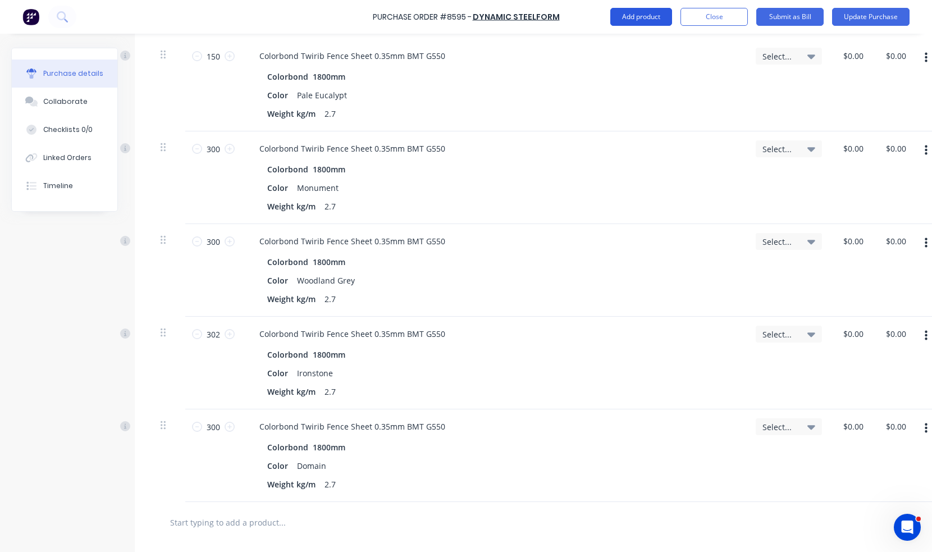
click at [656, 16] on button "Add product" at bounding box center [641, 17] width 62 height 18
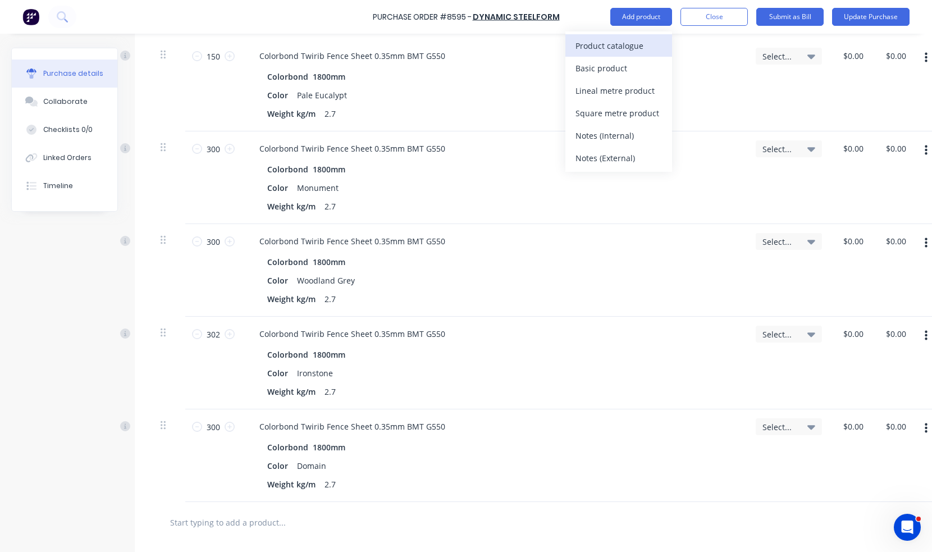
click at [651, 43] on div "Product catalogue" at bounding box center [618, 46] width 86 height 16
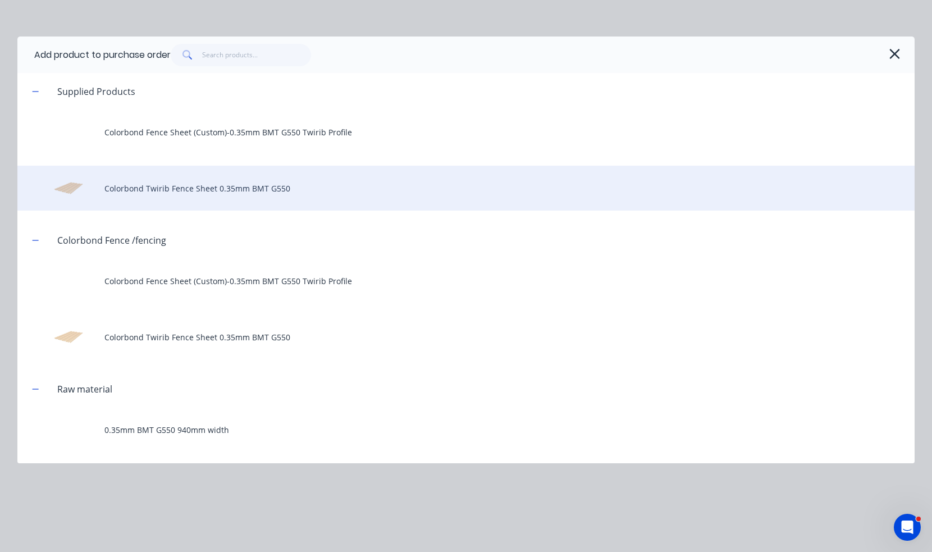
click at [183, 190] on div "Colorbond Twirib Fence Sheet 0.35mm BMT G550" at bounding box center [465, 188] width 897 height 45
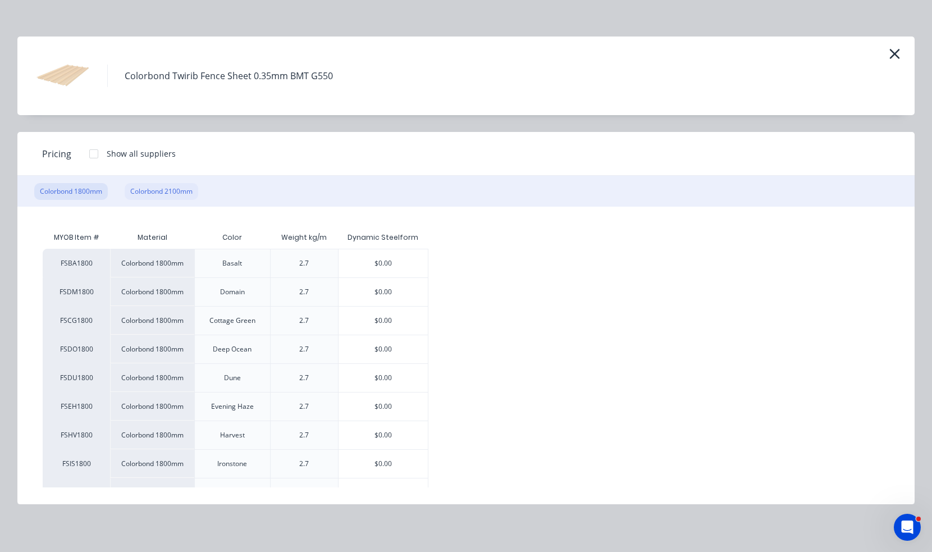
click at [177, 189] on div "Colorbond 2100mm" at bounding box center [162, 191] width 74 height 17
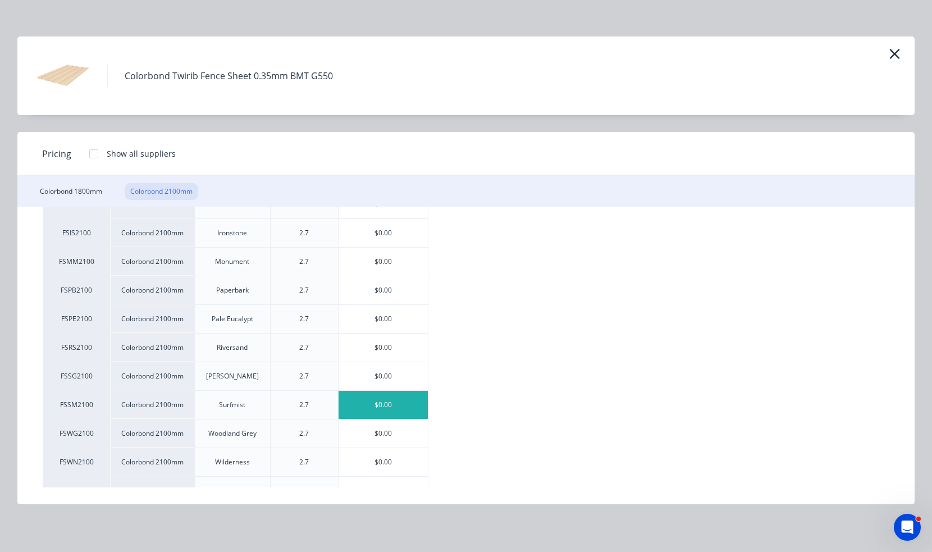
scroll to position [246, 0]
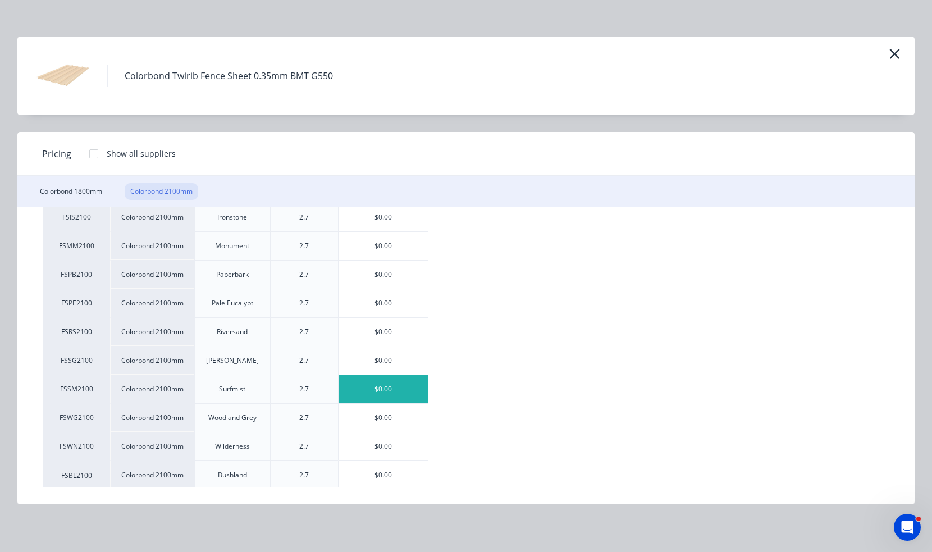
click at [409, 399] on div "$0.00" at bounding box center [382, 389] width 89 height 28
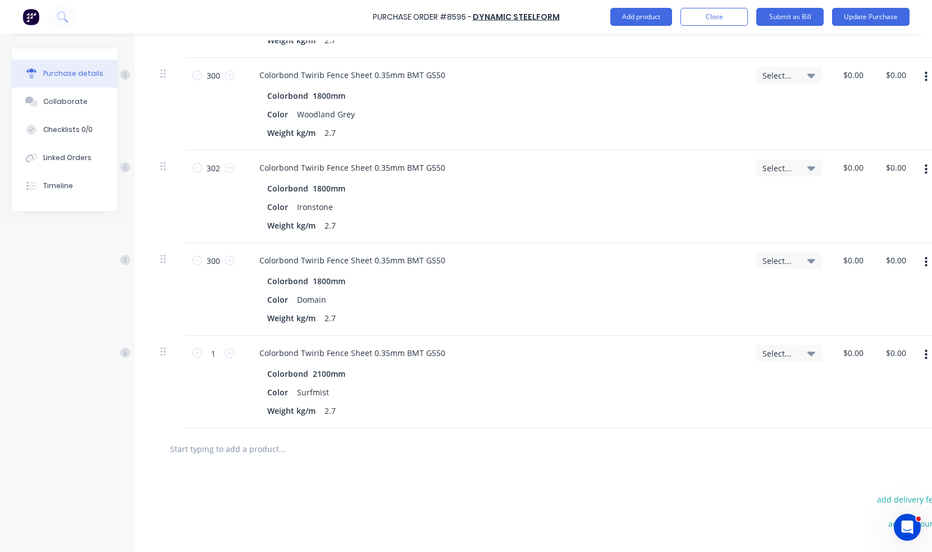
scroll to position [730, 0]
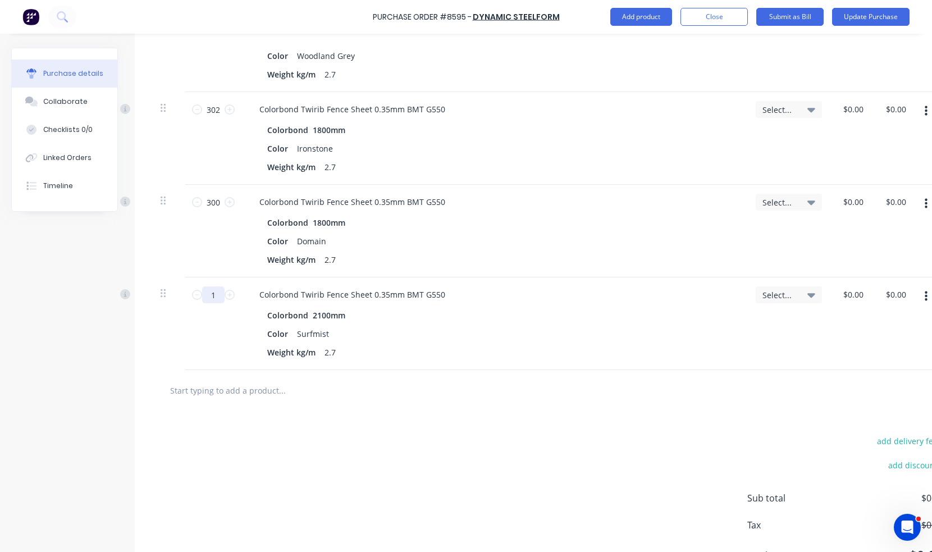
click at [222, 295] on input "1" at bounding box center [213, 294] width 22 height 17
type input "110"
click at [568, 392] on div at bounding box center [548, 390] width 774 height 22
click at [575, 355] on div "Weight kg/m 2.7" at bounding box center [492, 352] width 458 height 16
click at [879, 20] on button "Update Purchase" at bounding box center [870, 17] width 77 height 18
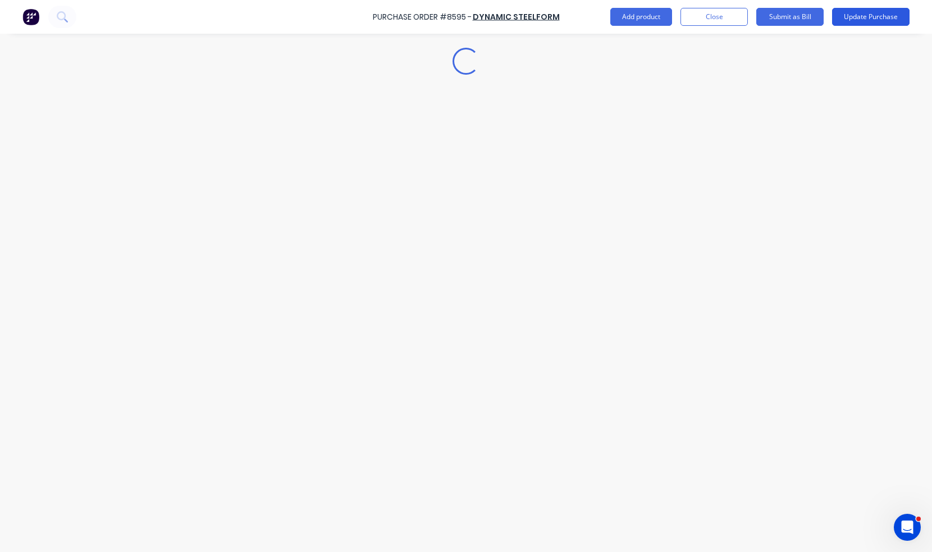
scroll to position [0, 0]
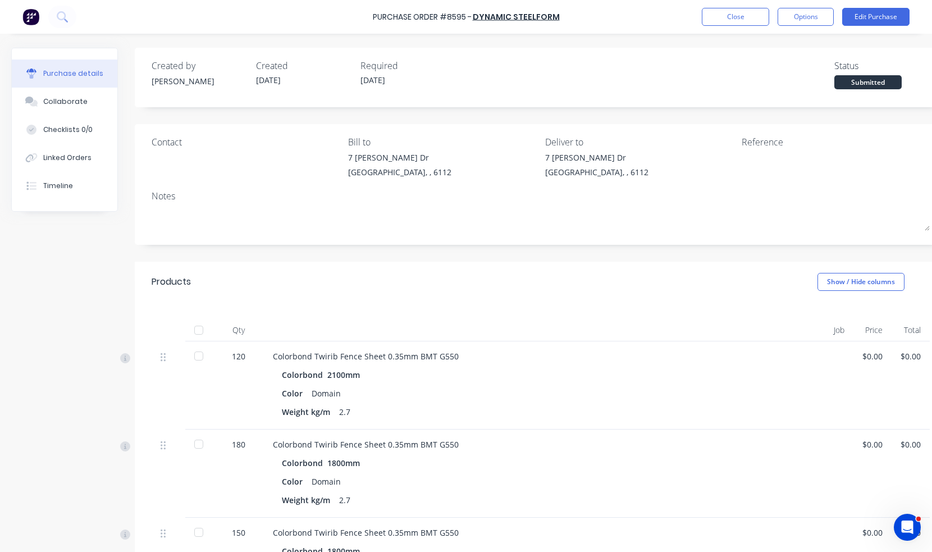
click at [197, 332] on div at bounding box center [198, 330] width 22 height 22
click at [745, 17] on button "Close" at bounding box center [735, 17] width 67 height 18
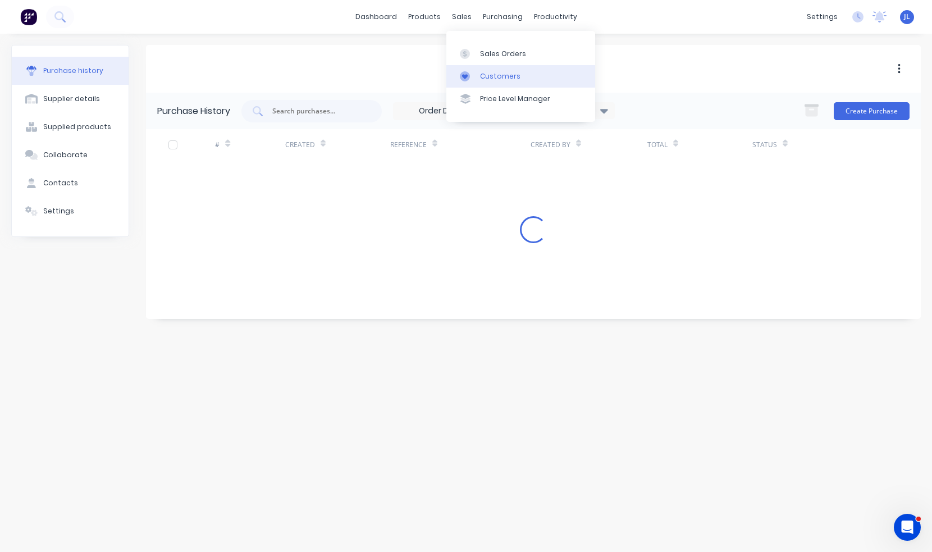
click at [487, 72] on div "Customers" at bounding box center [500, 76] width 40 height 10
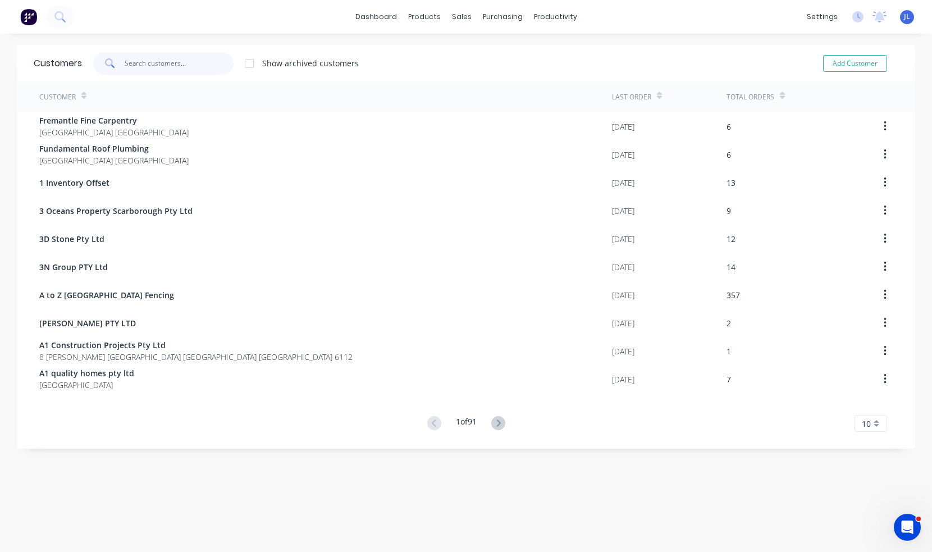
click at [196, 67] on input "text" at bounding box center [179, 63] width 109 height 22
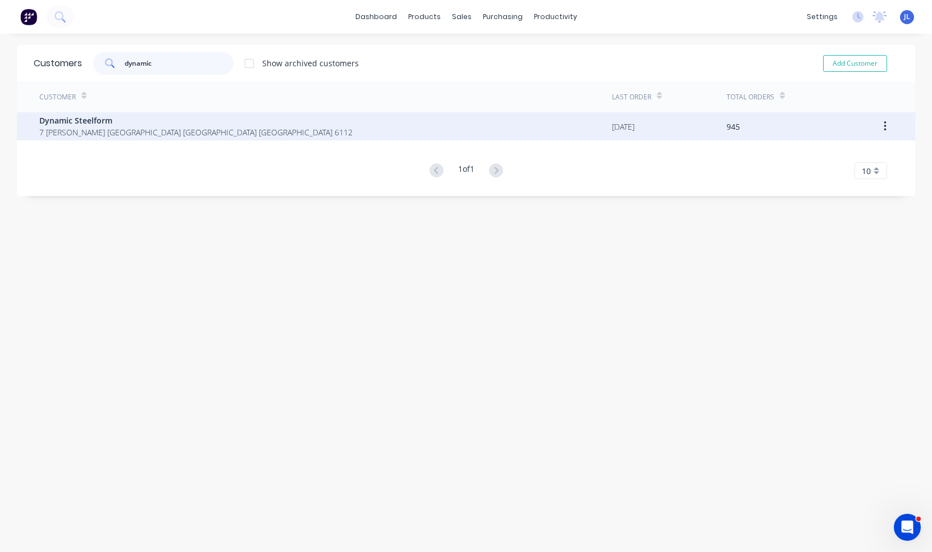
type input "dynamic"
click at [203, 128] on span "7 Cartwright Forrestdale Western Australia Australia 6112" at bounding box center [195, 132] width 313 height 12
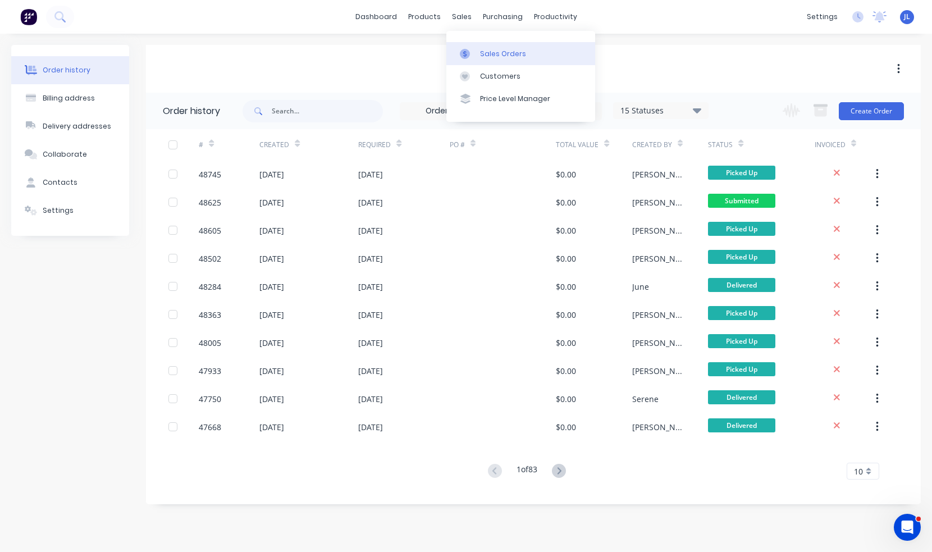
click at [495, 54] on div "Sales Orders" at bounding box center [503, 54] width 46 height 10
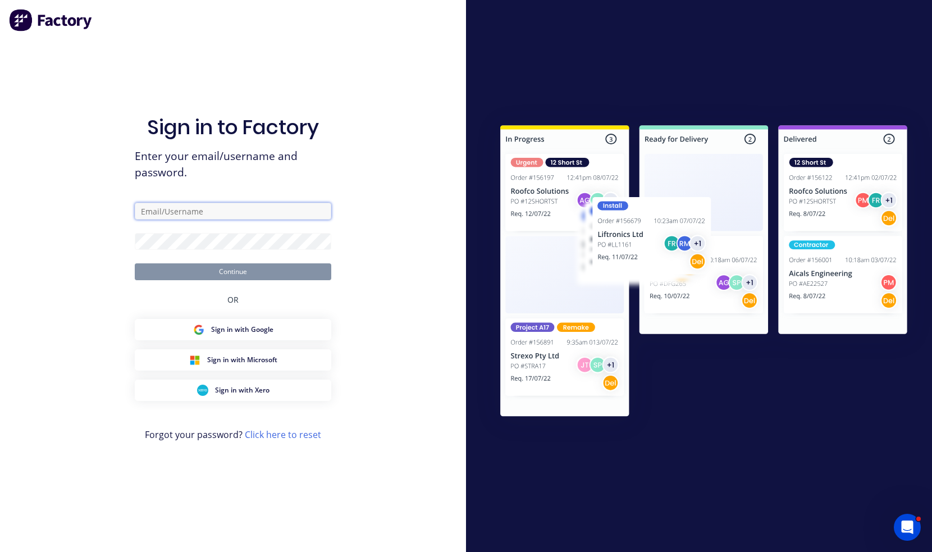
drag, startPoint x: 202, startPoint y: 206, endPoint x: 206, endPoint y: 218, distance: 13.1
click at [202, 206] on input "text" at bounding box center [233, 211] width 196 height 17
type input "juana@dynamicsteelform.com.au"
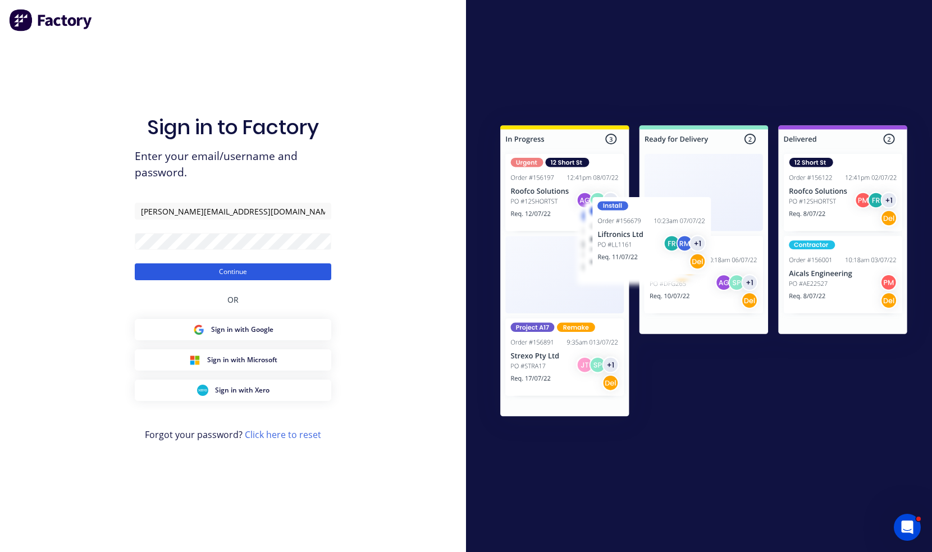
click at [272, 269] on button "Continue" at bounding box center [233, 271] width 196 height 17
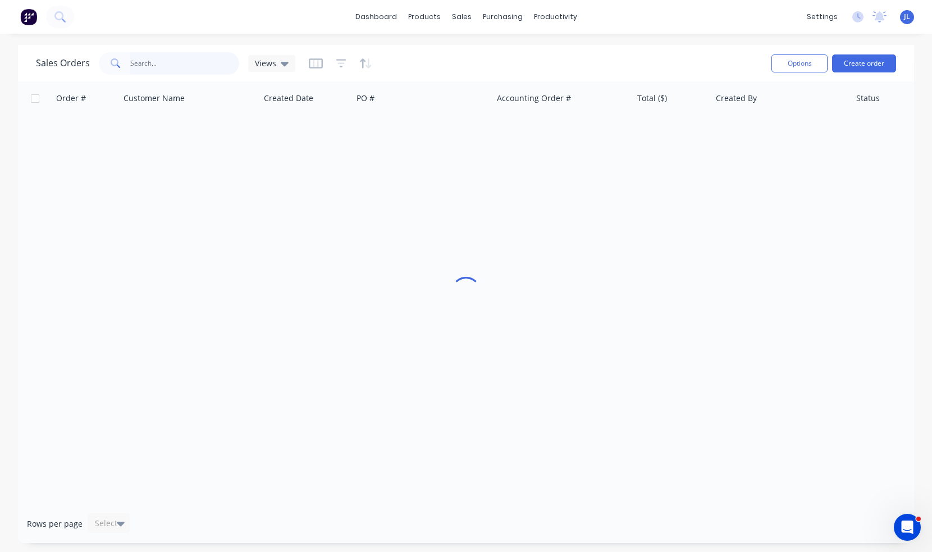
click at [164, 62] on input "text" at bounding box center [184, 63] width 109 height 22
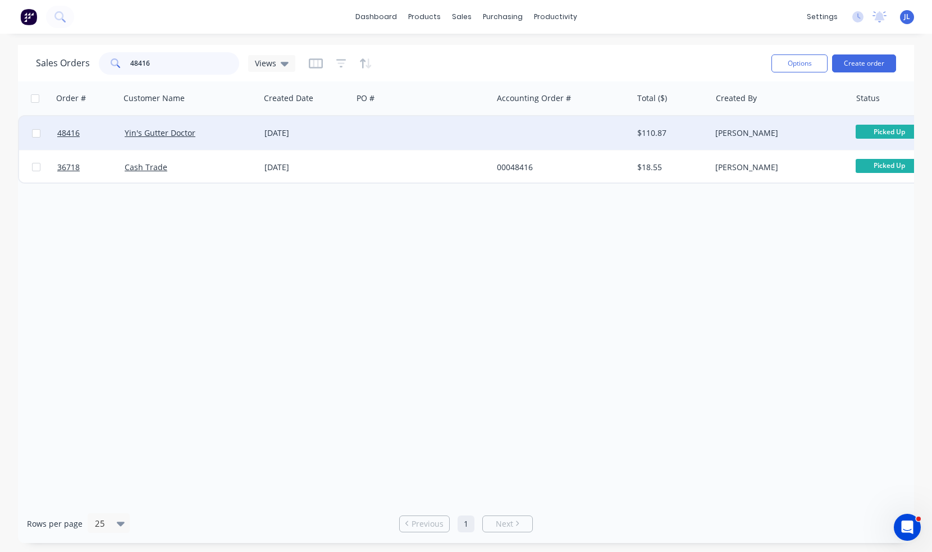
type input "48416"
drag, startPoint x: 211, startPoint y: 133, endPoint x: 109, endPoint y: 135, distance: 101.6
click at [109, 135] on div "48416 Yin's Gutter Doctor 22 Aug 2025 $110.87 Cathy Zhou Picked Up" at bounding box center [542, 133] width 1047 height 34
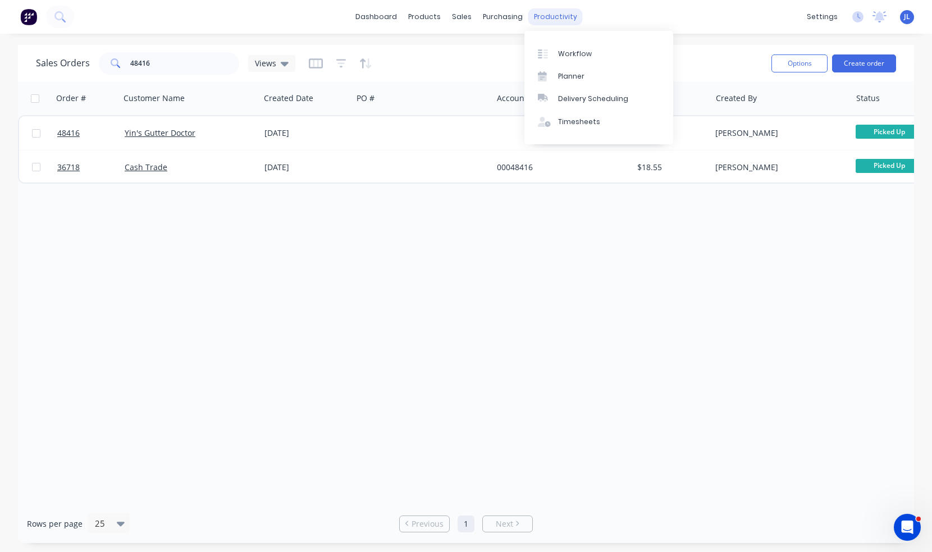
click at [544, 20] on div "productivity" at bounding box center [555, 16] width 54 height 17
click at [579, 103] on div "Delivery Scheduling" at bounding box center [593, 99] width 70 height 10
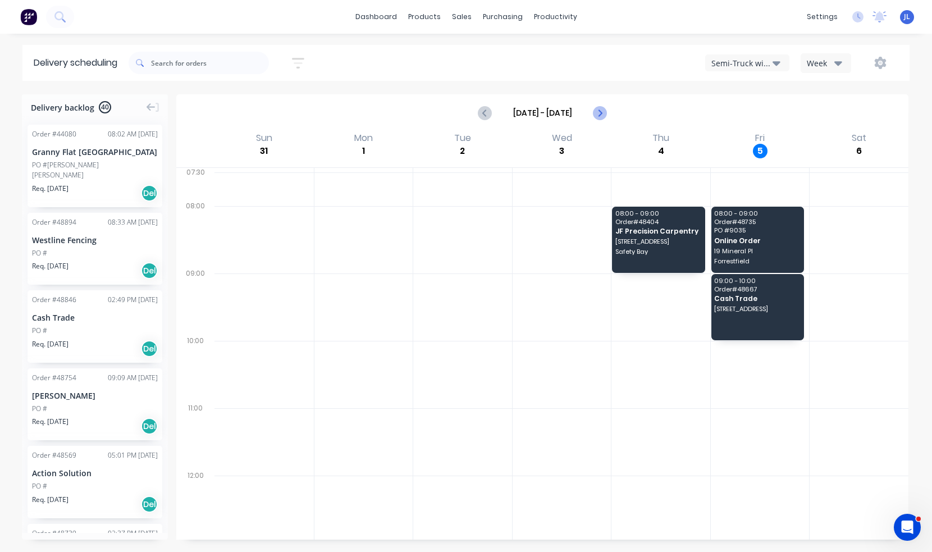
click at [607, 113] on button "Next page" at bounding box center [599, 113] width 22 height 22
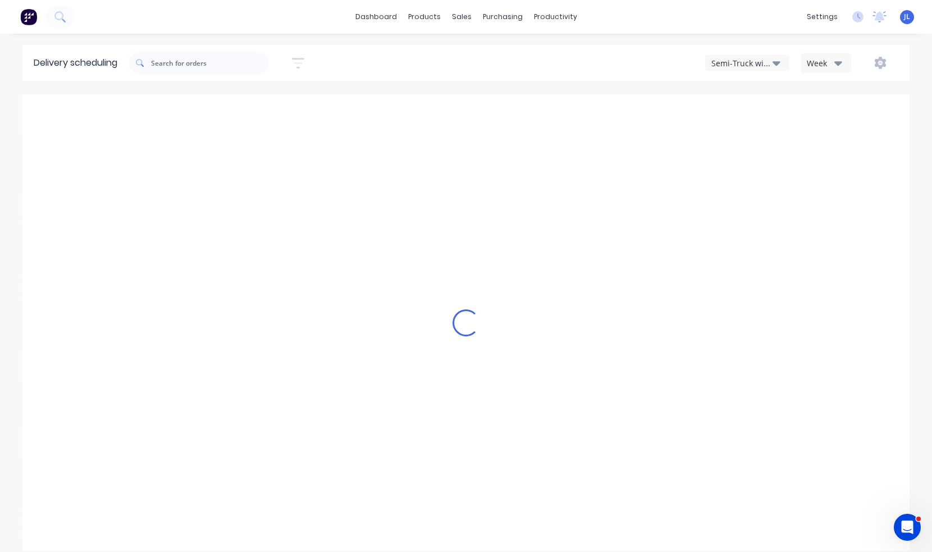
type input "Sep 7 - Sep 13"
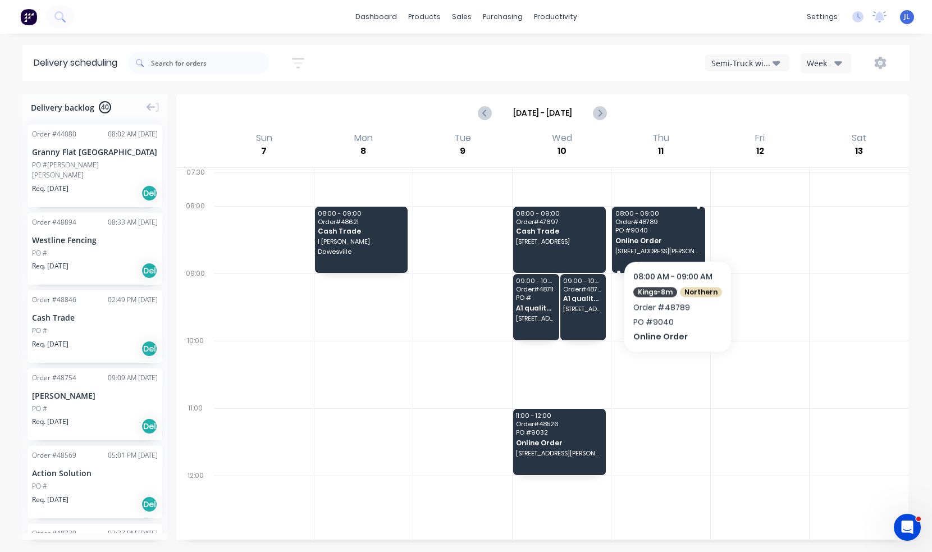
click at [676, 227] on span "PO # 9040" at bounding box center [658, 230] width 86 height 7
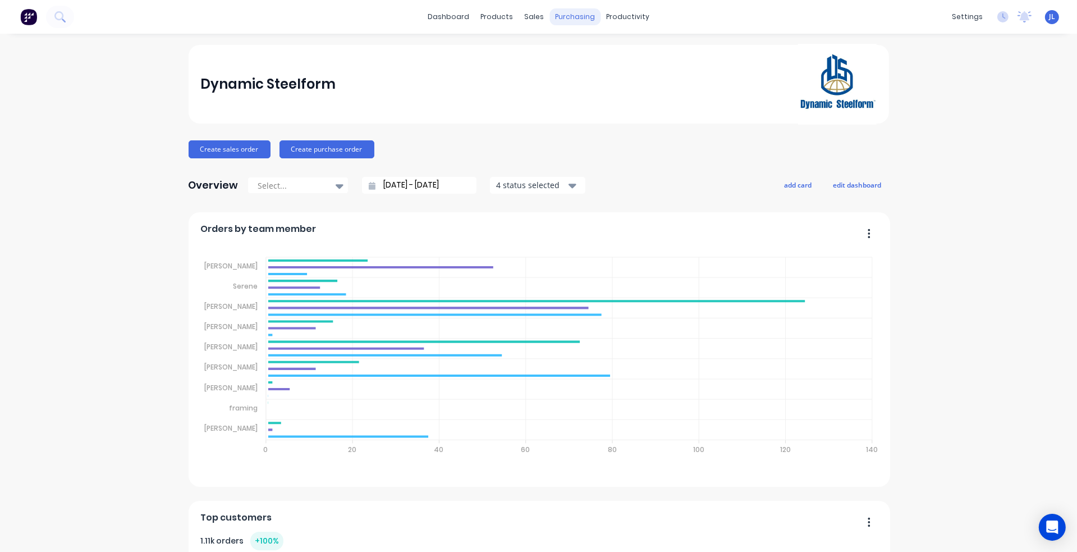
click at [568, 19] on div "purchasing" at bounding box center [575, 16] width 51 height 17
drag, startPoint x: 594, startPoint y: 80, endPoint x: 587, endPoint y: 78, distance: 7.1
click at [594, 80] on div "Suppliers" at bounding box center [595, 76] width 34 height 10
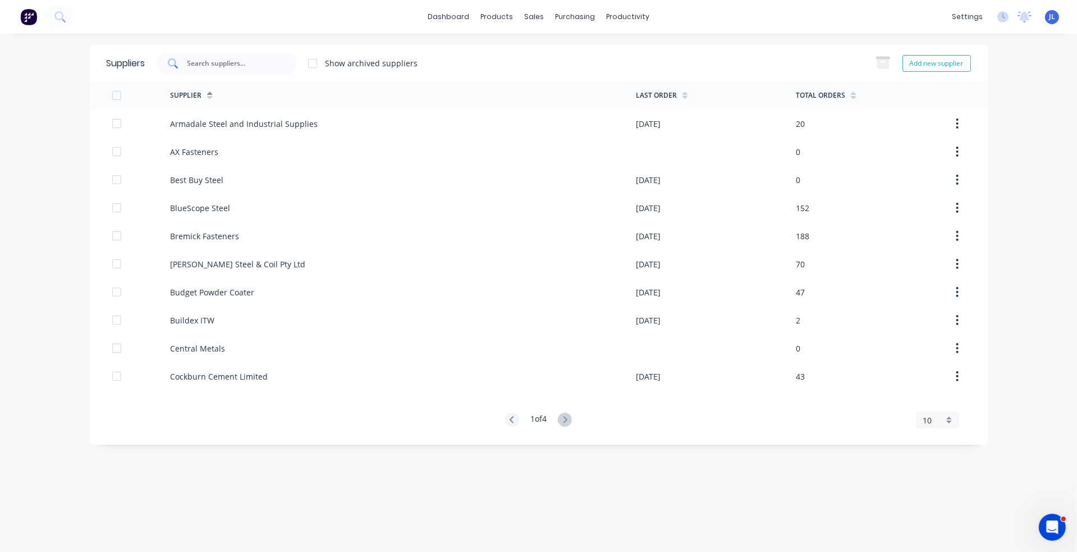
click at [227, 66] on input "text" at bounding box center [232, 63] width 93 height 11
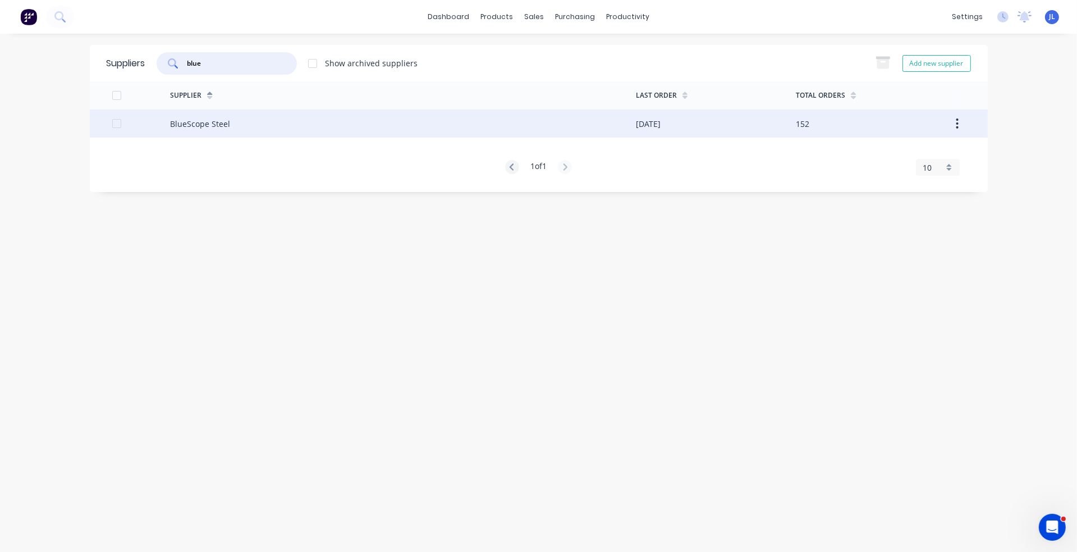
type input "blue"
click at [262, 125] on div "BlueScope Steel" at bounding box center [403, 123] width 466 height 28
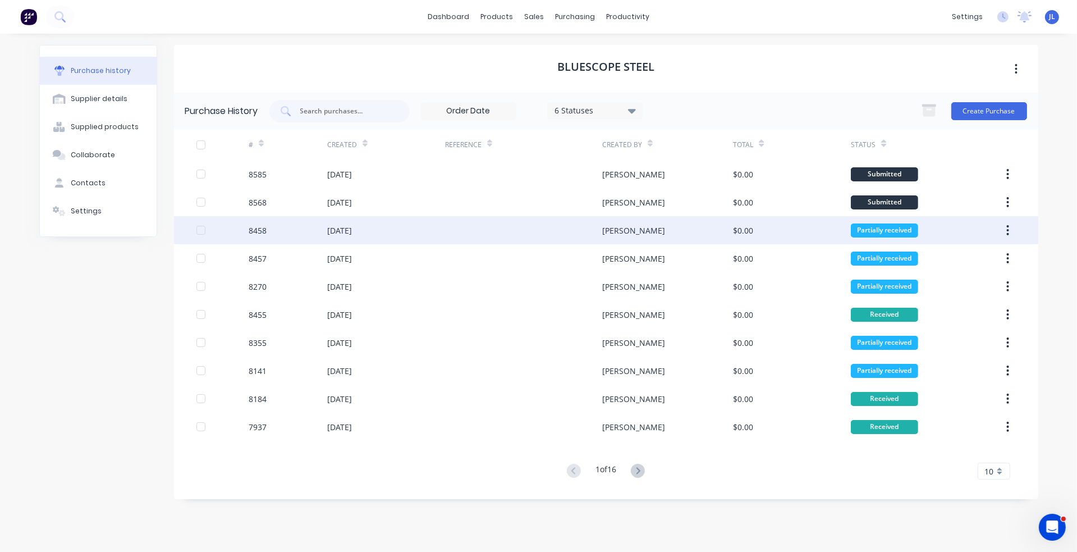
click at [555, 226] on div at bounding box center [523, 230] width 157 height 28
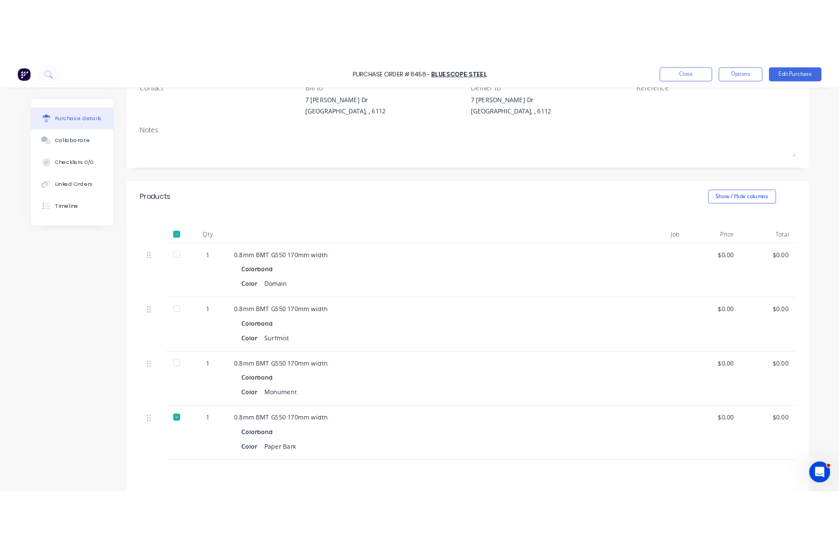
scroll to position [112, 0]
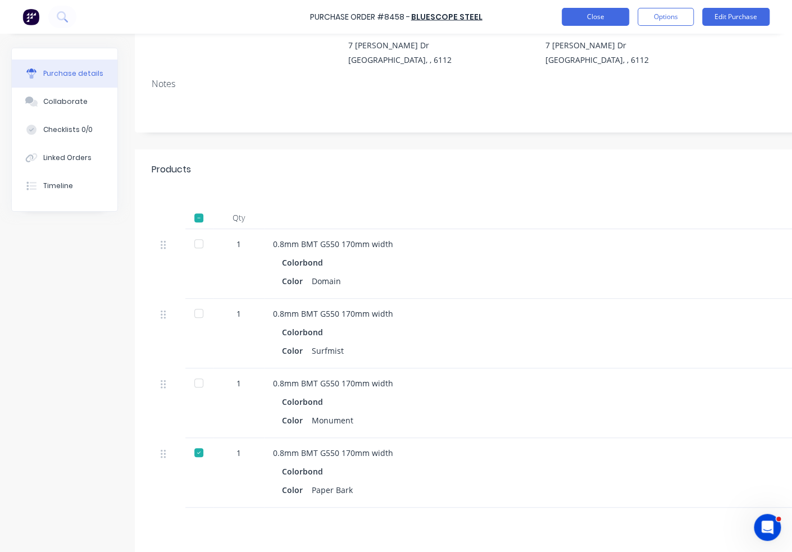
click at [583, 23] on button "Close" at bounding box center [594, 17] width 67 height 18
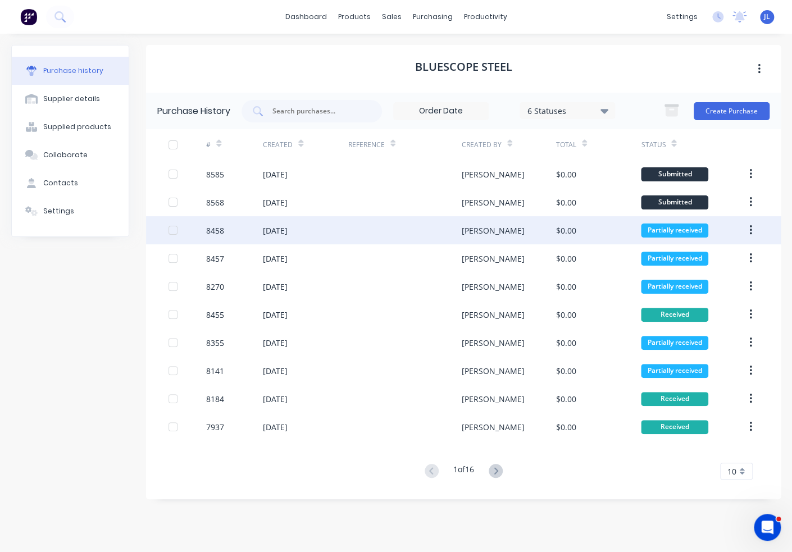
click at [430, 231] on div at bounding box center [404, 230] width 113 height 28
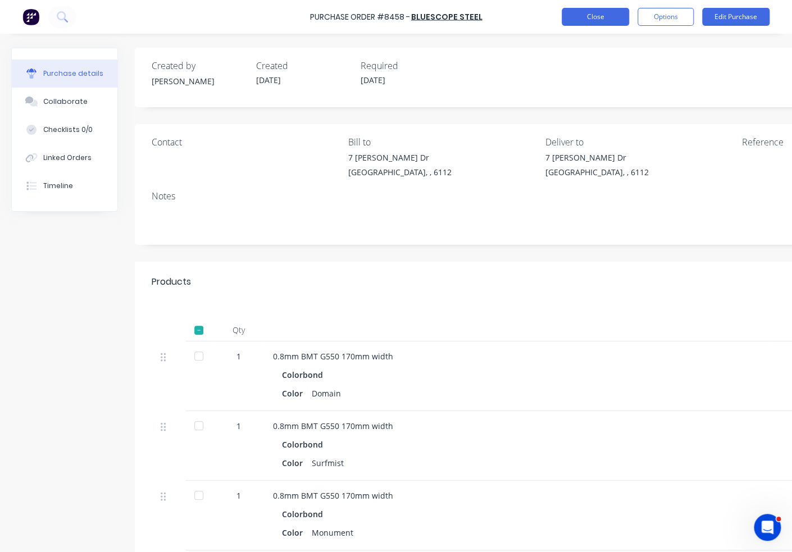
click at [605, 19] on button "Close" at bounding box center [594, 17] width 67 height 18
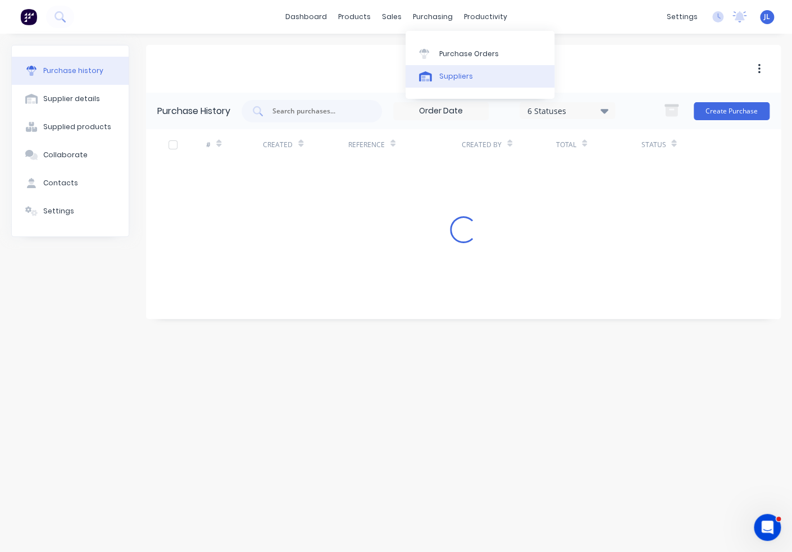
click at [458, 84] on link "Suppliers" at bounding box center [479, 76] width 149 height 22
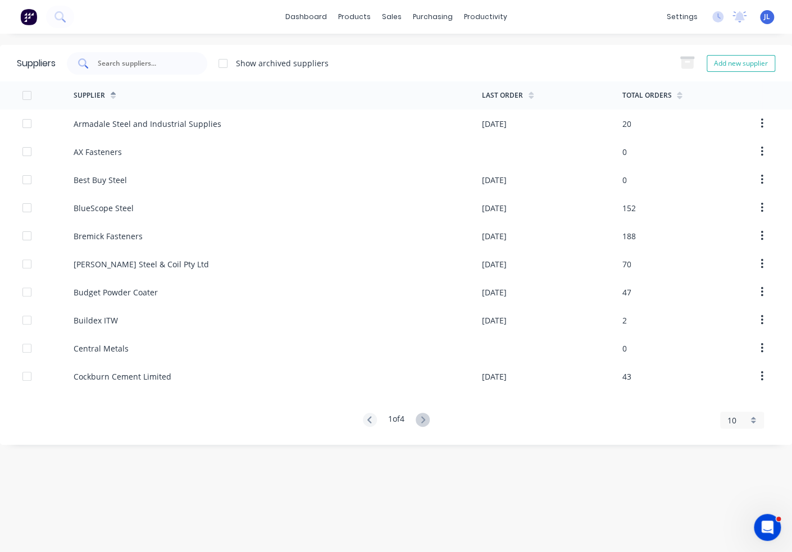
click at [154, 65] on input "text" at bounding box center [143, 63] width 93 height 11
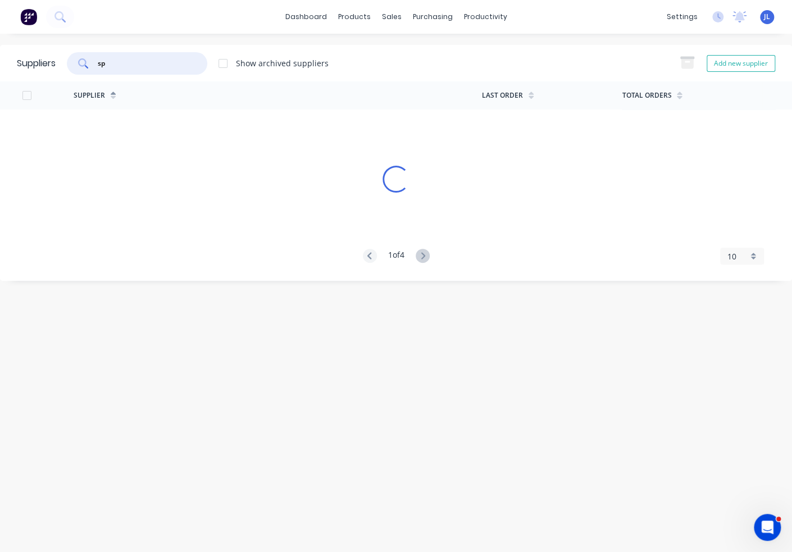
type input "s"
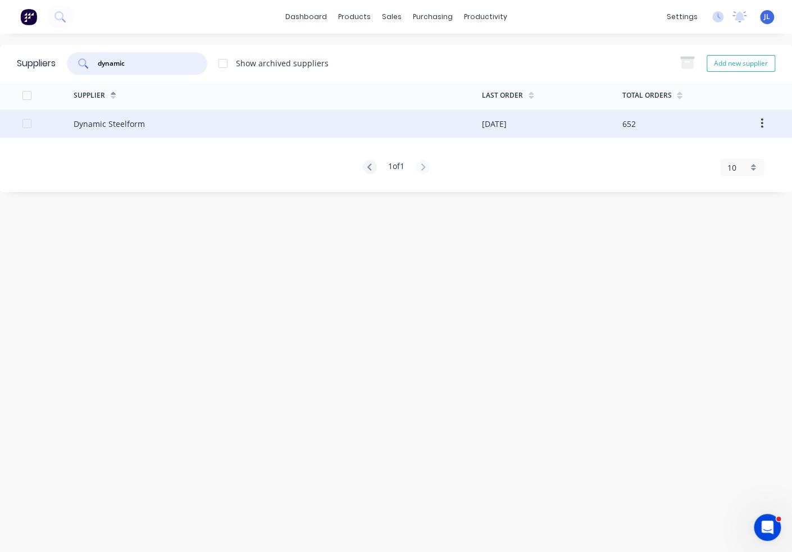
type input "dynamic"
click at [141, 130] on div "Dynamic Steelform" at bounding box center [278, 123] width 408 height 28
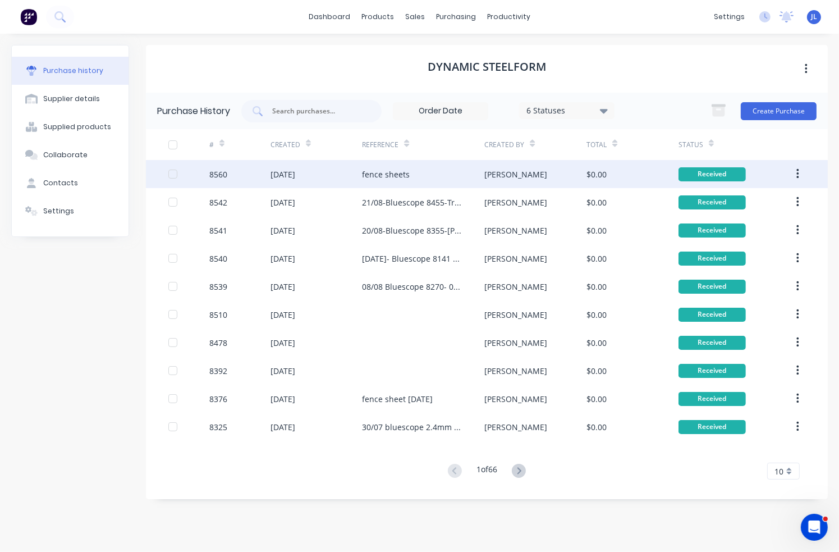
click at [422, 173] on div "fence sheets" at bounding box center [423, 174] width 122 height 28
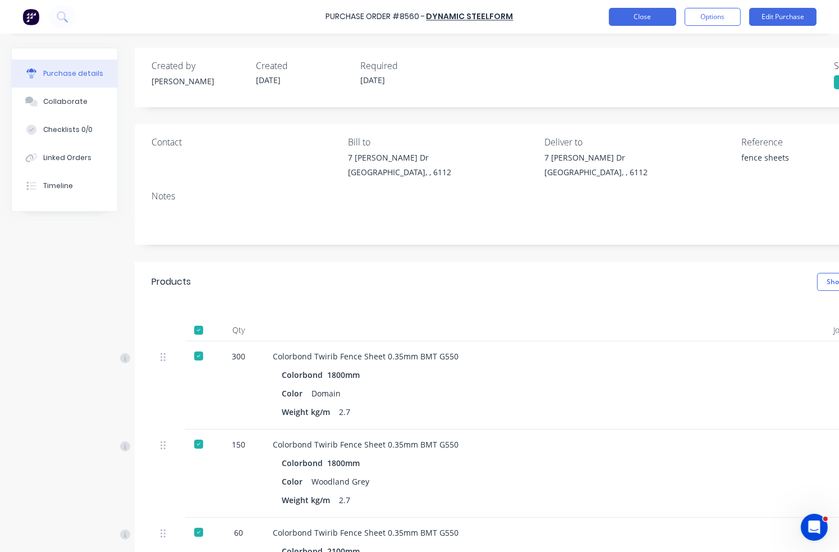
click at [660, 16] on button "Close" at bounding box center [642, 17] width 67 height 18
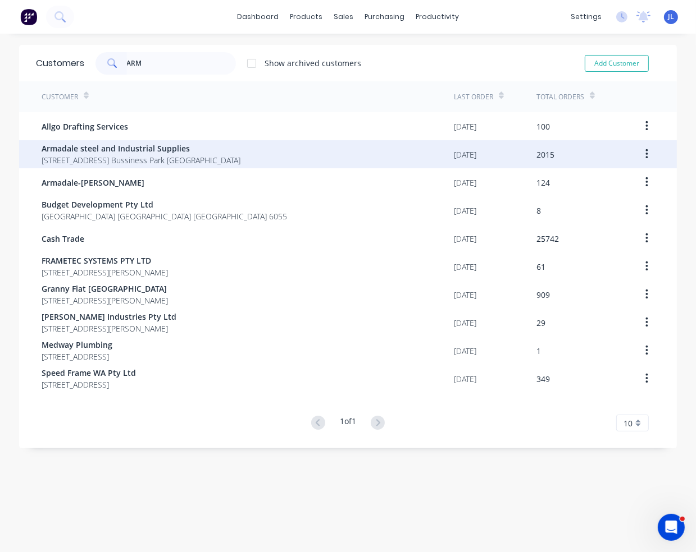
type input "ARM"
click at [167, 149] on span "Armadale steel and Industrial Supplies" at bounding box center [141, 149] width 199 height 12
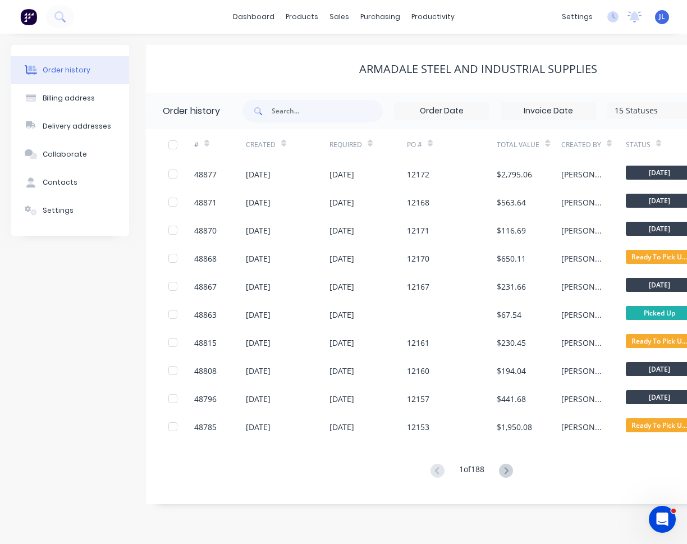
drag, startPoint x: 575, startPoint y: 70, endPoint x: 329, endPoint y: 76, distance: 246.5
click at [329, 76] on div "Armadale steel and Industrial Supplies" at bounding box center [478, 69] width 665 height 20
drag, startPoint x: 360, startPoint y: 69, endPoint x: 594, endPoint y: 69, distance: 234.1
click at [594, 69] on div "Armadale steel and Industrial Supplies" at bounding box center [478, 68] width 238 height 13
copy div "Armadale steel and Industrial Supplies"
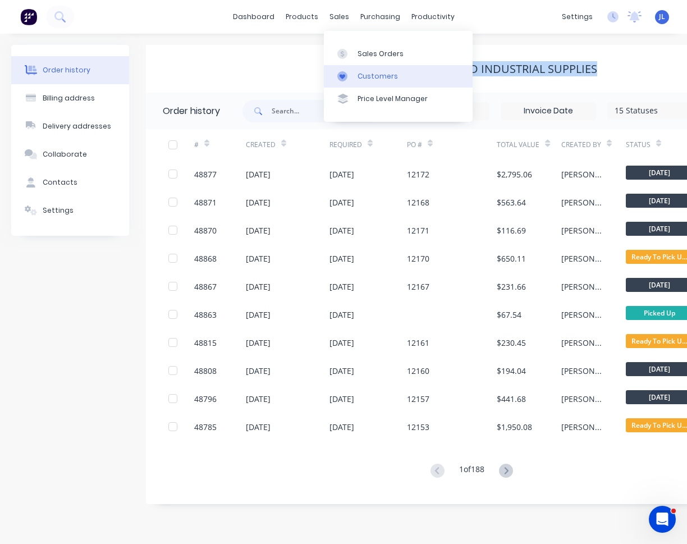
click at [369, 79] on div "Customers" at bounding box center [378, 76] width 40 height 10
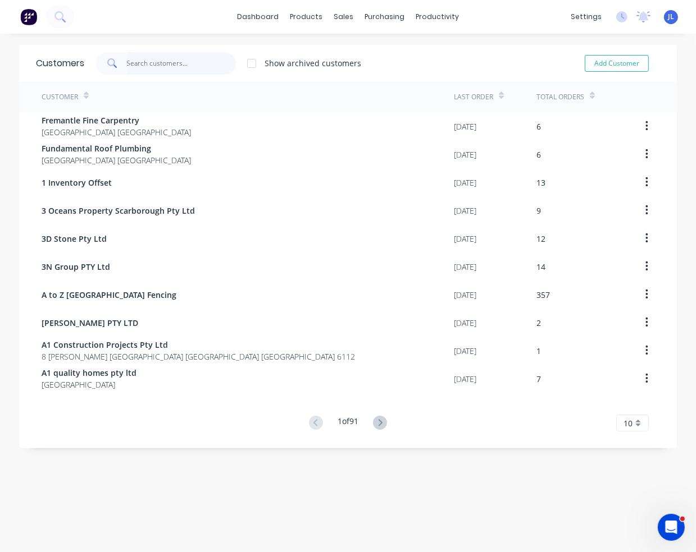
click at [177, 63] on input "text" at bounding box center [181, 63] width 109 height 22
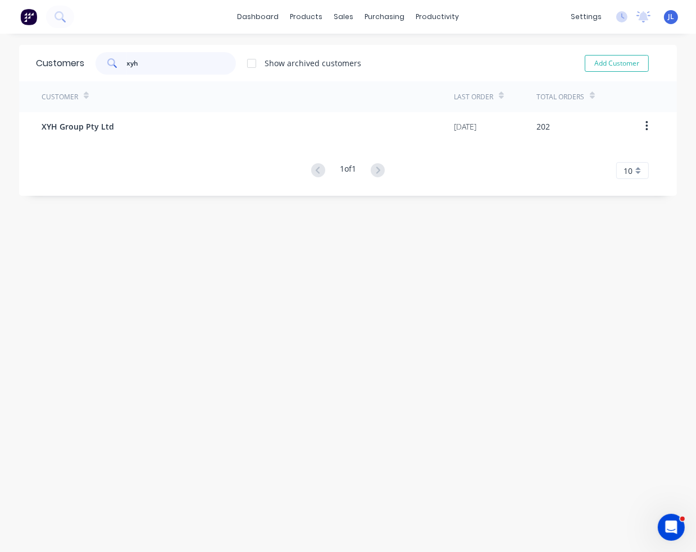
type input "xyh"
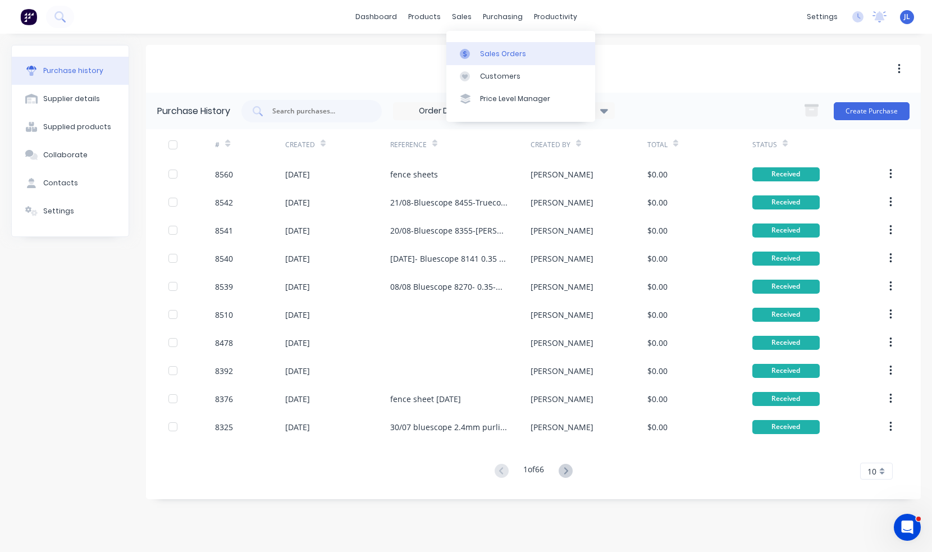
click at [475, 52] on div at bounding box center [468, 54] width 17 height 10
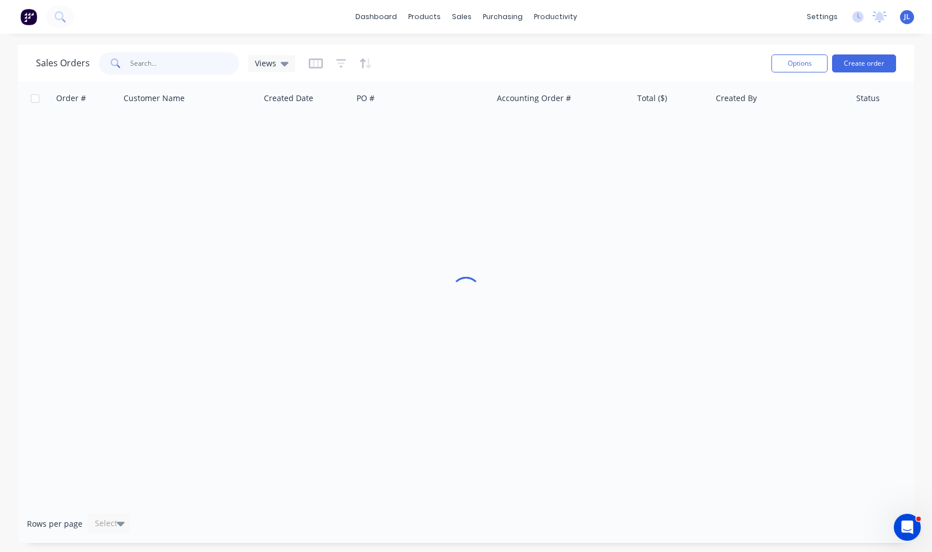
click at [191, 62] on input "text" at bounding box center [184, 63] width 109 height 22
type input "0"
type input "408607859"
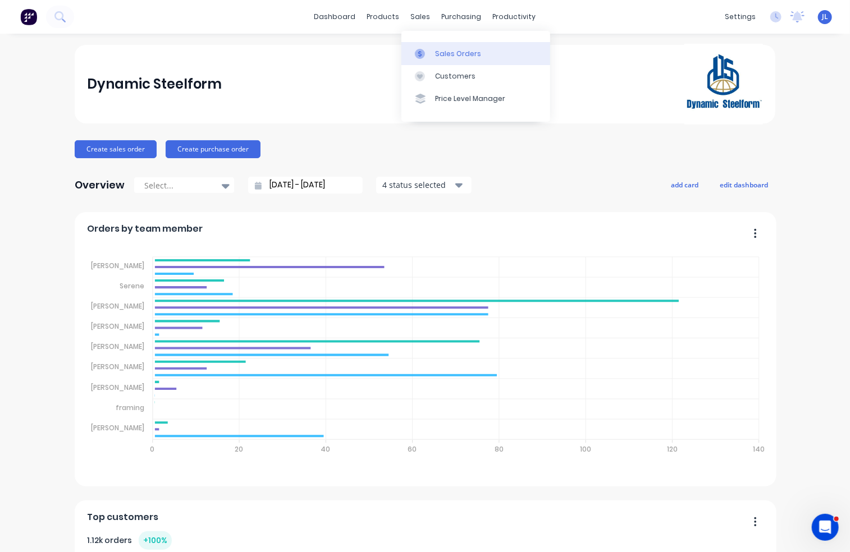
click at [436, 56] on div "Sales Orders" at bounding box center [458, 54] width 46 height 10
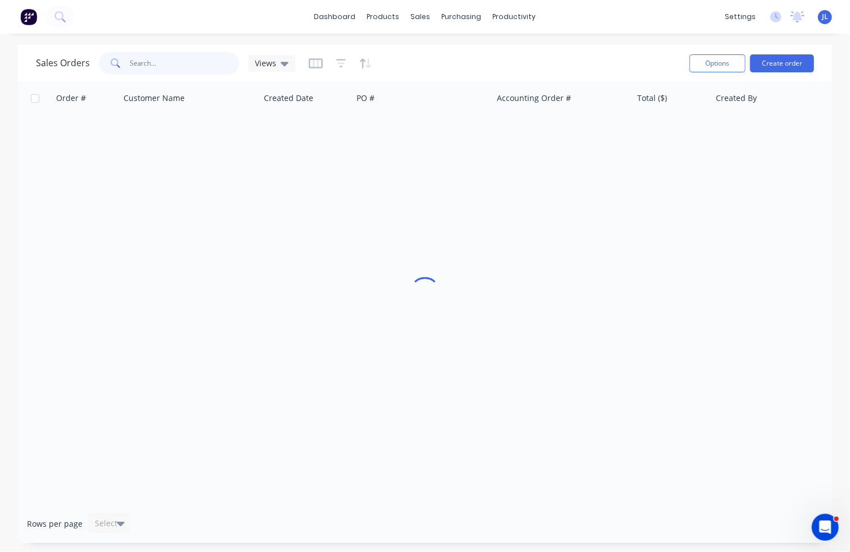
click at [136, 68] on input "text" at bounding box center [184, 63] width 109 height 22
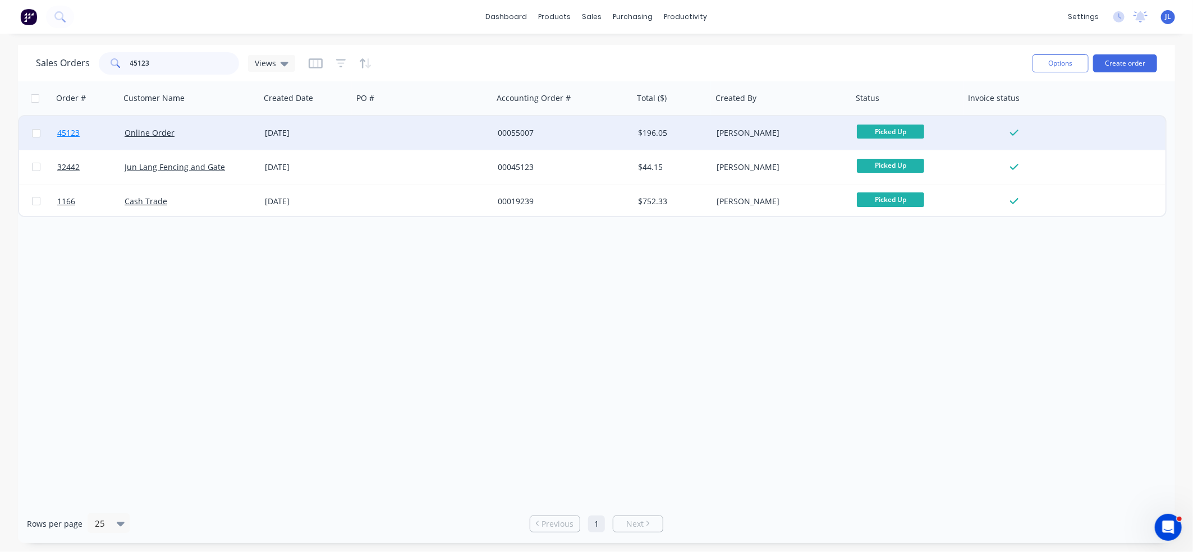
type input "45123"
click at [68, 132] on span "45123" at bounding box center [68, 132] width 22 height 11
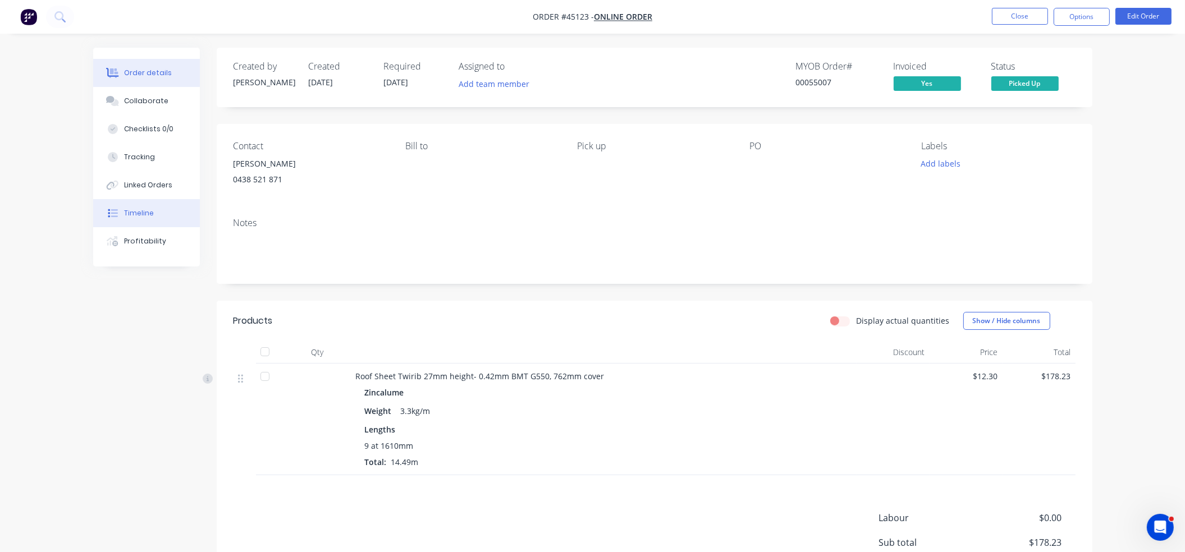
click at [148, 212] on div "Timeline" at bounding box center [139, 213] width 30 height 10
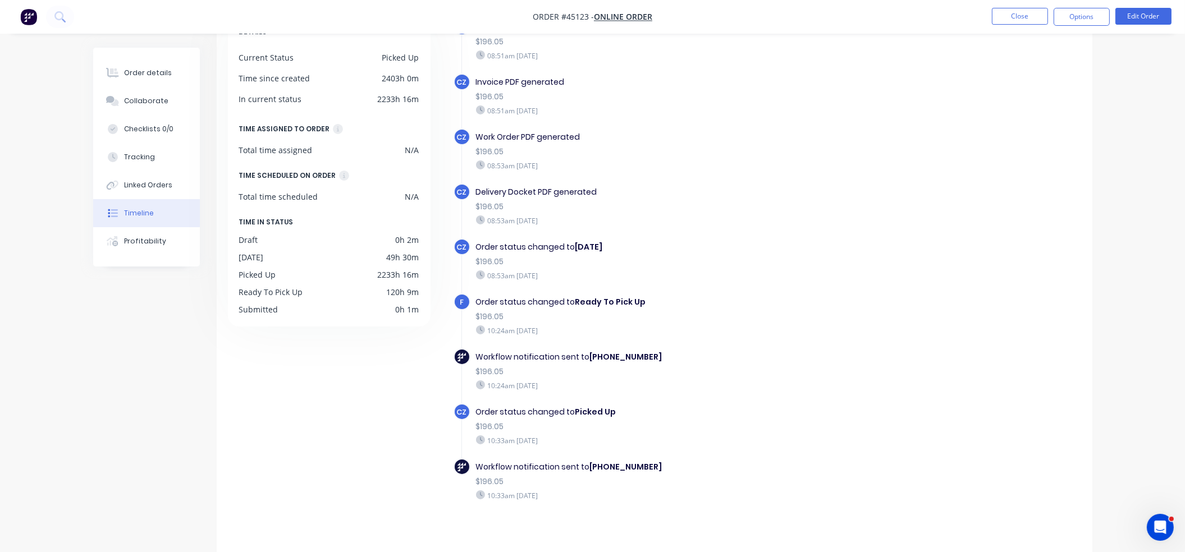
scroll to position [85, 0]
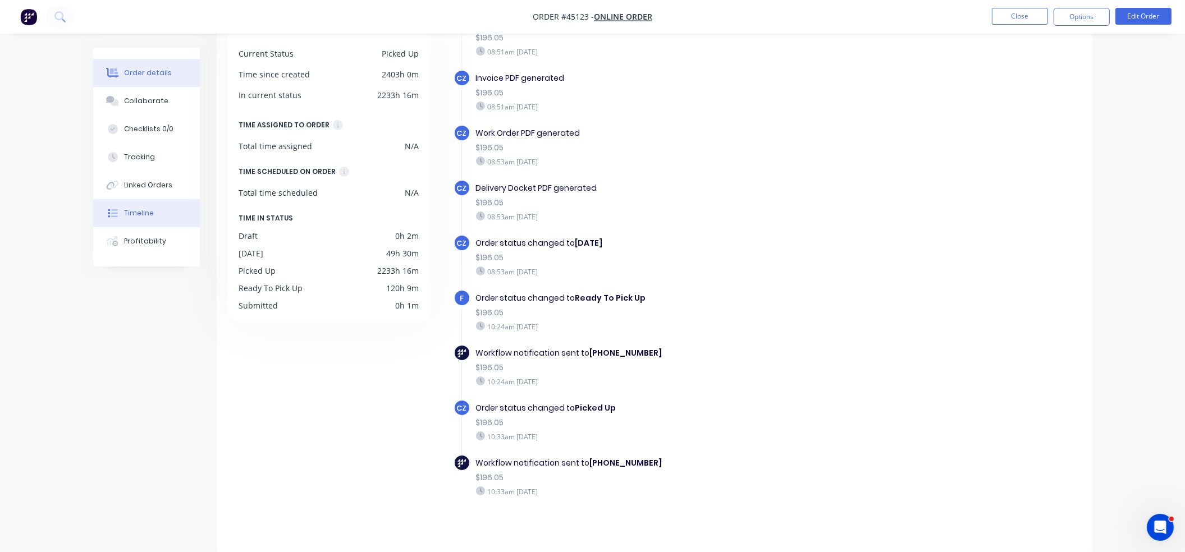
click at [162, 61] on button "Order details" at bounding box center [146, 73] width 107 height 28
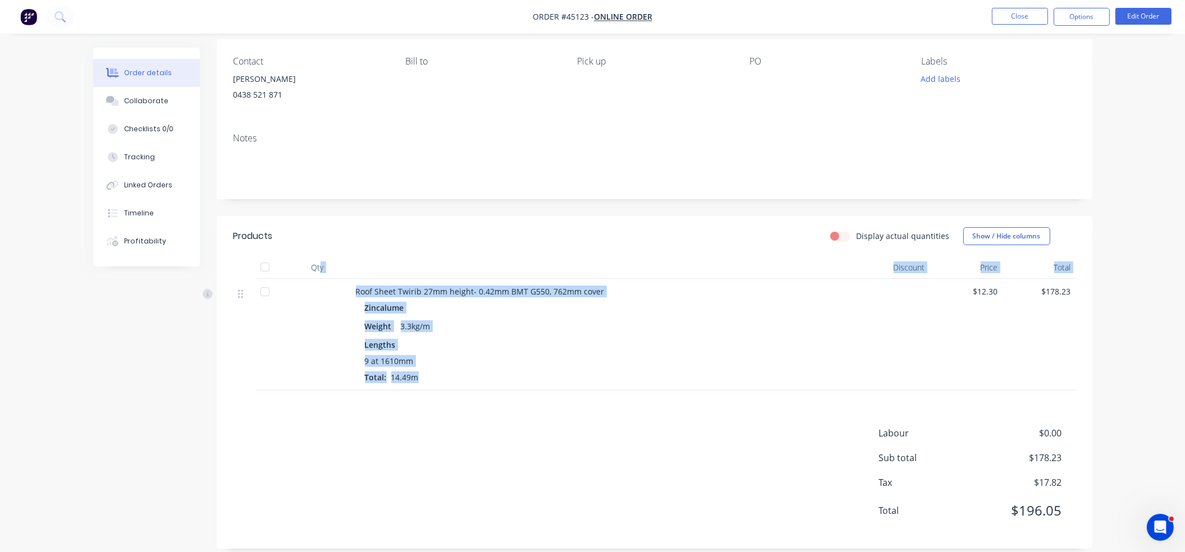
drag, startPoint x: 434, startPoint y: 385, endPoint x: 319, endPoint y: 277, distance: 157.7
click at [319, 277] on div "Qty Discount Price Total Roof Sheet Twirib 27mm height- 0.42mm BMT G550, 762mm …" at bounding box center [655, 324] width 842 height 134
click at [496, 342] on div "Lengths" at bounding box center [604, 345] width 478 height 12
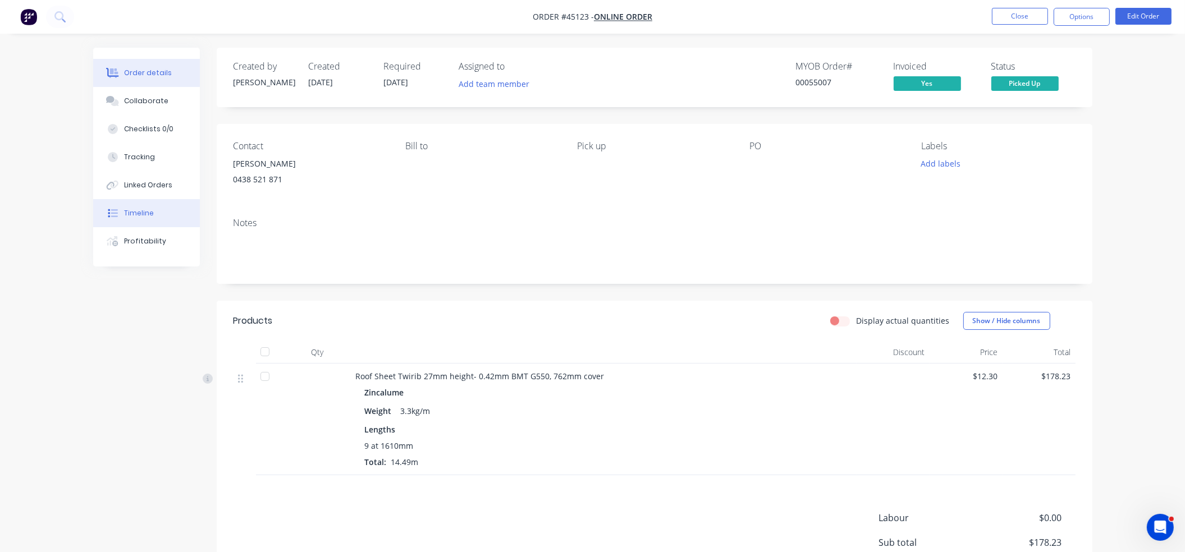
click at [143, 212] on div "Timeline" at bounding box center [139, 213] width 30 height 10
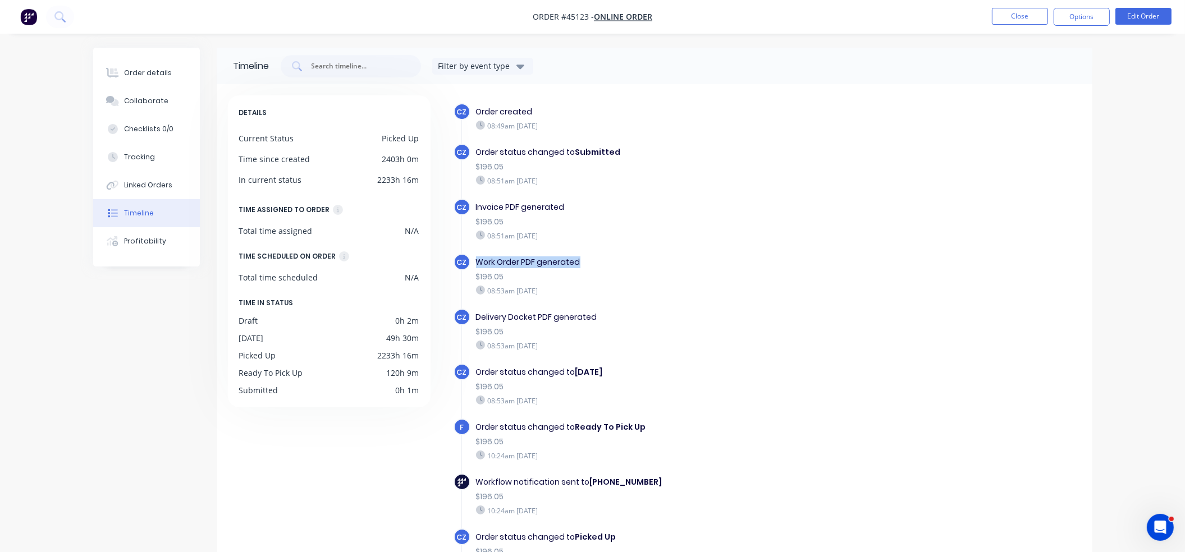
drag, startPoint x: 477, startPoint y: 260, endPoint x: 599, endPoint y: 262, distance: 122.4
click at [599, 262] on div "Work Order PDF generated" at bounding box center [670, 263] width 388 height 12
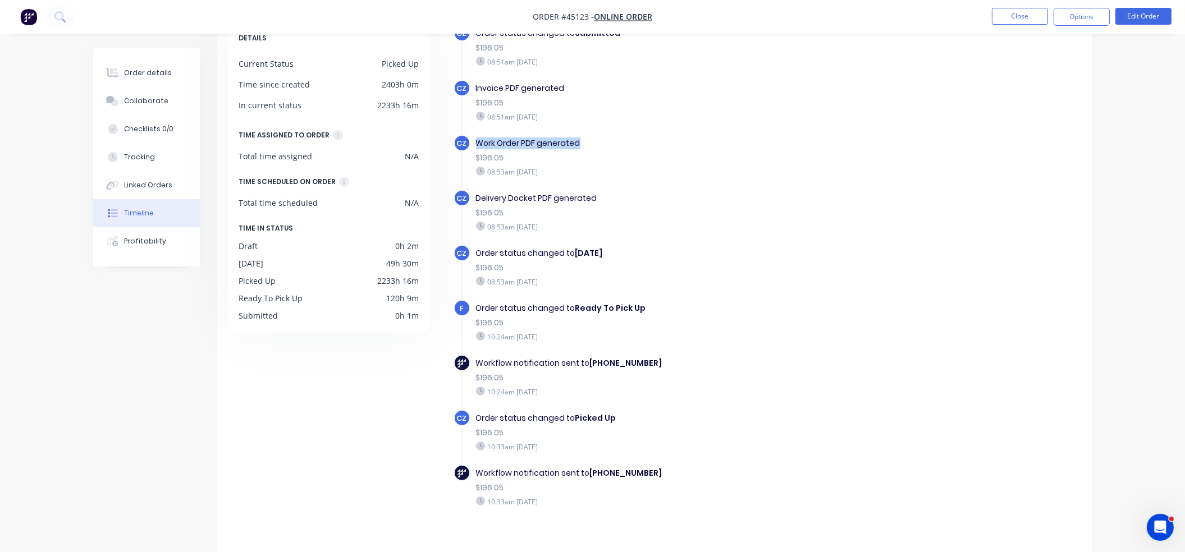
scroll to position [85, 0]
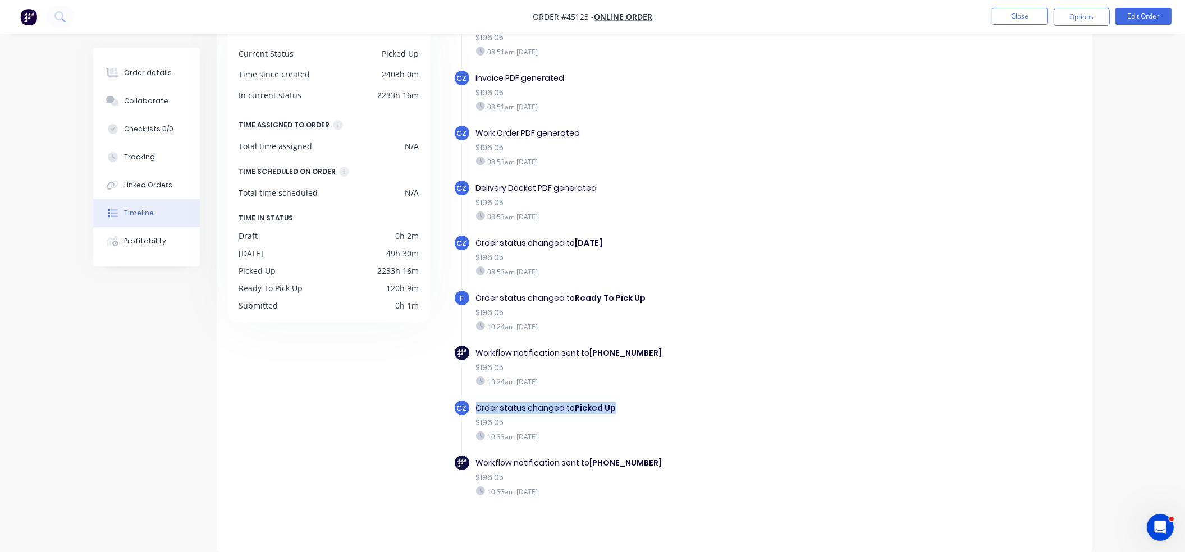
drag, startPoint x: 476, startPoint y: 399, endPoint x: 644, endPoint y: 404, distance: 168.5
click at [644, 404] on div "Order status changed to Picked Up" at bounding box center [670, 408] width 388 height 12
drag, startPoint x: 584, startPoint y: 432, endPoint x: 469, endPoint y: 391, distance: 121.8
click at [469, 391] on div "CZ Order created 08:49am [DATE] CZ Order status changed to Submitted $196.05 08…" at bounding box center [768, 256] width 628 height 564
click at [578, 377] on div "10:24am [DATE]" at bounding box center [670, 382] width 388 height 10
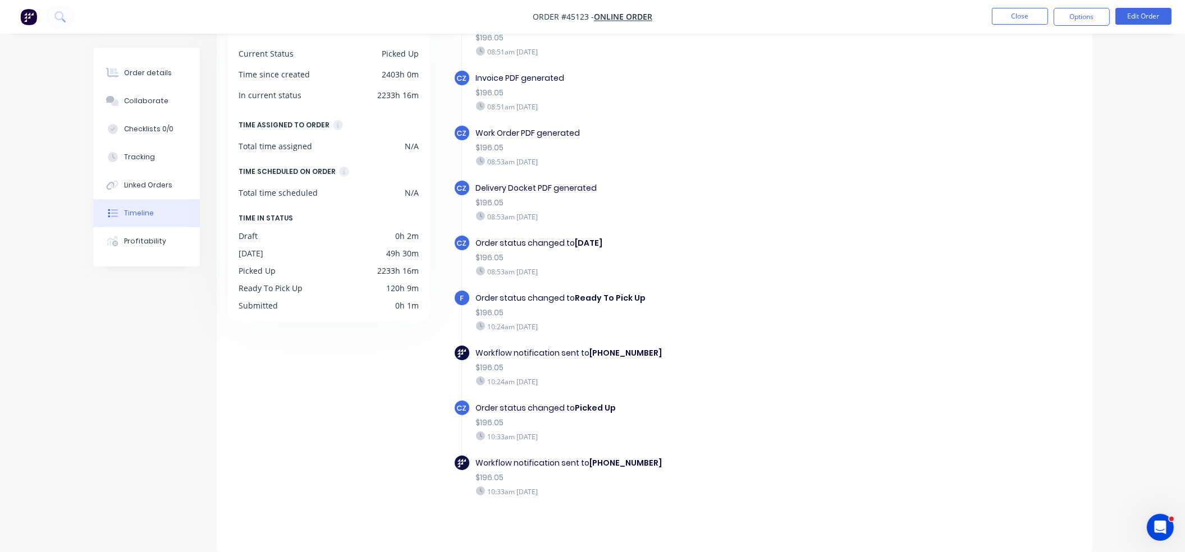
drag, startPoint x: 571, startPoint y: 377, endPoint x: 459, endPoint y: 343, distance: 117.2
click at [459, 345] on div "Workflow notification sent to [PHONE_NUMBER] $196.05 10:24am [DATE]" at bounding box center [676, 372] width 444 height 55
drag, startPoint x: 587, startPoint y: 431, endPoint x: 458, endPoint y: 396, distance: 133.9
click at [458, 400] on div "CZ Order status changed to Picked Up $196.05 10:33am [DATE]" at bounding box center [676, 427] width 444 height 55
click at [685, 434] on div "10:33am [DATE]" at bounding box center [670, 437] width 388 height 10
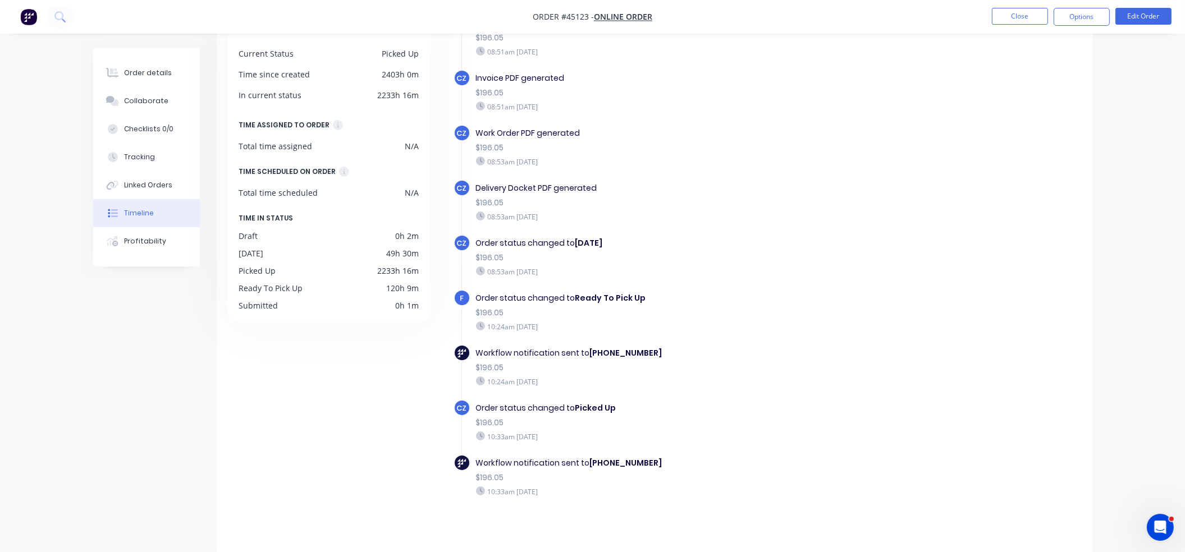
drag, startPoint x: 593, startPoint y: 486, endPoint x: 467, endPoint y: 457, distance: 129.6
click at [467, 457] on div "Workflow notification sent to [PHONE_NUMBER] $196.05 10:33am [DATE]" at bounding box center [676, 482] width 444 height 55
click at [609, 478] on div "Workflow notification sent to [PHONE_NUMBER] $196.05 10:33am [DATE]" at bounding box center [670, 477] width 400 height 45
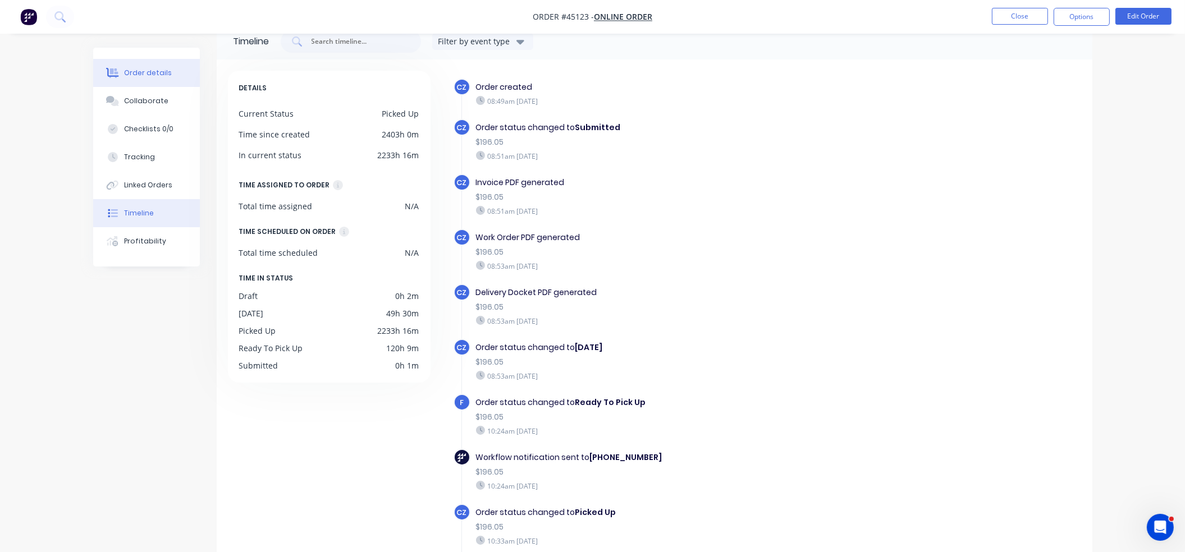
scroll to position [0, 0]
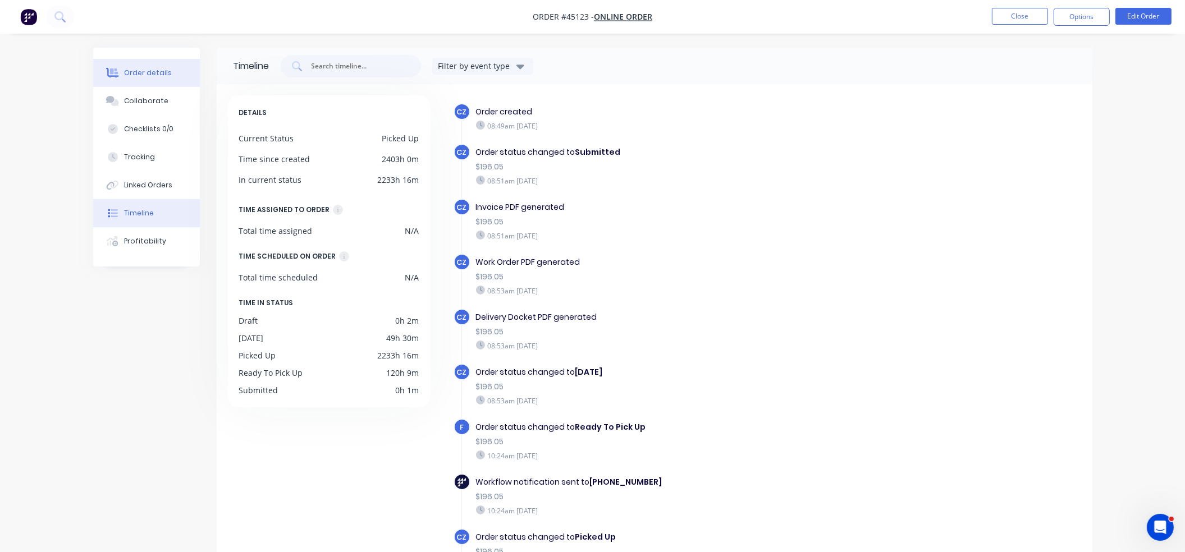
click at [143, 66] on button "Order details" at bounding box center [146, 73] width 107 height 28
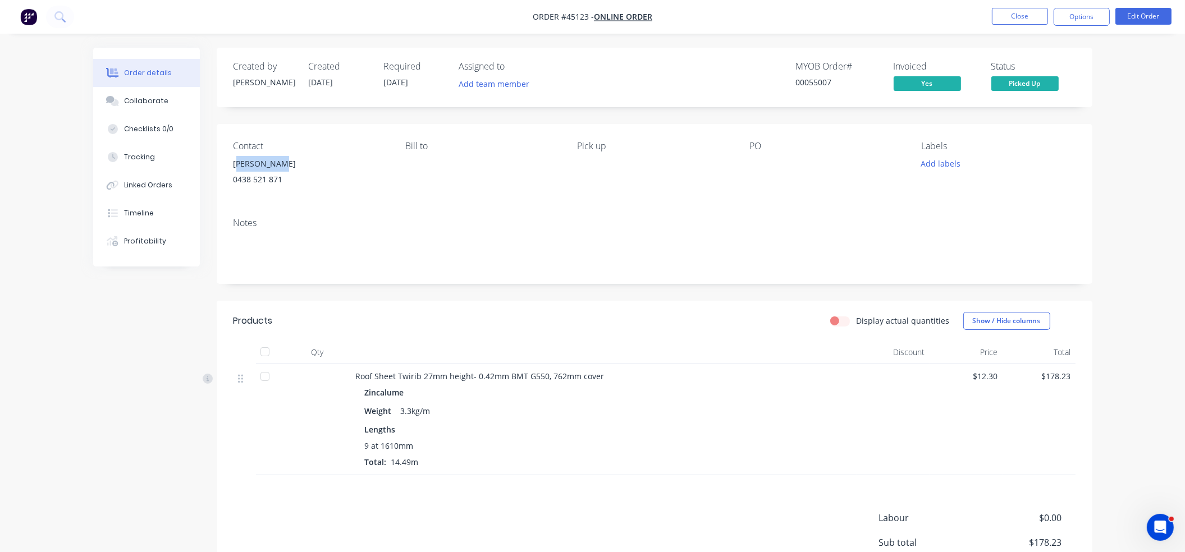
drag, startPoint x: 237, startPoint y: 163, endPoint x: 308, endPoint y: 166, distance: 70.8
click at [308, 166] on div "[PERSON_NAME]" at bounding box center [311, 164] width 154 height 16
click at [313, 168] on div "[PERSON_NAME]" at bounding box center [311, 164] width 154 height 16
click at [142, 211] on div "Timeline" at bounding box center [139, 213] width 30 height 10
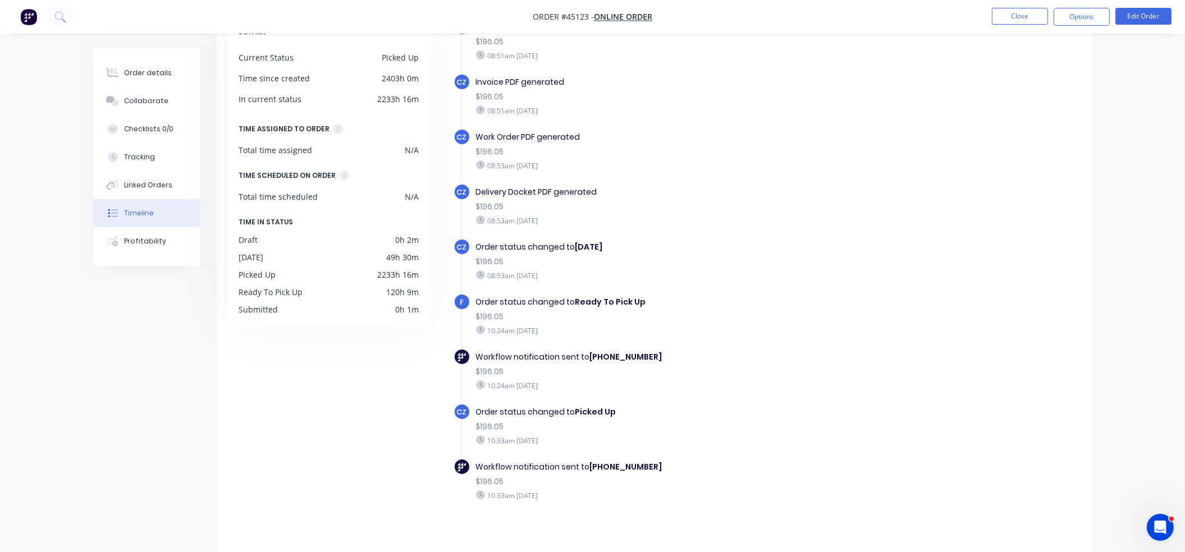
scroll to position [85, 0]
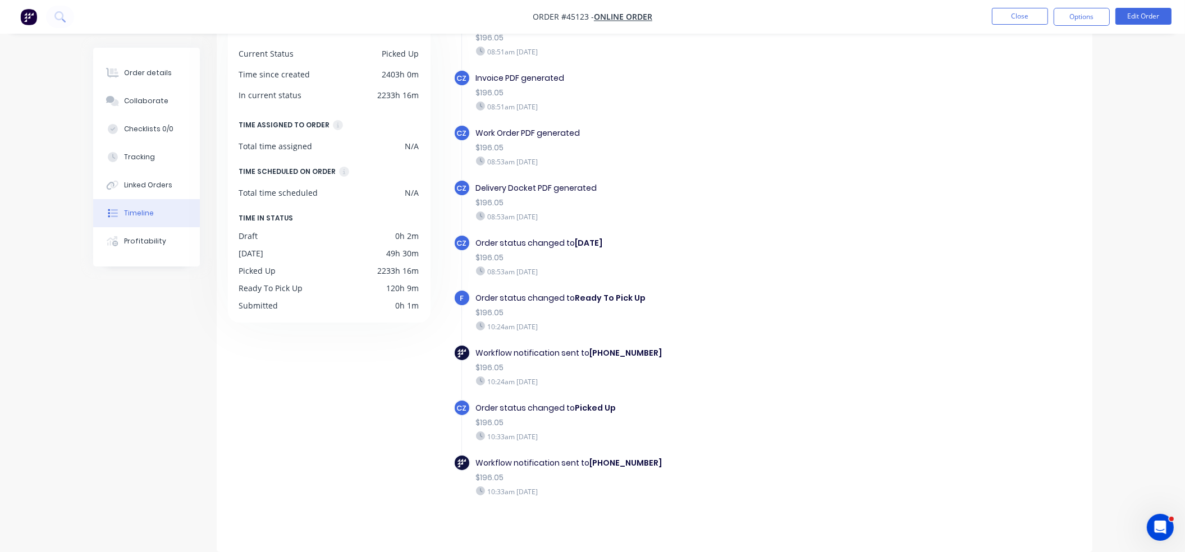
drag, startPoint x: 474, startPoint y: 456, endPoint x: 628, endPoint y: 500, distance: 160.6
click at [628, 500] on div "Workflow notification sent to [PHONE_NUMBER] $196.05 10:33am [DATE]" at bounding box center [676, 482] width 444 height 55
click at [628, 493] on div "Workflow notification sent to [PHONE_NUMBER] $196.05 10:33am [DATE]" at bounding box center [670, 477] width 400 height 45
drag, startPoint x: 589, startPoint y: 488, endPoint x: 463, endPoint y: 365, distance: 175.9
click at [463, 365] on div "CZ Order created 08:49am [DATE] CZ Order status changed to Submitted $196.05 08…" at bounding box center [768, 256] width 628 height 564
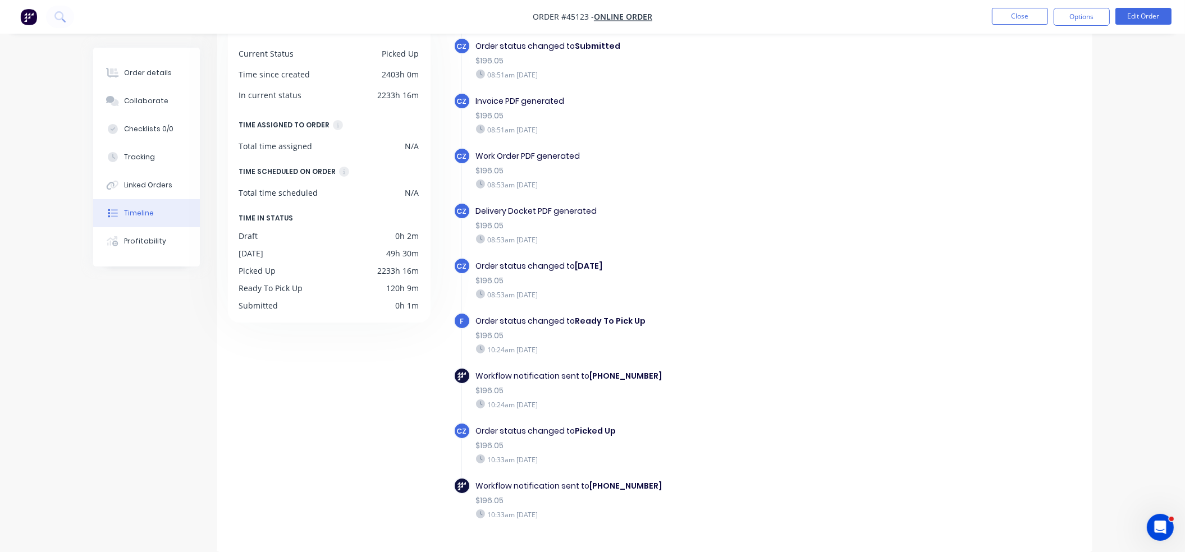
scroll to position [0, 0]
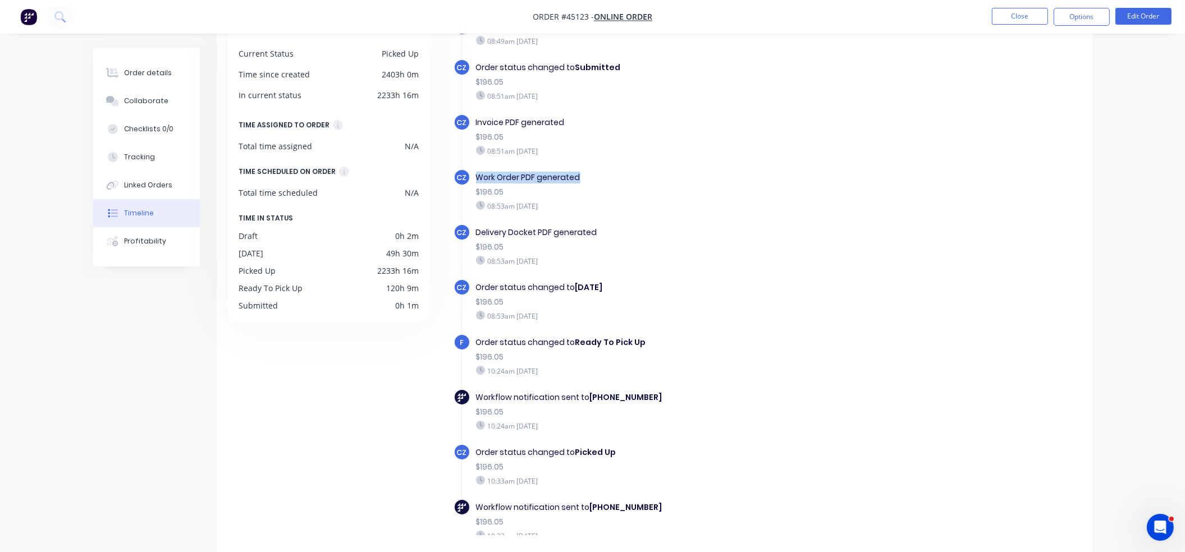
drag, startPoint x: 477, startPoint y: 175, endPoint x: 602, endPoint y: 180, distance: 125.3
click at [602, 180] on div "Work Order PDF generated" at bounding box center [670, 178] width 388 height 12
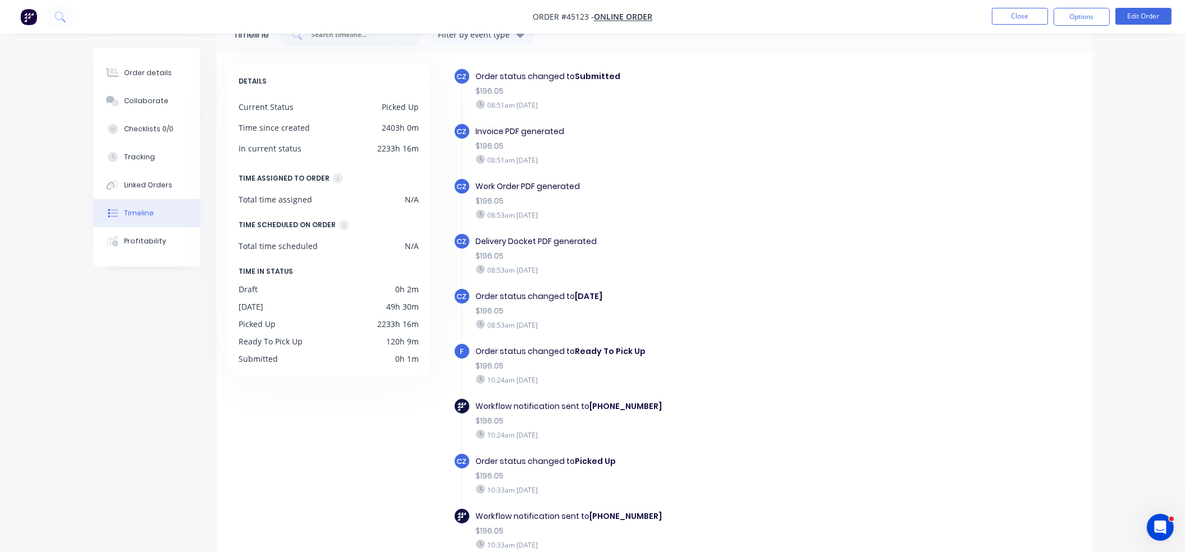
scroll to position [85, 0]
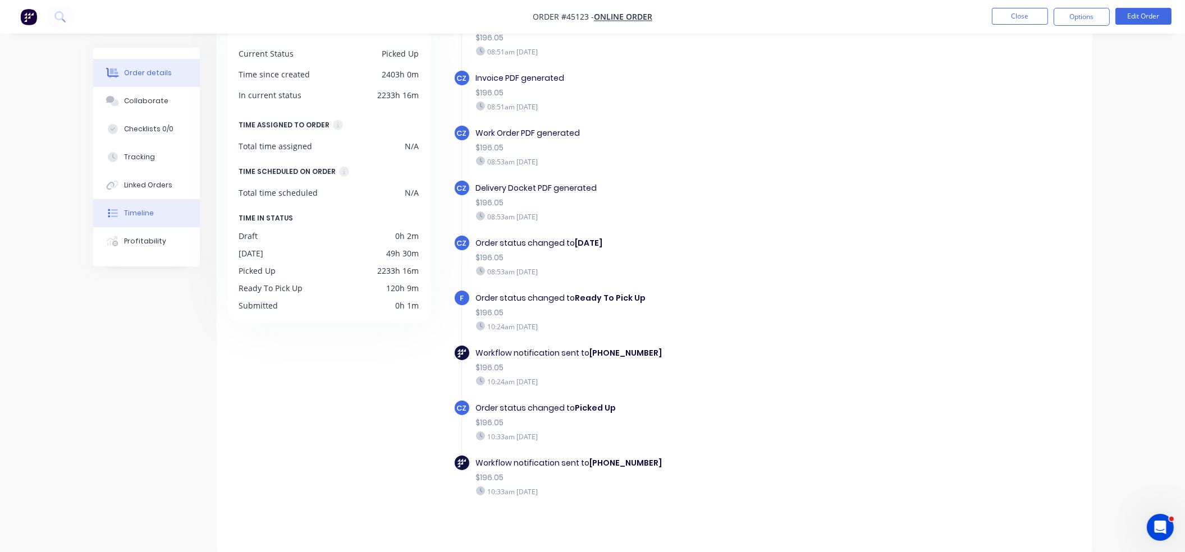
click at [136, 70] on div "Order details" at bounding box center [148, 73] width 48 height 10
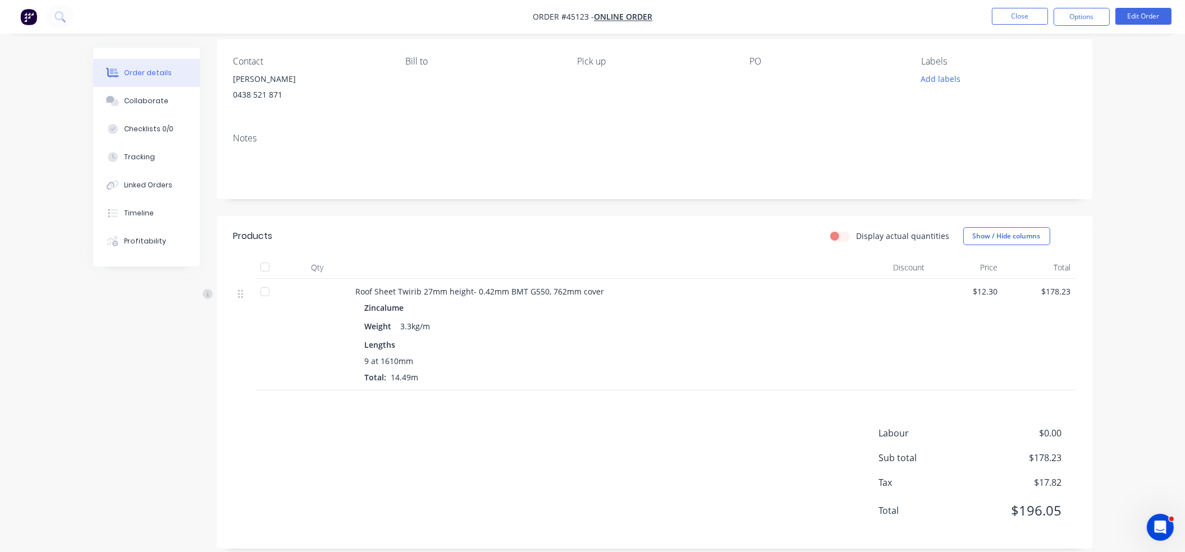
click at [20, 301] on div "Order details Collaborate Checklists 0/0 Tracking Linked Orders Timeline Profit…" at bounding box center [592, 240] width 1185 height 651
click at [849, 523] on div "Labour $0.00 Sub total $178.23 Tax $17.82 Total $196.05" at bounding box center [655, 480] width 842 height 106
drag, startPoint x: 760, startPoint y: 510, endPoint x: 624, endPoint y: 484, distance: 138.3
click at [760, 510] on div "Labour $0.00 Sub total $178.23 Tax $17.82 Total $196.05" at bounding box center [655, 480] width 842 height 106
click at [580, 500] on div "Labour $0.00 Sub total $178.23 Tax $17.82 Total $196.05" at bounding box center [655, 480] width 842 height 106
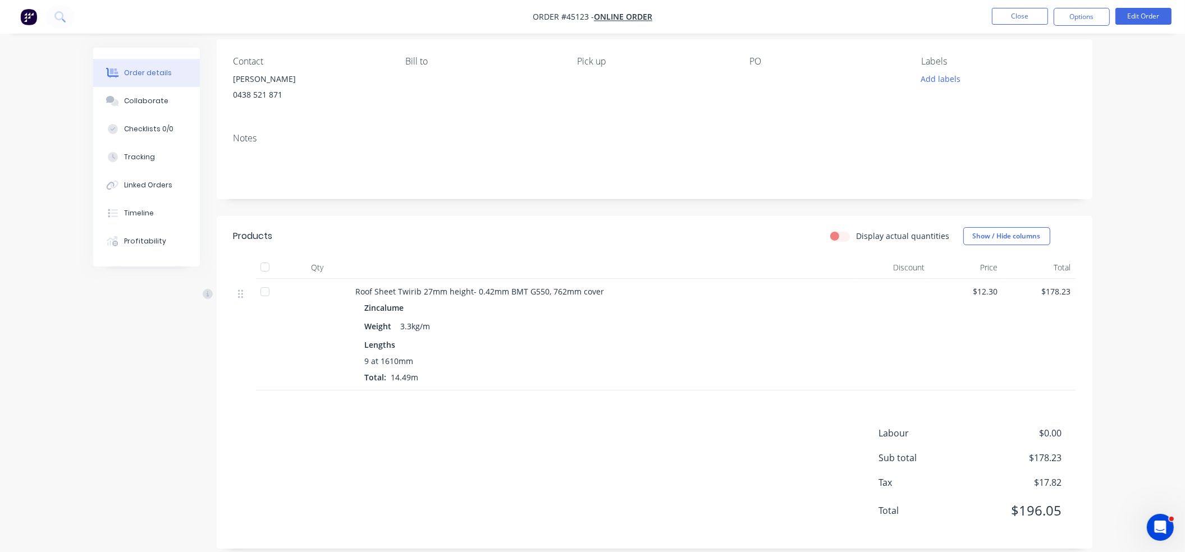
click at [382, 461] on div "Labour $0.00 Sub total $178.23 Tax $17.82 Total $196.05" at bounding box center [655, 480] width 842 height 106
